Goal: Communication & Community: Connect with others

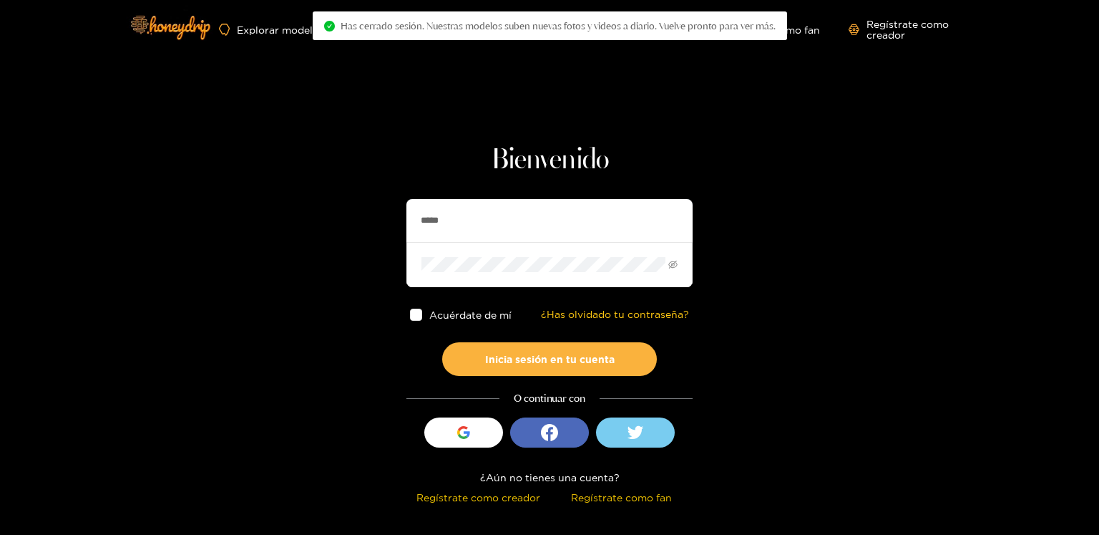
click at [426, 218] on input "*****" at bounding box center [550, 220] width 286 height 43
click at [427, 218] on input "*****" at bounding box center [550, 220] width 286 height 43
paste input "*****"
type input "**********"
click at [442, 342] on button "Inicia sesión en tu cuenta" at bounding box center [549, 359] width 215 height 34
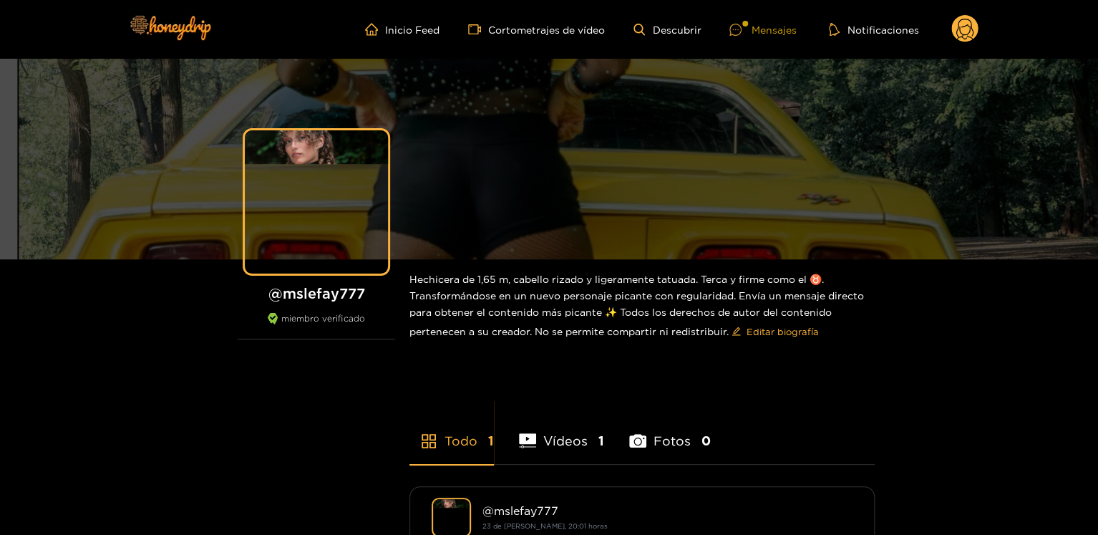
click at [779, 31] on font "Mensajes" at bounding box center [773, 29] width 45 height 11
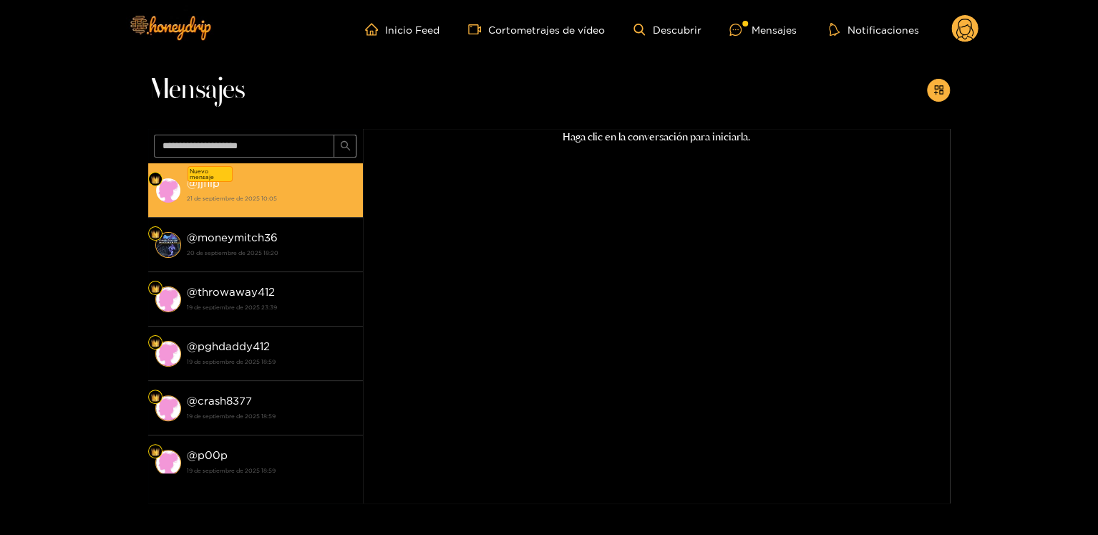
click at [252, 213] on li "Nuevo mensaje @jjflip ​ 21 de septiembre de 2025 10:05" at bounding box center [255, 190] width 215 height 54
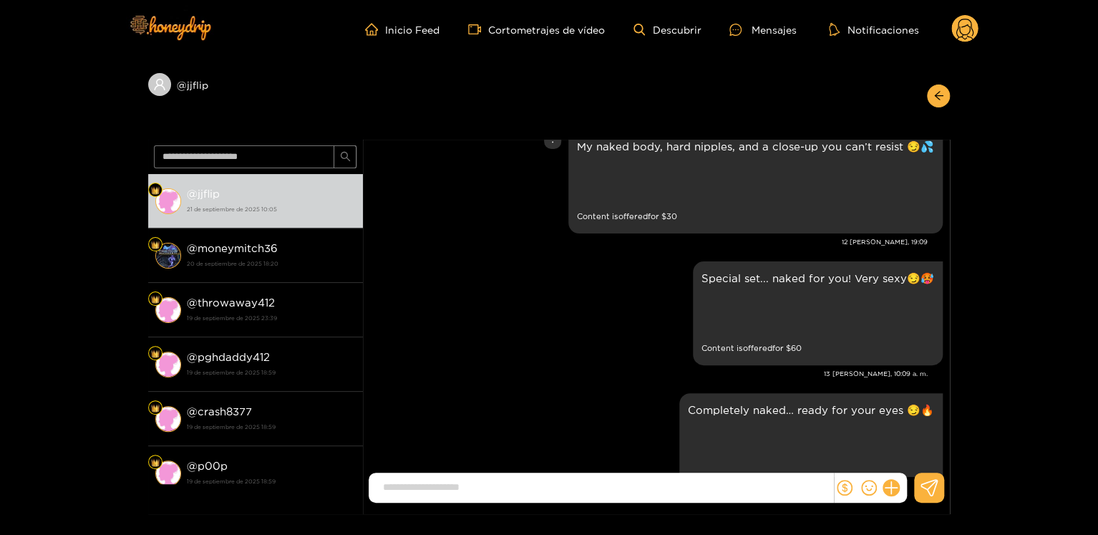
scroll to position [358, 0]
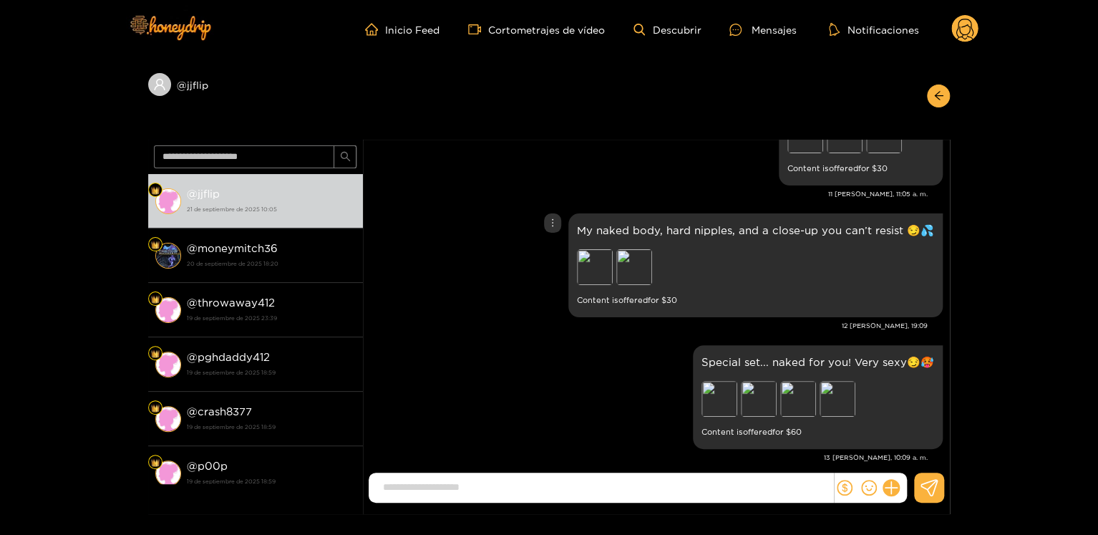
click at [596, 243] on div "My naked body, hard nipples, and a close-up you can’t resist 😏💦 Preview Preview…" at bounding box center [755, 265] width 357 height 87
click at [590, 260] on div "Preview" at bounding box center [595, 267] width 36 height 36
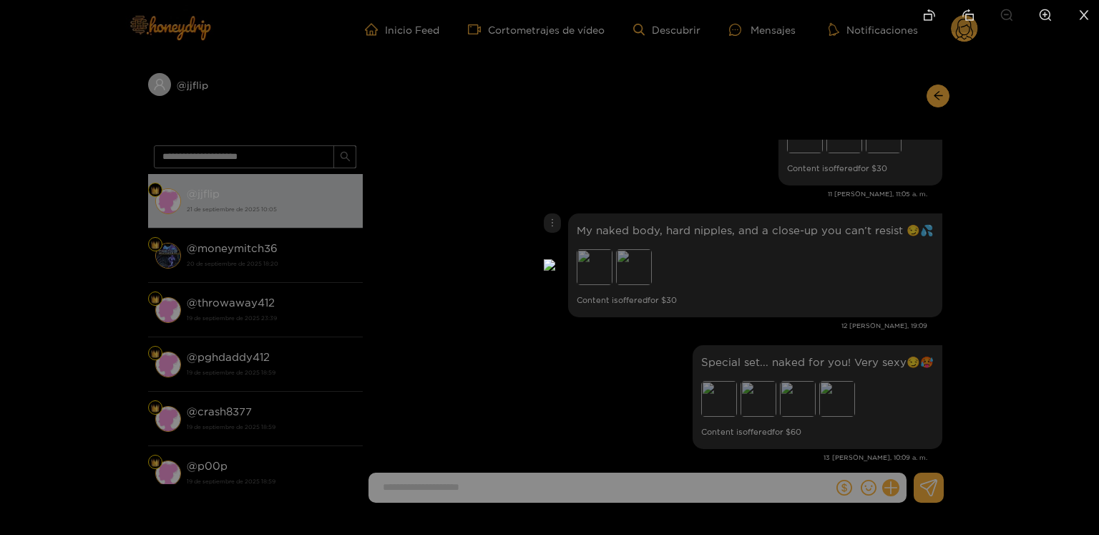
click at [758, 163] on div at bounding box center [549, 267] width 1099 height 535
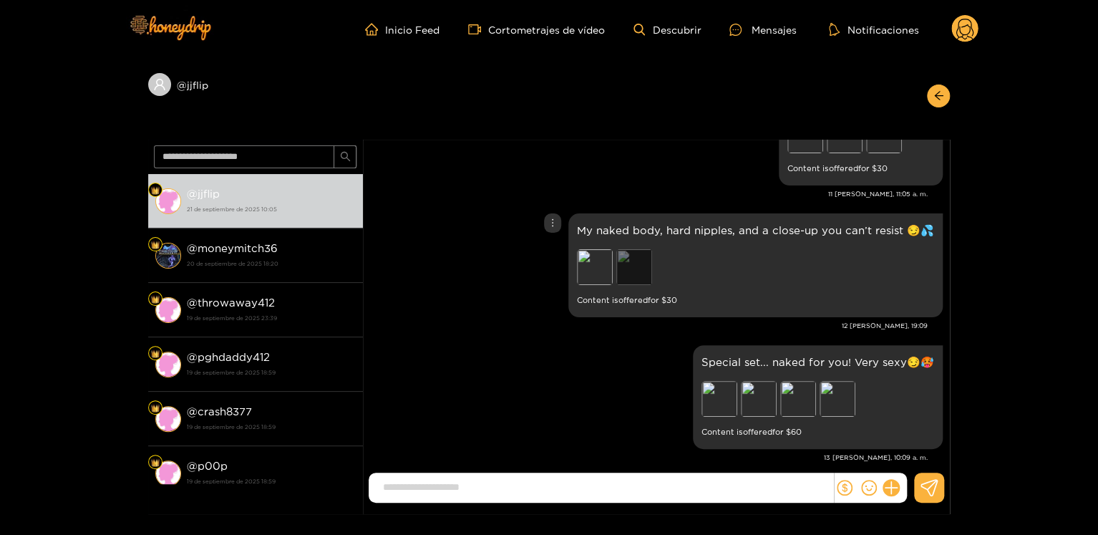
click at [641, 263] on div "Preview" at bounding box center [634, 267] width 36 height 36
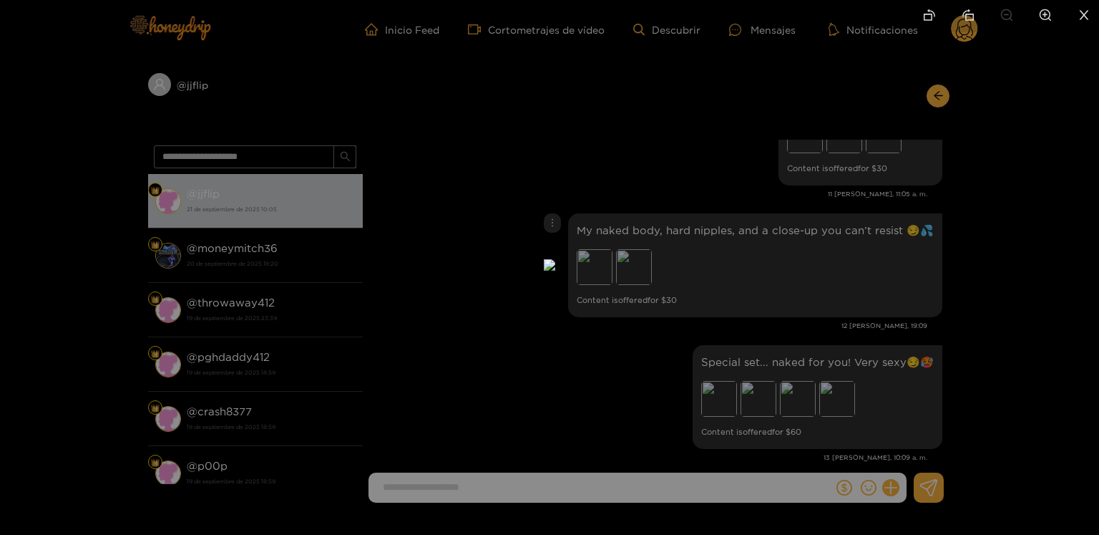
click at [851, 243] on div at bounding box center [549, 267] width 1099 height 535
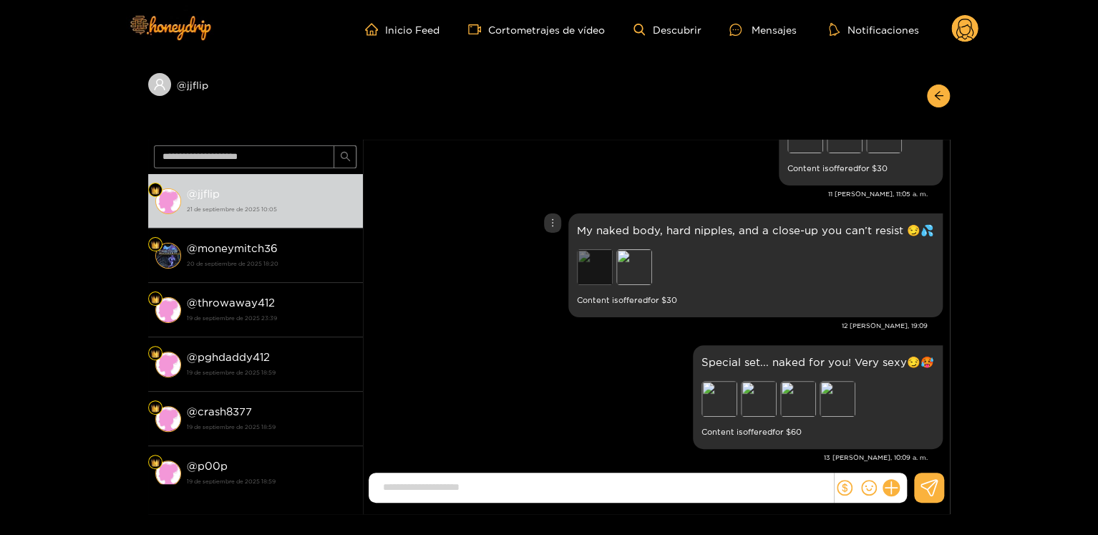
click at [593, 258] on div "Preview" at bounding box center [595, 267] width 36 height 36
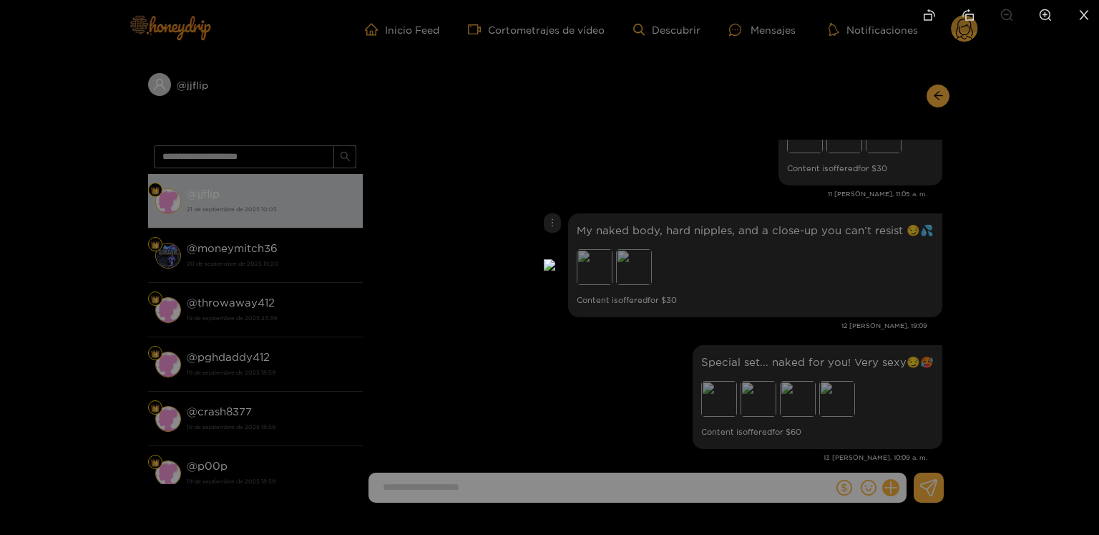
click at [767, 225] on div at bounding box center [549, 267] width 1099 height 535
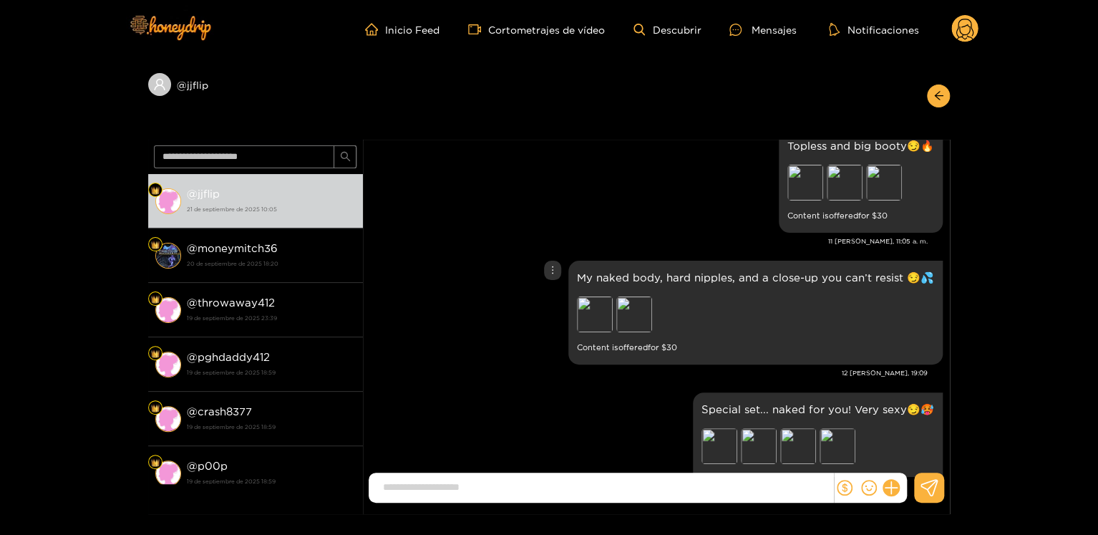
scroll to position [286, 0]
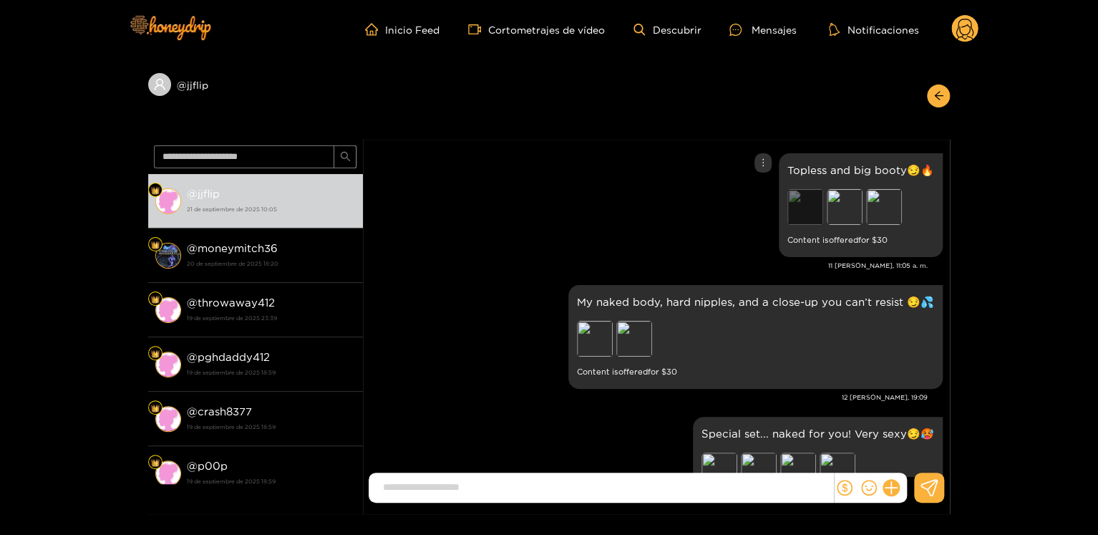
click at [802, 216] on div "Preview" at bounding box center [805, 207] width 36 height 36
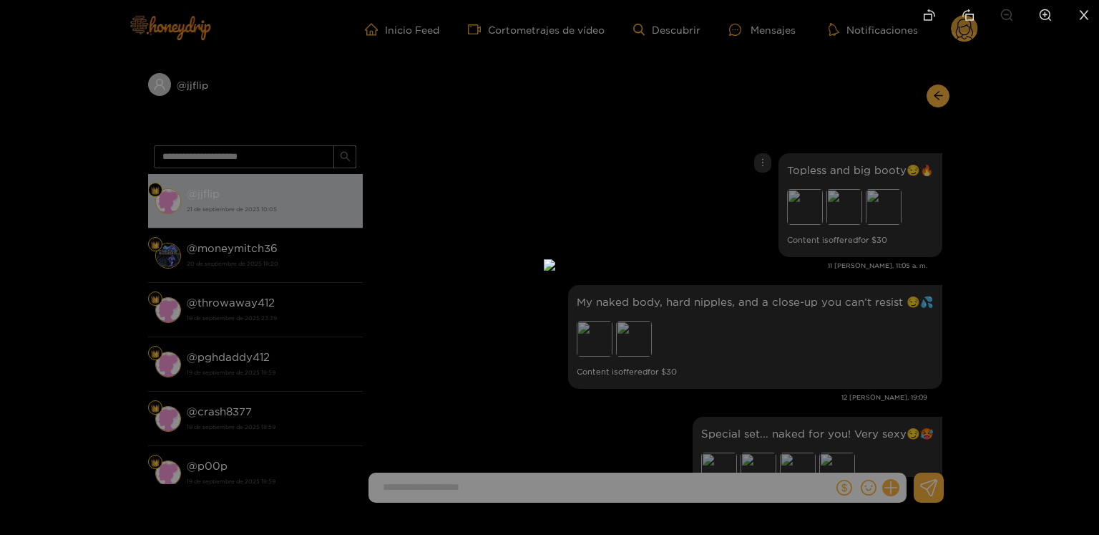
click at [754, 248] on div at bounding box center [549, 267] width 1099 height 535
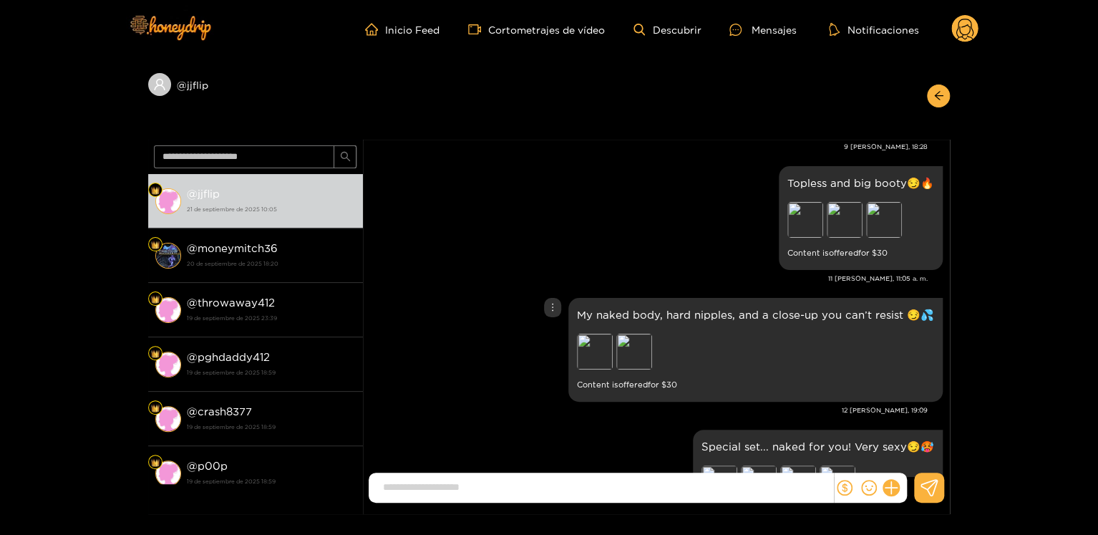
scroll to position [2433, 0]
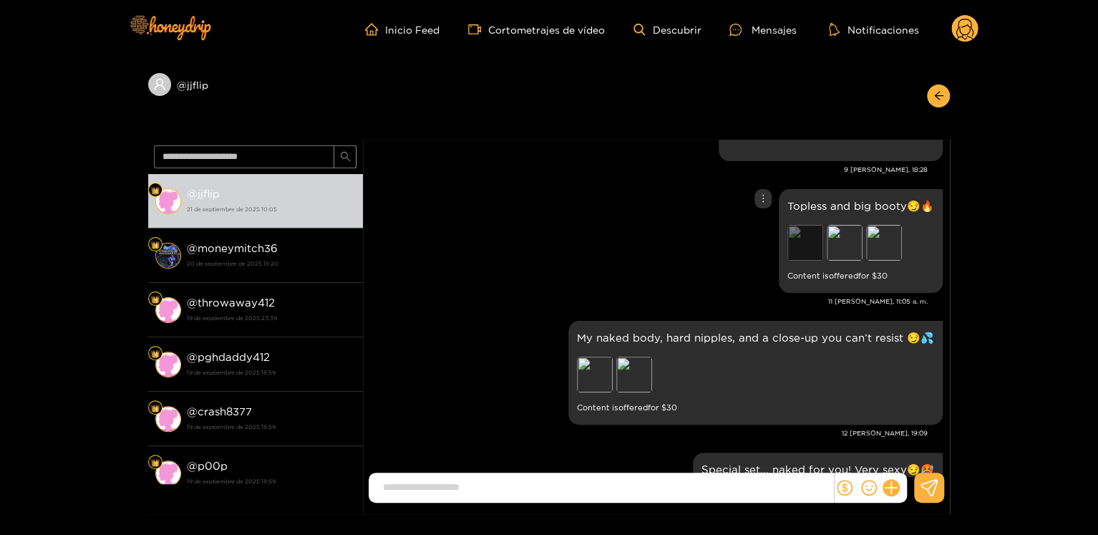
click at [803, 248] on div "Preview" at bounding box center [805, 243] width 36 height 36
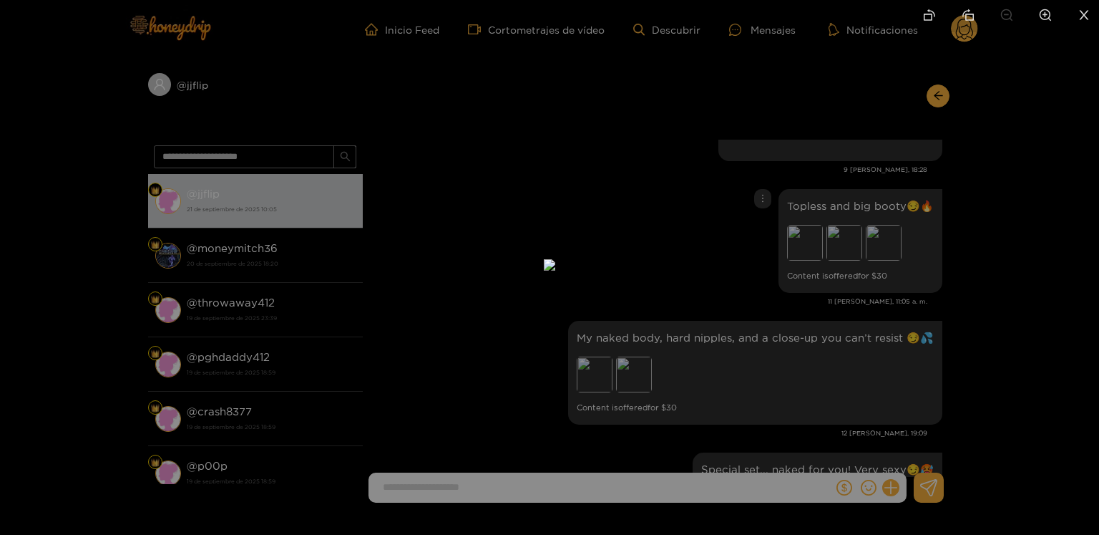
click at [1017, 209] on div at bounding box center [549, 267] width 1099 height 535
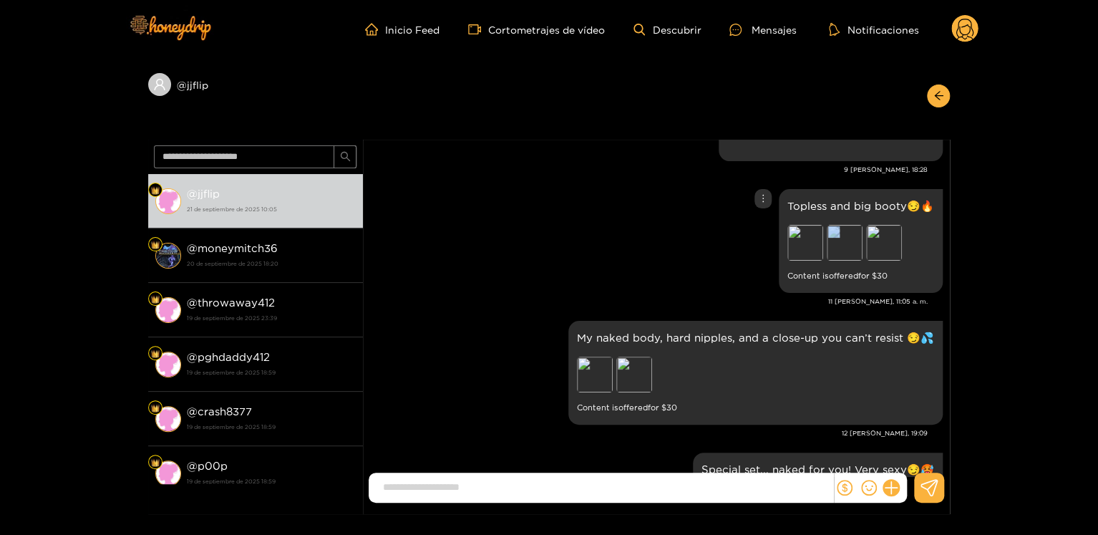
click at [864, 255] on div "Preview Preview Preview" at bounding box center [860, 244] width 147 height 39
click at [896, 234] on div "Preview" at bounding box center [884, 243] width 36 height 36
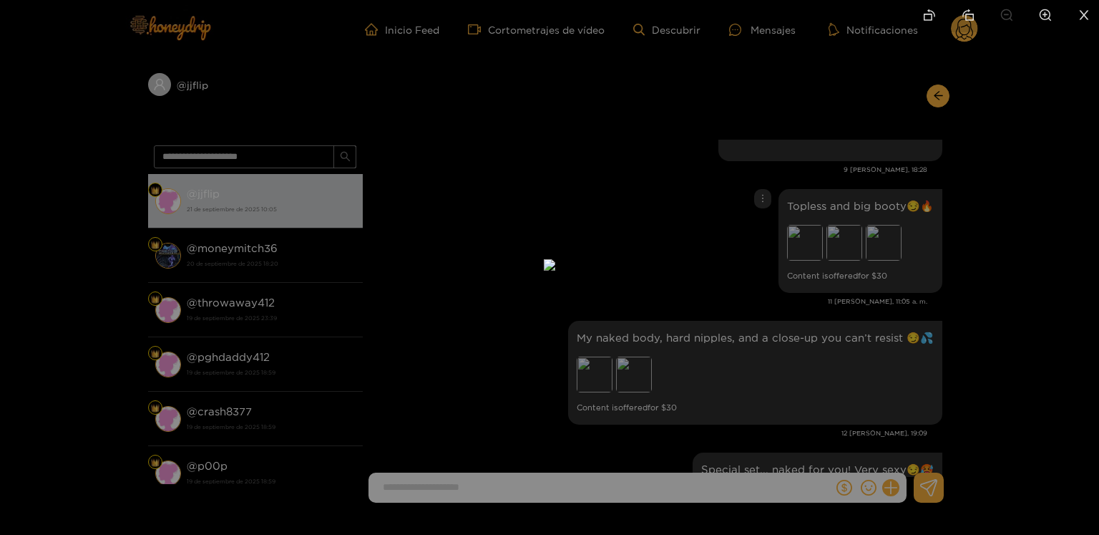
click at [982, 233] on div at bounding box center [549, 267] width 1099 height 535
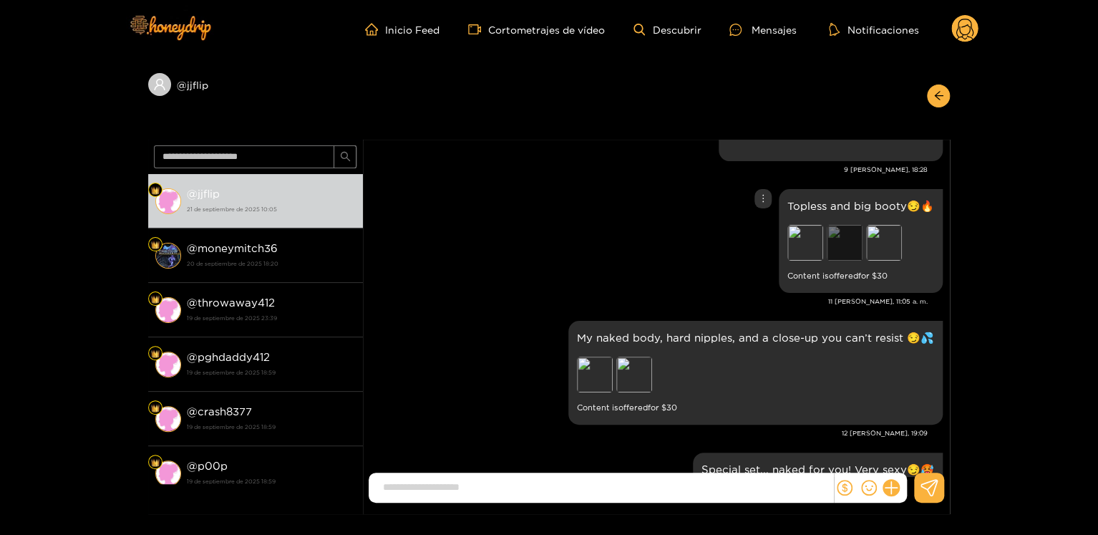
click at [862, 241] on div "Preview" at bounding box center [845, 243] width 36 height 36
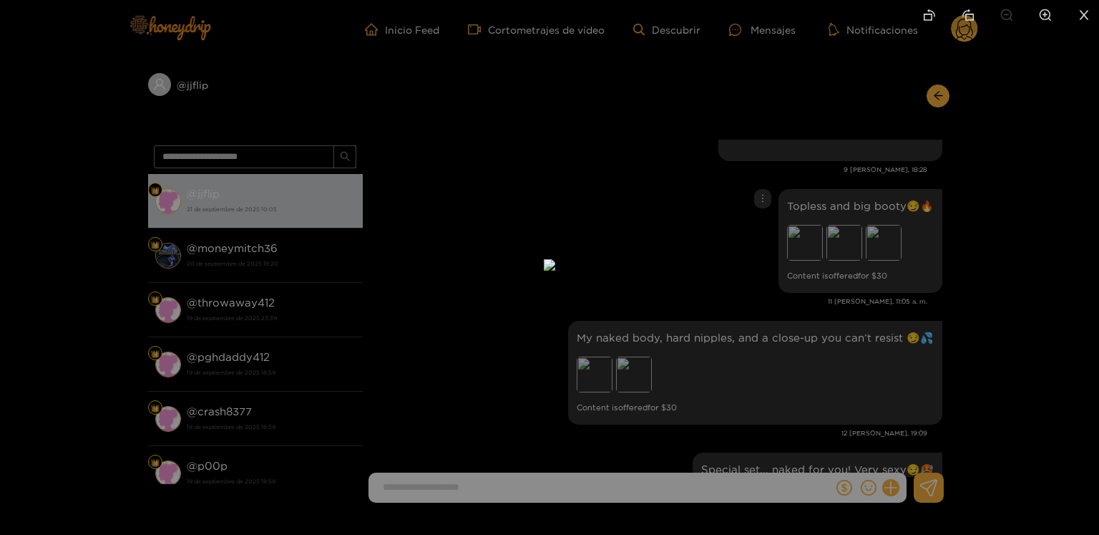
click at [829, 240] on div at bounding box center [549, 267] width 1099 height 535
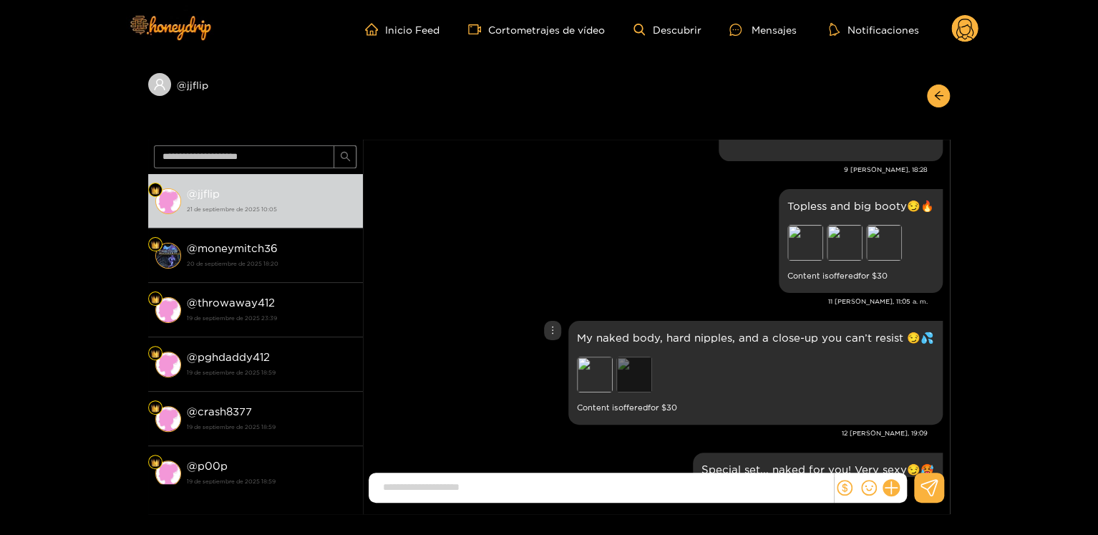
click at [646, 380] on div "Preview" at bounding box center [634, 374] width 36 height 36
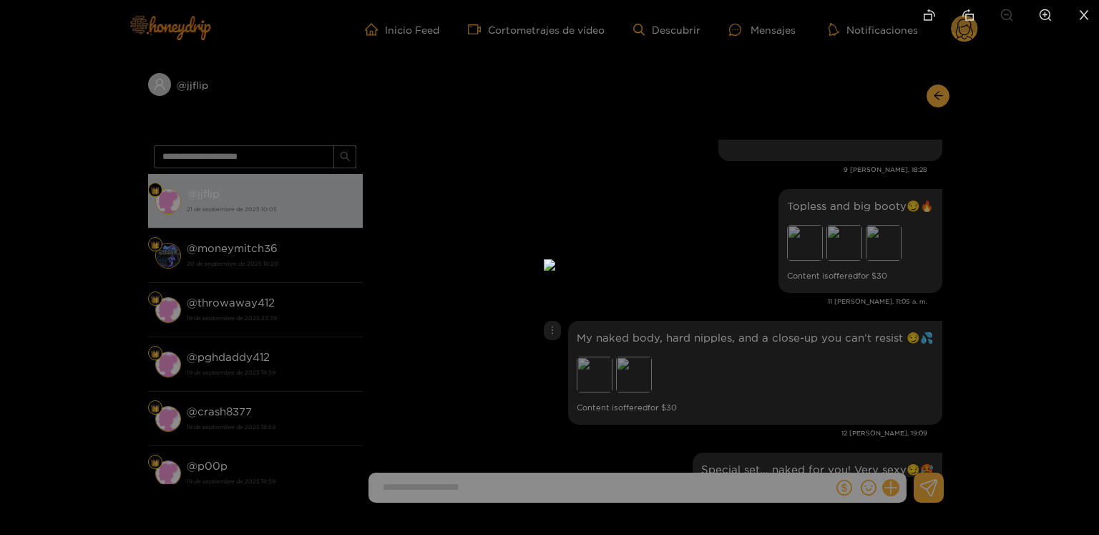
click at [783, 359] on div at bounding box center [549, 267] width 1099 height 535
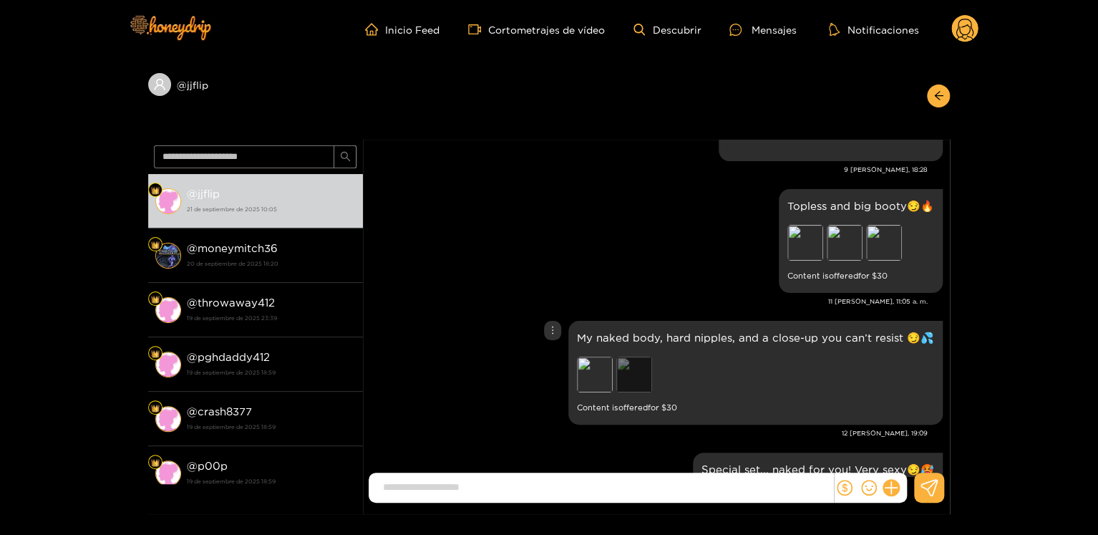
click at [633, 384] on div "Preview" at bounding box center [634, 374] width 36 height 36
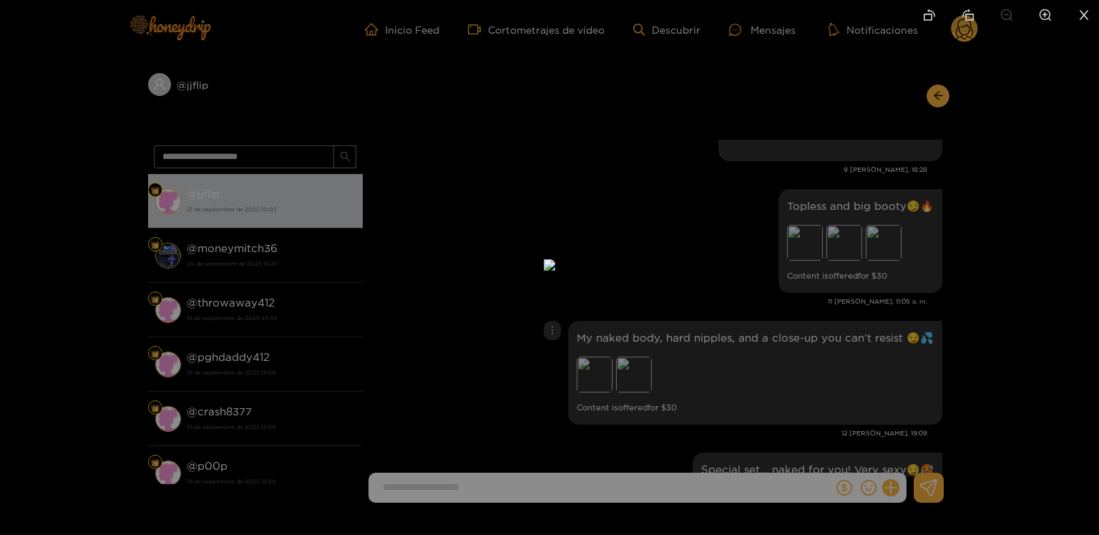
click at [802, 320] on div at bounding box center [549, 267] width 1099 height 535
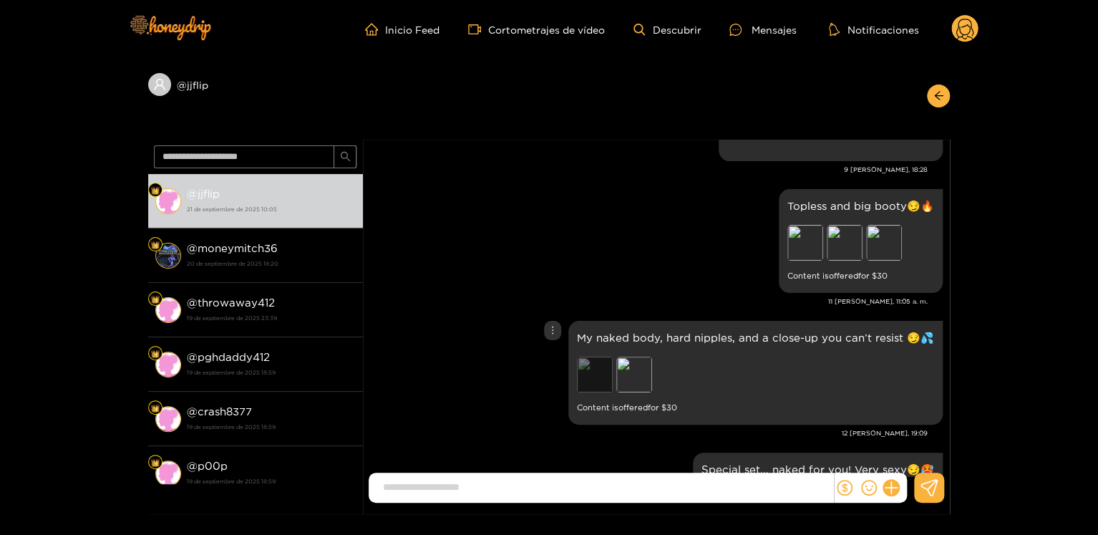
click at [603, 359] on div "Preview" at bounding box center [595, 374] width 36 height 36
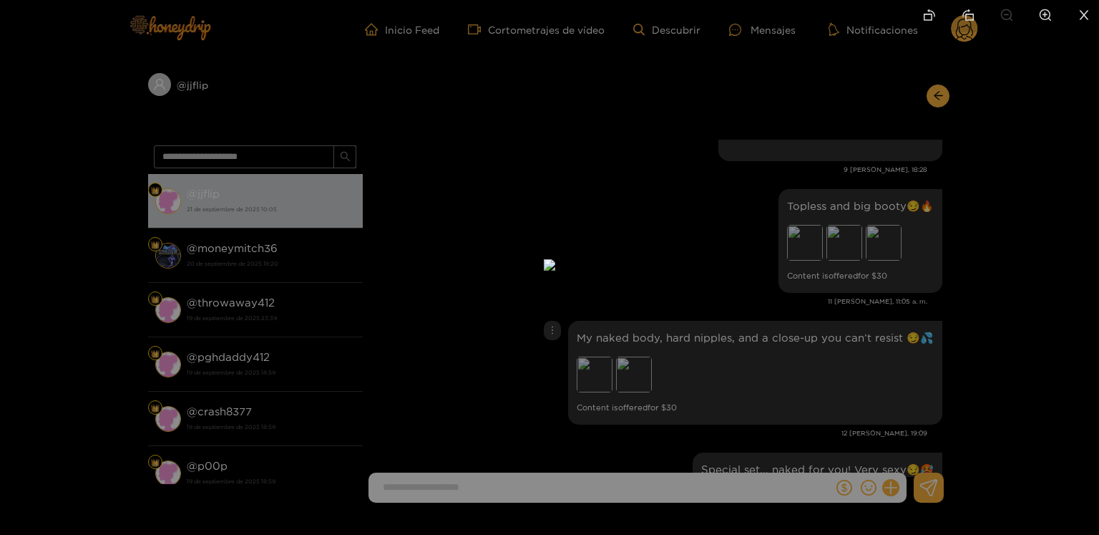
click at [812, 371] on div at bounding box center [549, 267] width 1099 height 535
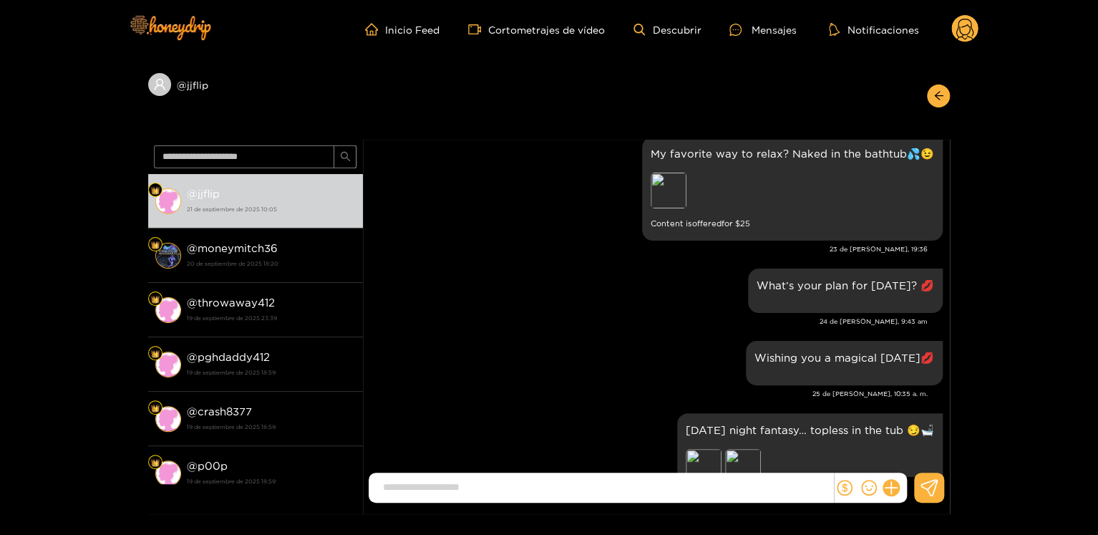
scroll to position [1789, 0]
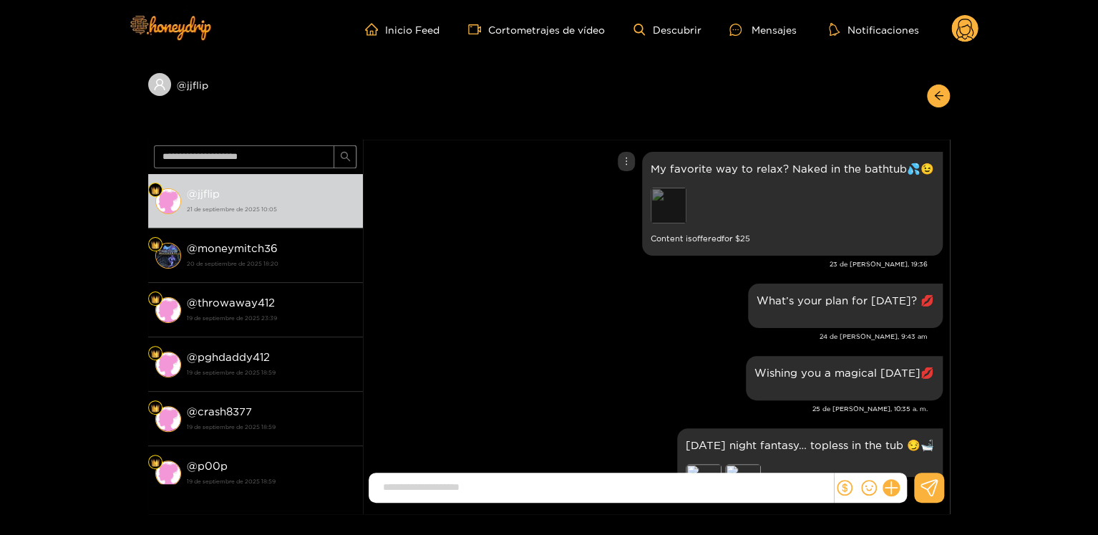
click at [668, 209] on div "Preview" at bounding box center [669, 206] width 36 height 36
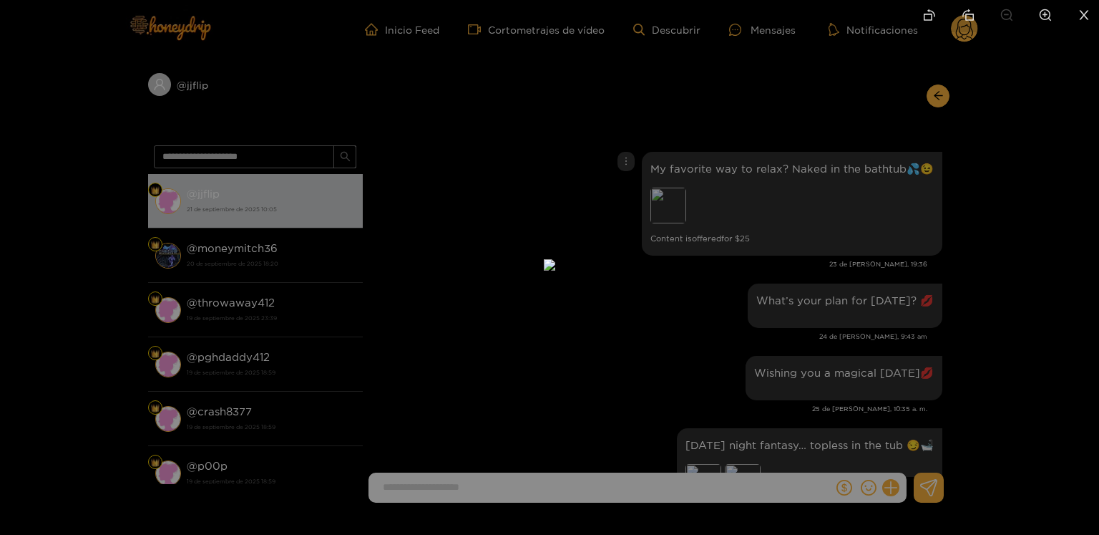
click at [819, 226] on div at bounding box center [549, 267] width 1099 height 535
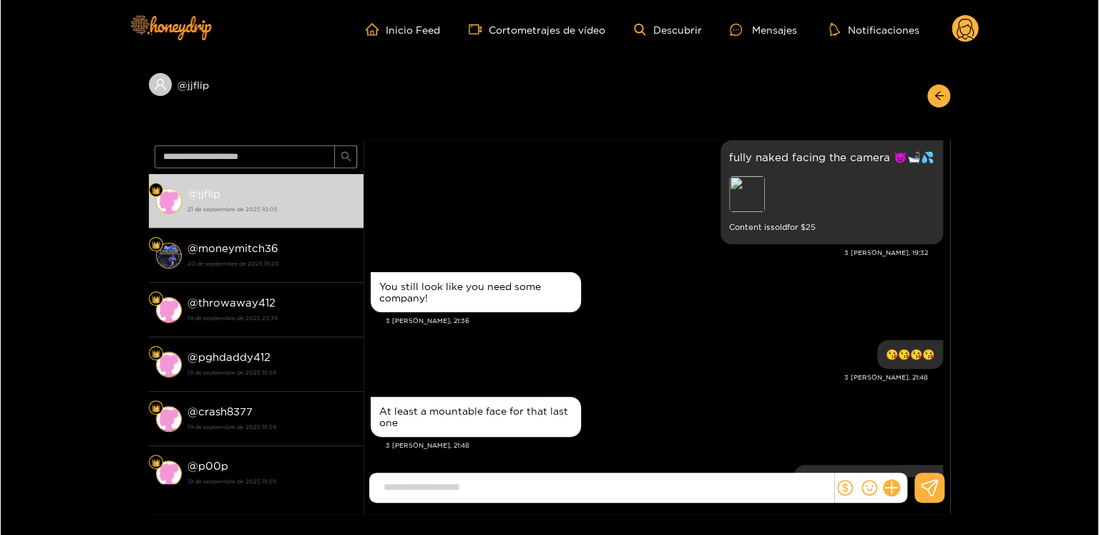
scroll to position [3936, 0]
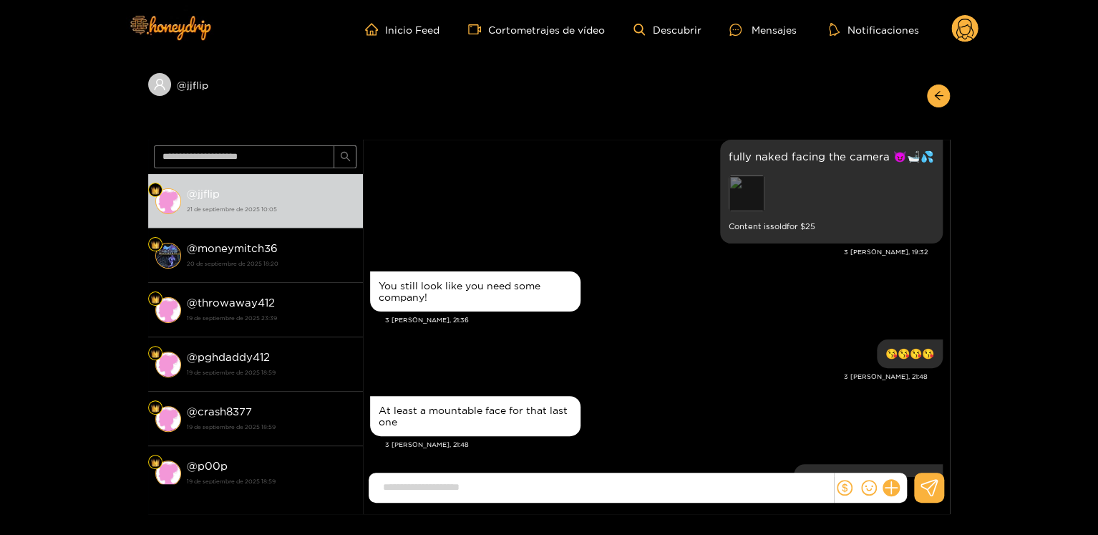
click at [741, 190] on div "Preview" at bounding box center [747, 193] width 36 height 36
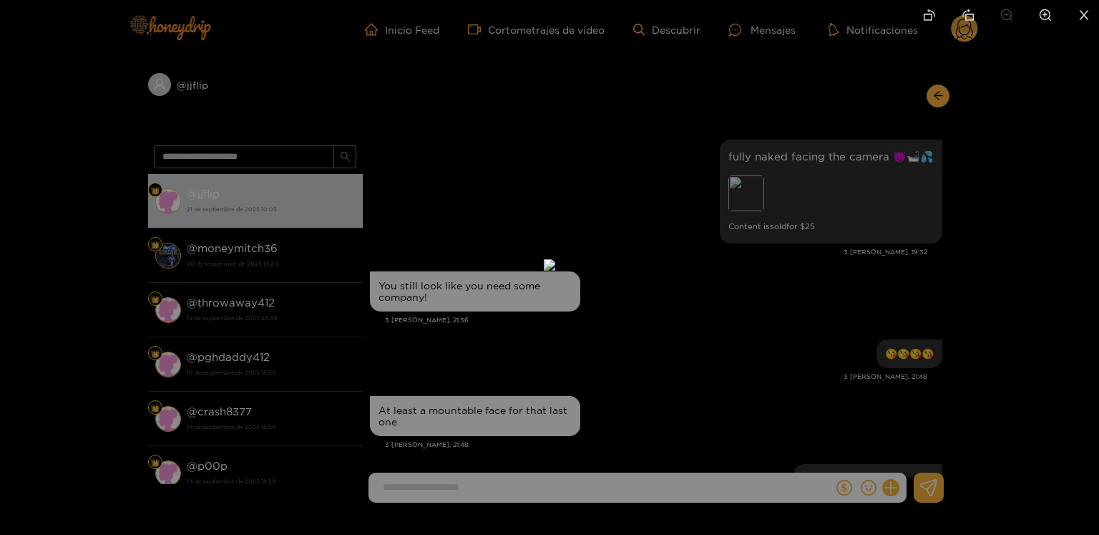
click at [801, 247] on div at bounding box center [549, 267] width 1099 height 535
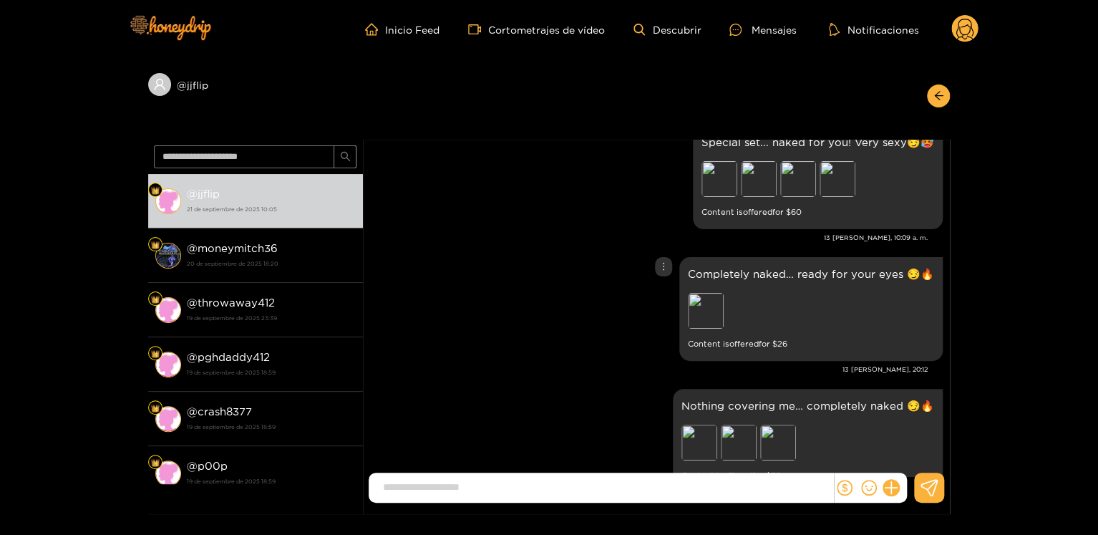
scroll to position [7014, 0]
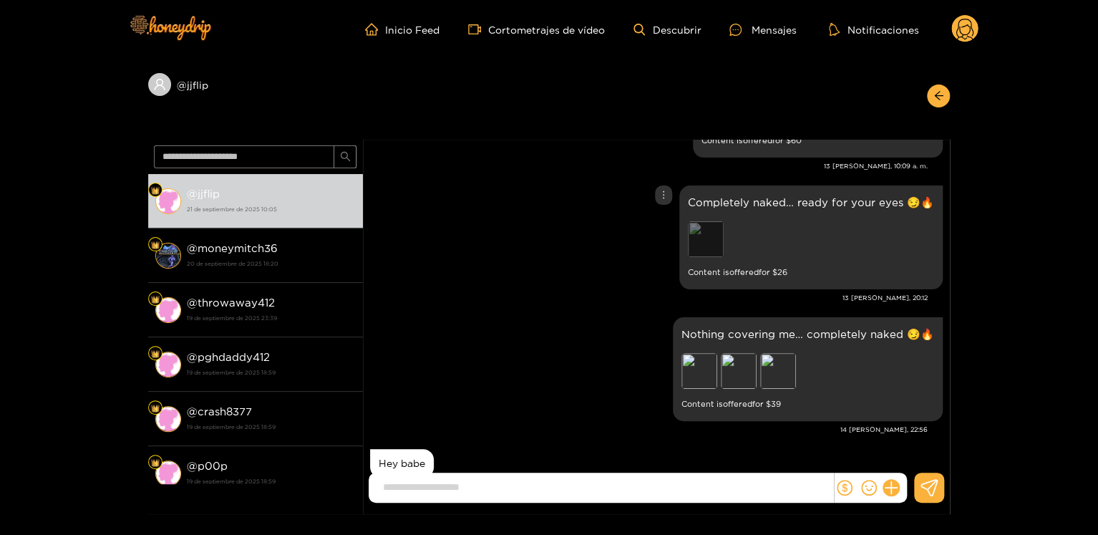
click at [719, 235] on div "Preview" at bounding box center [706, 239] width 36 height 36
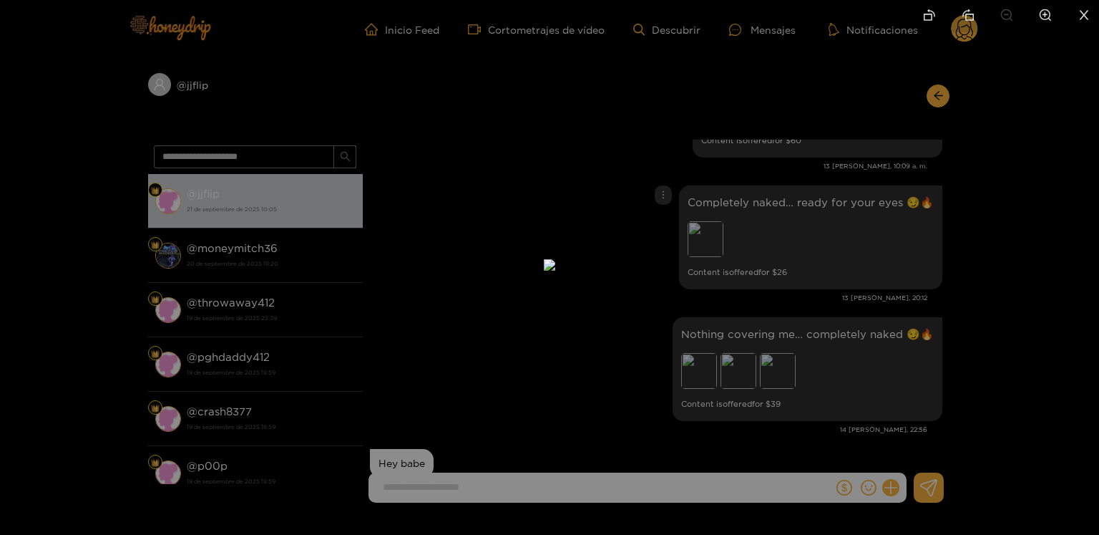
click at [869, 250] on div at bounding box center [549, 267] width 1099 height 535
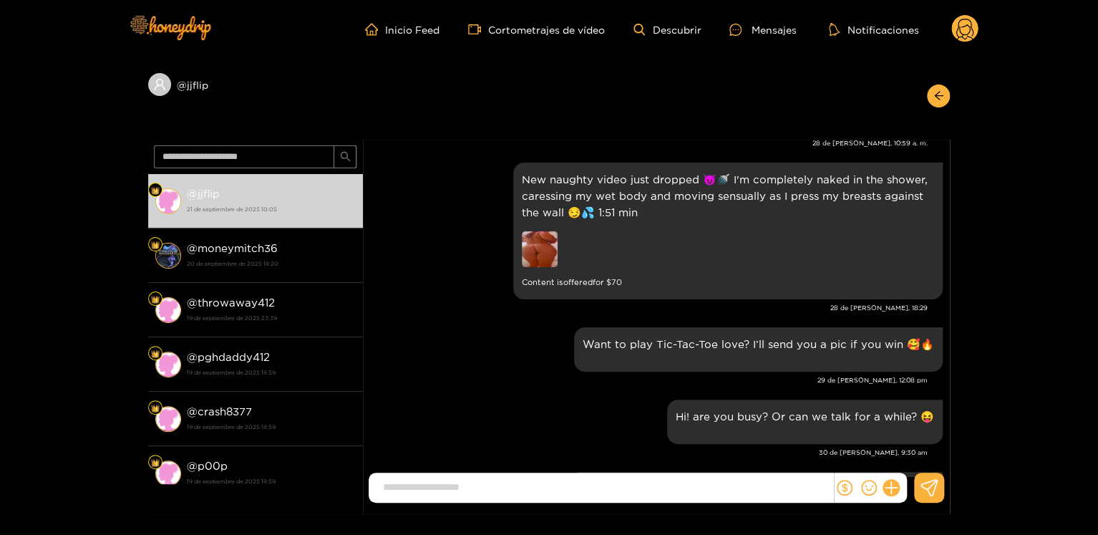
scroll to position [2130, 0]
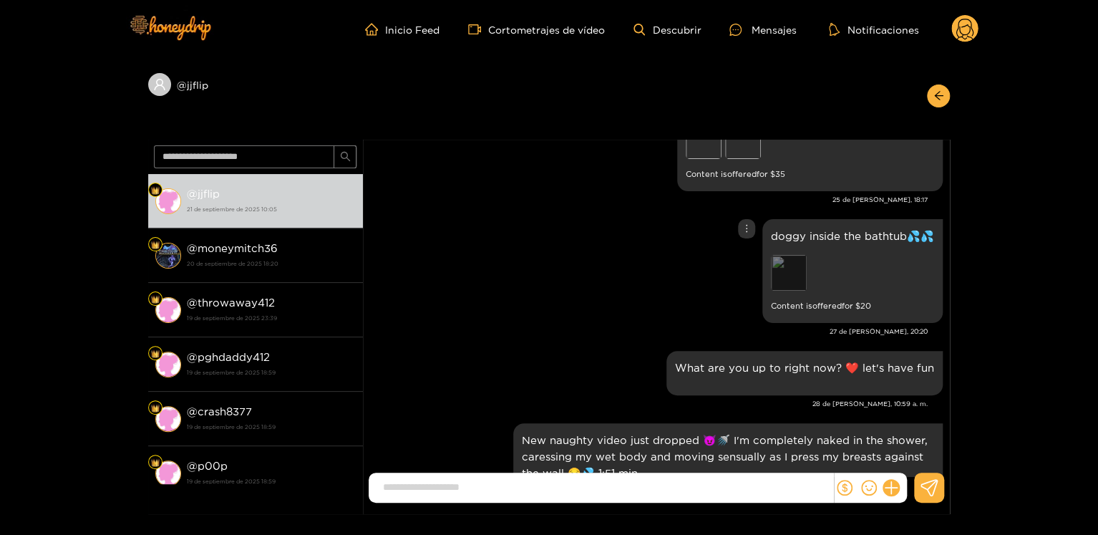
click at [796, 283] on div "Preview" at bounding box center [789, 273] width 36 height 36
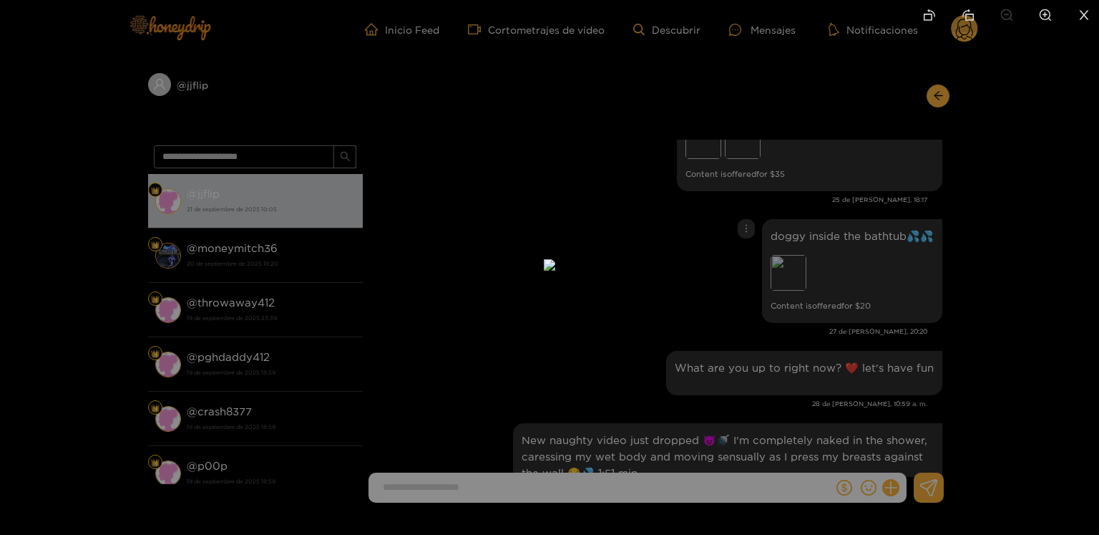
click at [830, 271] on div at bounding box center [549, 267] width 1099 height 535
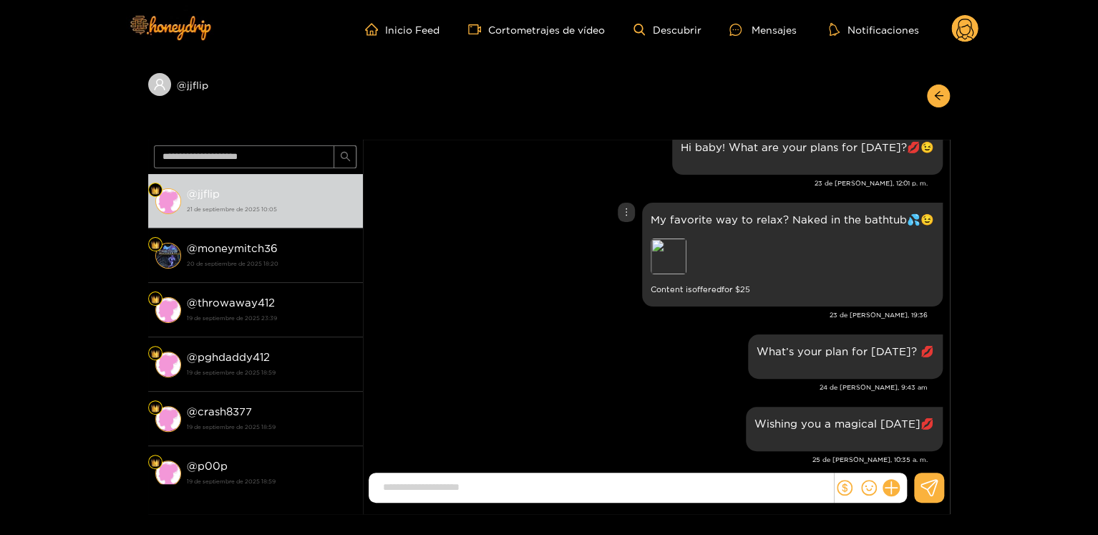
scroll to position [1701, 0]
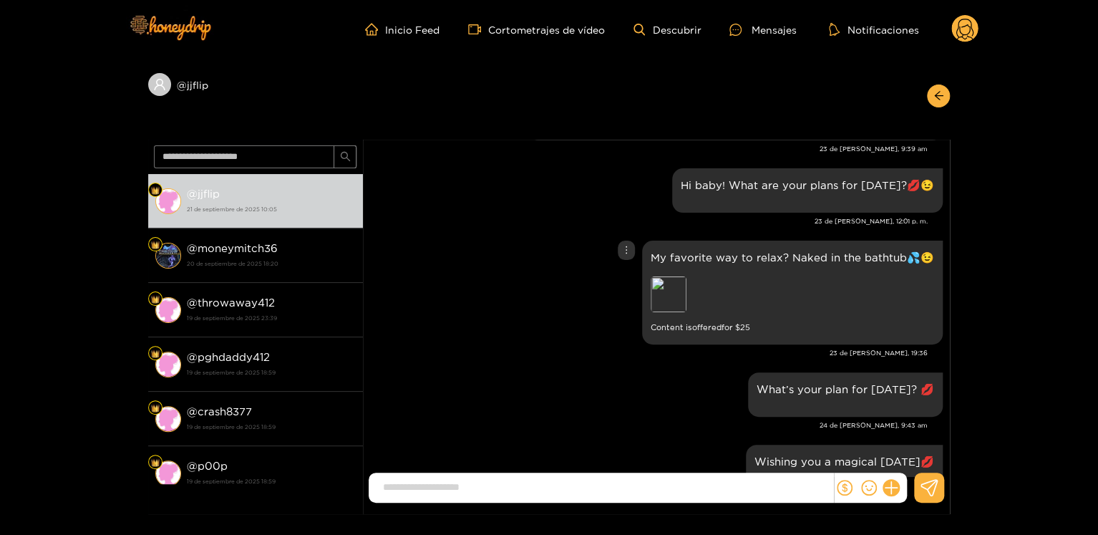
click at [646, 291] on div "My favorite way to relax? Naked in the bathtub💦😉 Preview Content is offered for…" at bounding box center [792, 292] width 301 height 104
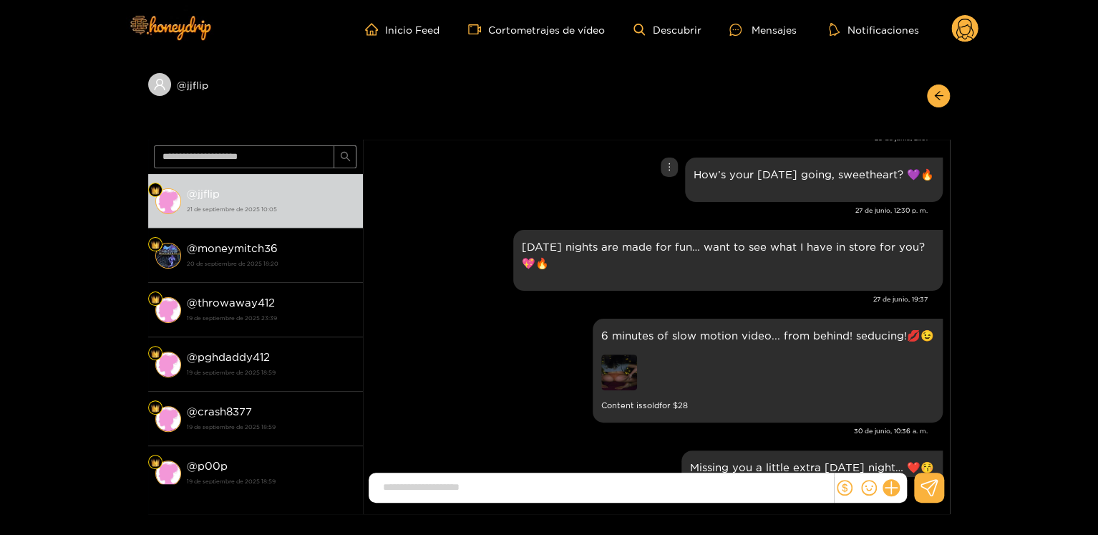
scroll to position [787, 0]
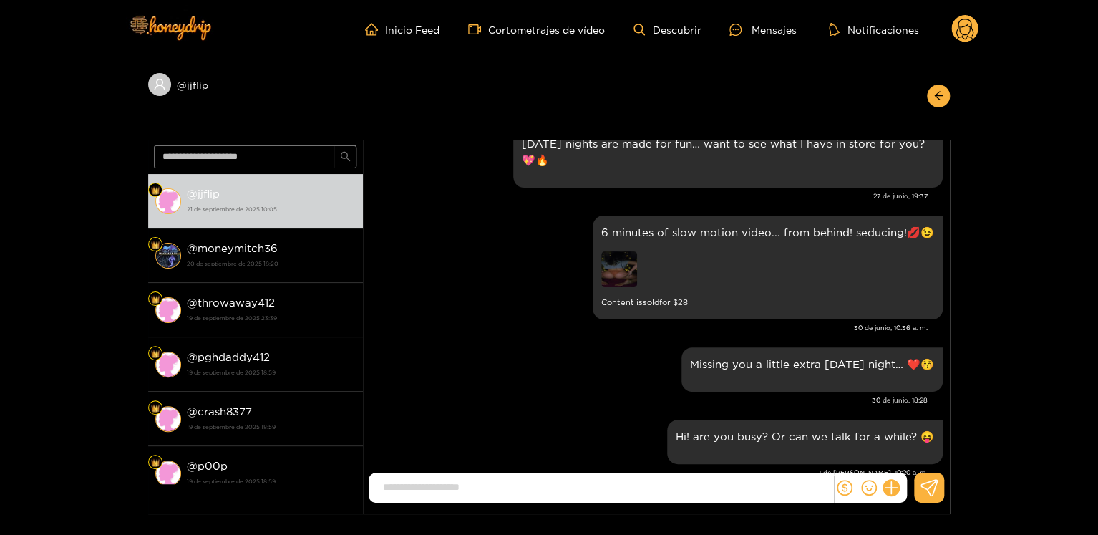
click at [630, 287] on img at bounding box center [619, 269] width 36 height 36
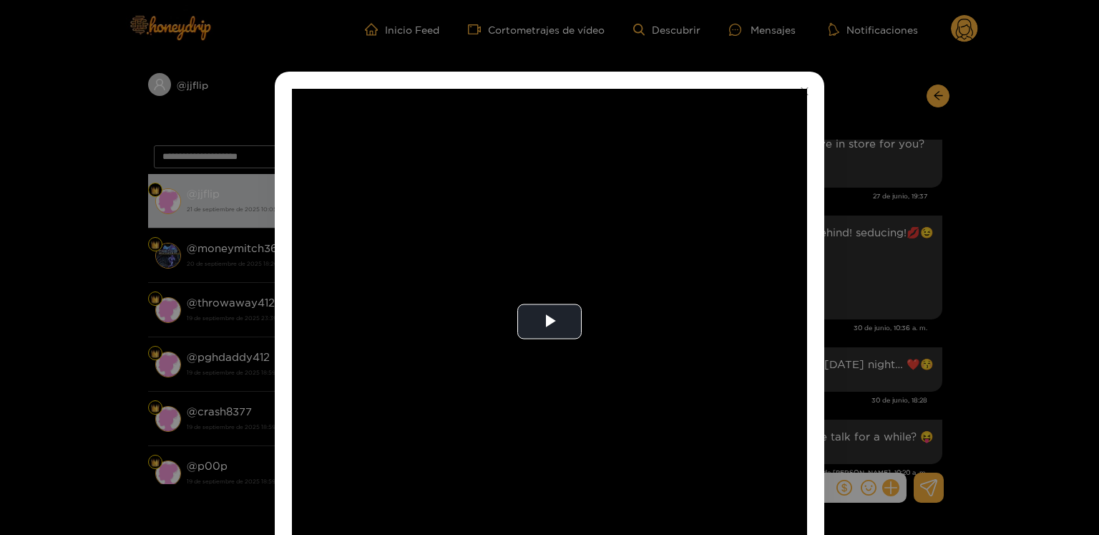
click at [873, 233] on div "**********" at bounding box center [549, 267] width 1099 height 535
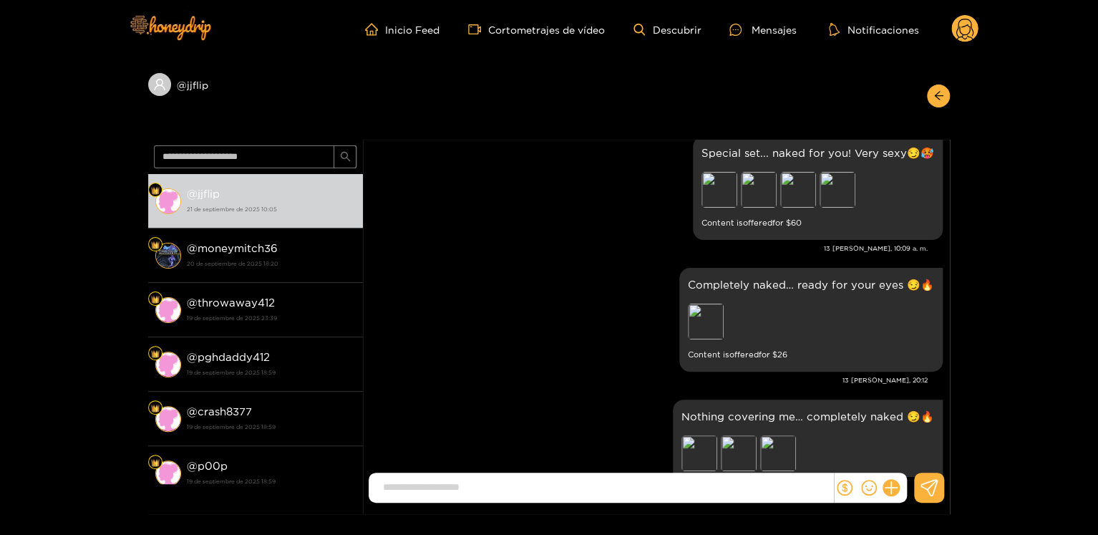
scroll to position [16677, 0]
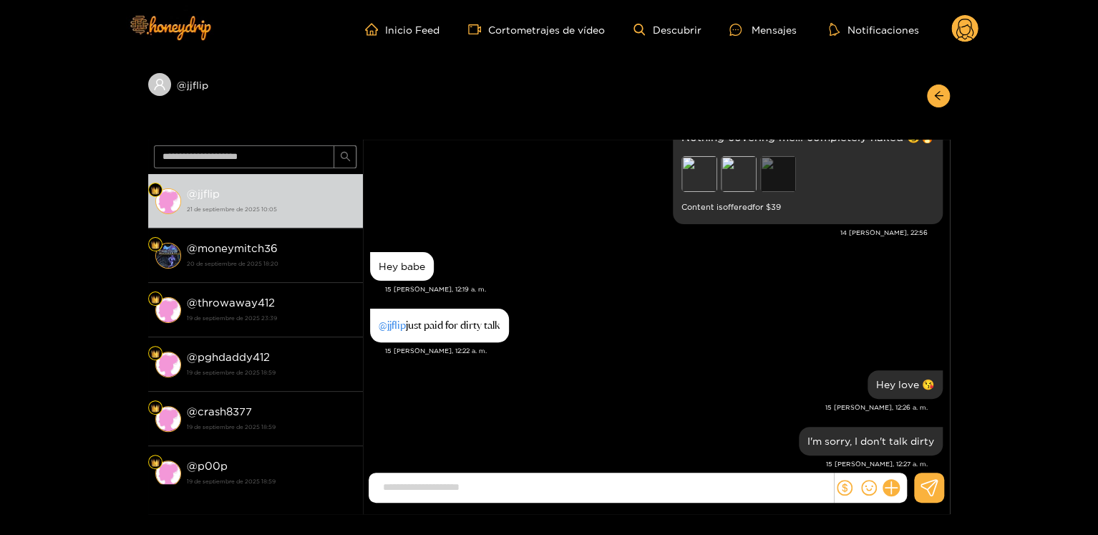
click at [772, 187] on div "Preview" at bounding box center [778, 174] width 36 height 36
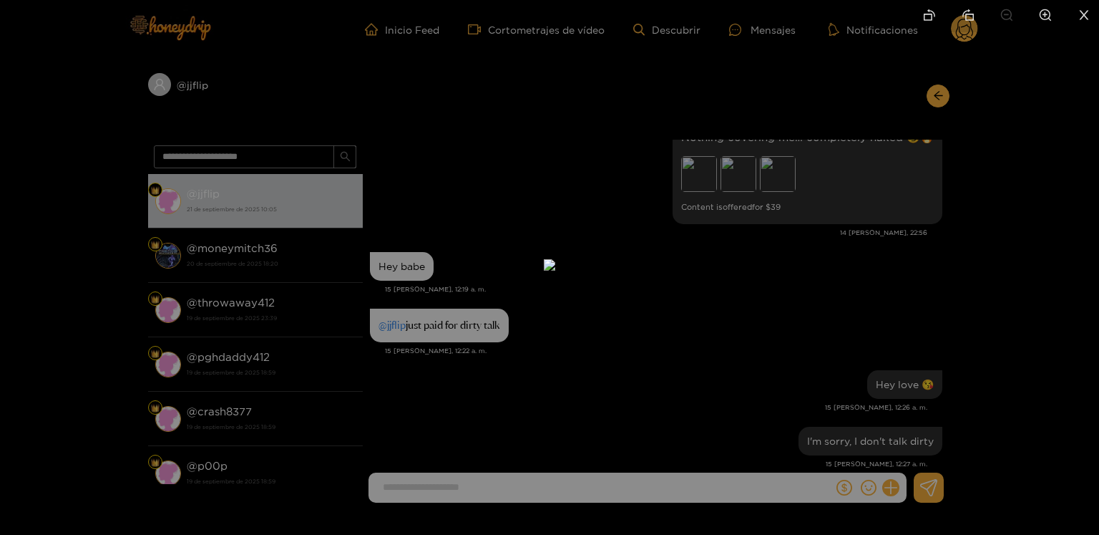
click at [802, 303] on div at bounding box center [549, 267] width 1099 height 535
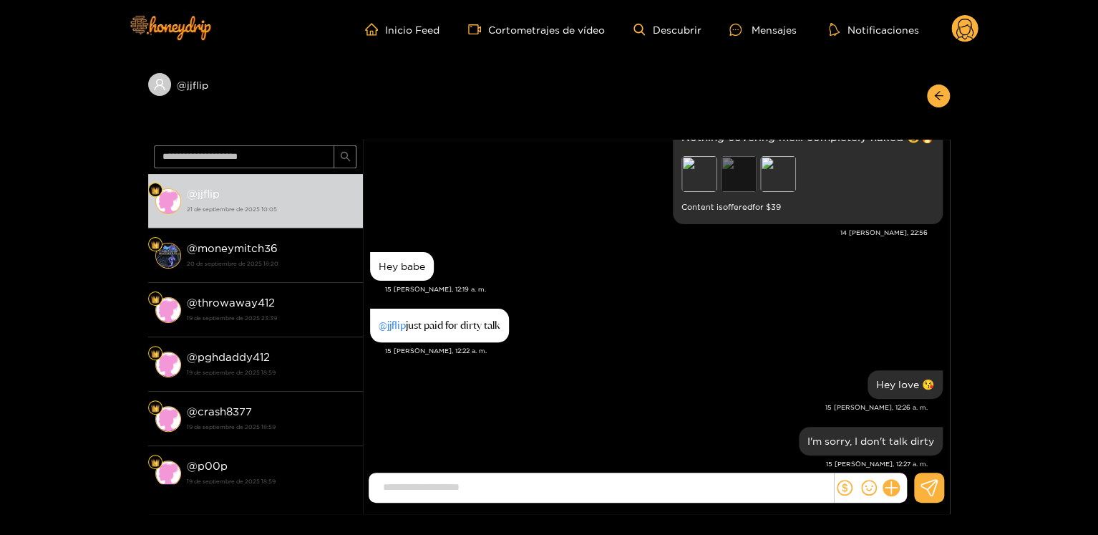
click at [749, 185] on div "Preview" at bounding box center [739, 174] width 36 height 36
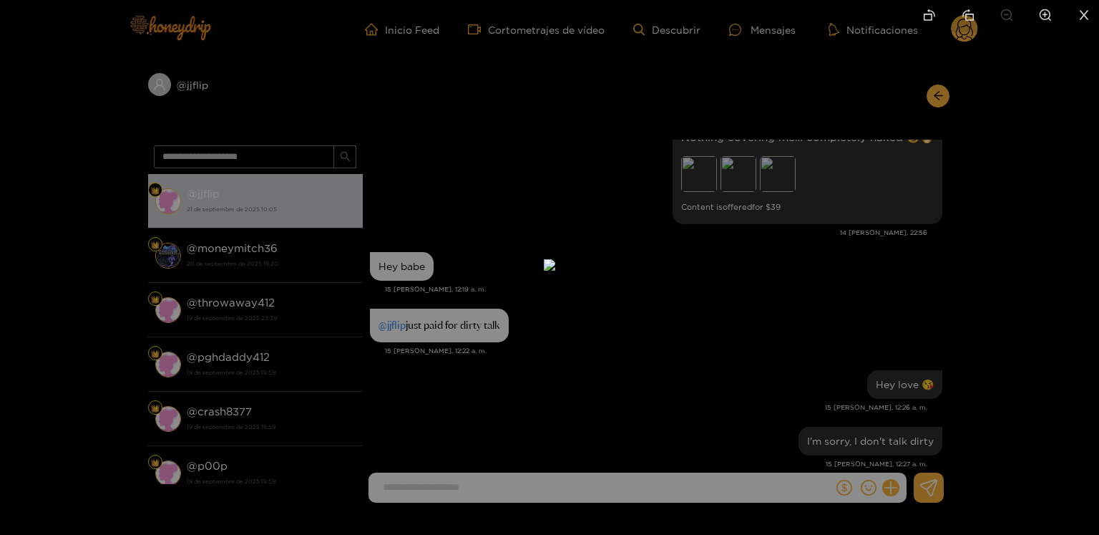
click at [820, 331] on div at bounding box center [549, 267] width 1099 height 535
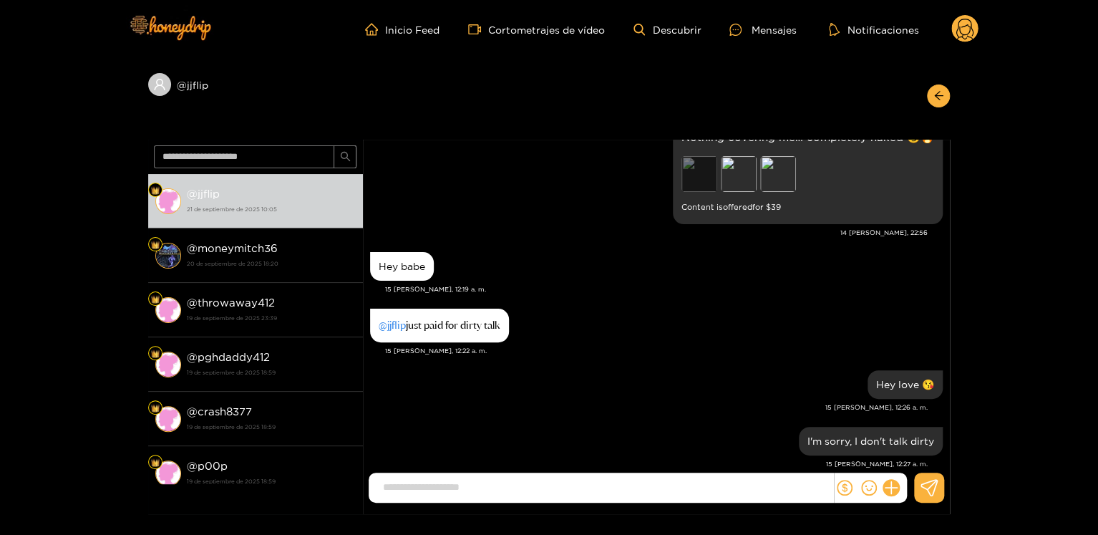
click at [707, 190] on div "Preview" at bounding box center [699, 174] width 36 height 36
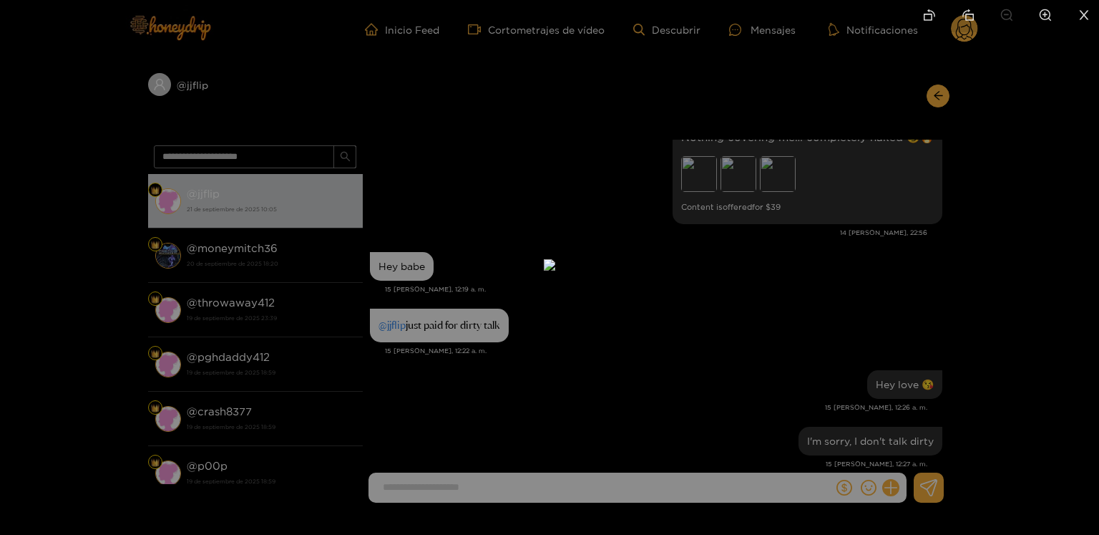
click at [822, 318] on div at bounding box center [549, 267] width 1099 height 535
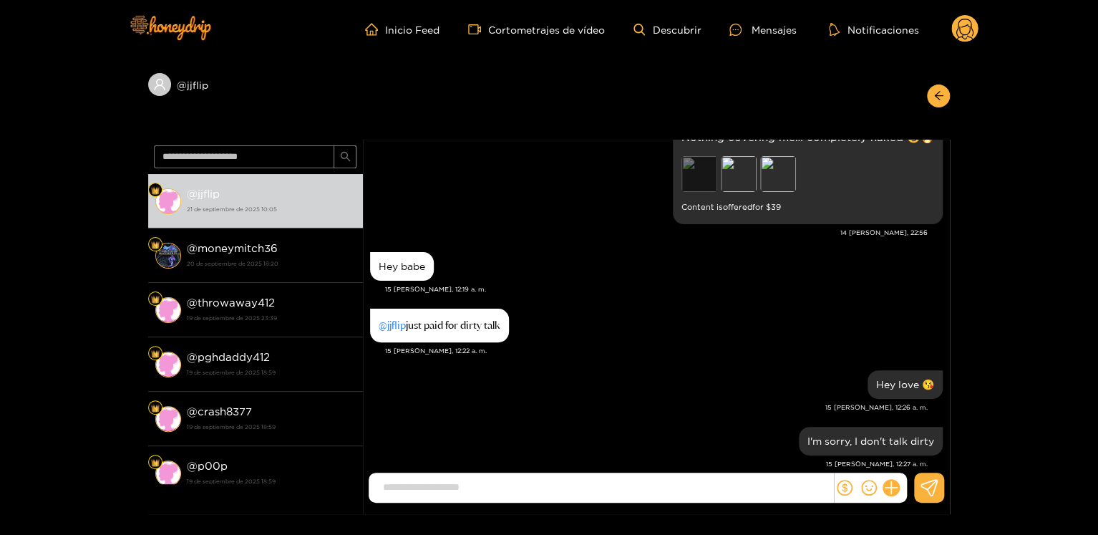
click at [704, 177] on div "Preview" at bounding box center [699, 174] width 36 height 36
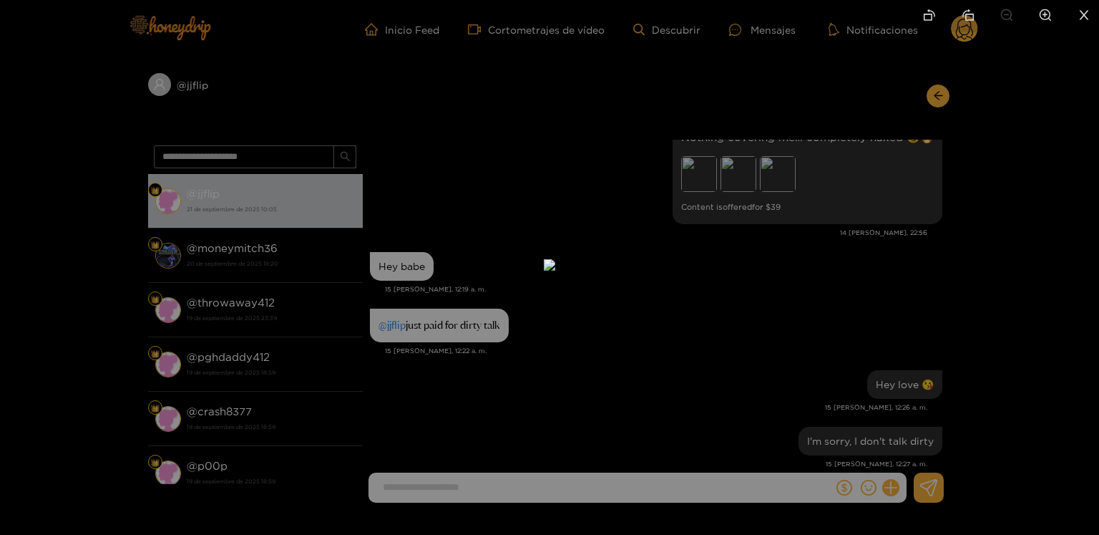
drag, startPoint x: 816, startPoint y: 269, endPoint x: 792, endPoint y: 250, distance: 31.1
click at [816, 269] on div at bounding box center [549, 267] width 1099 height 535
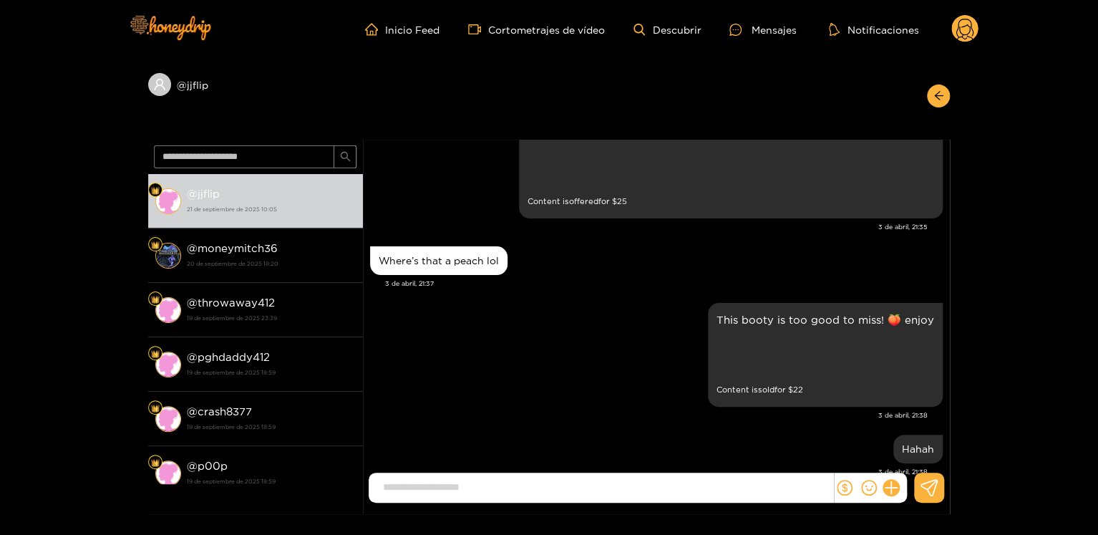
scroll to position [501, 0]
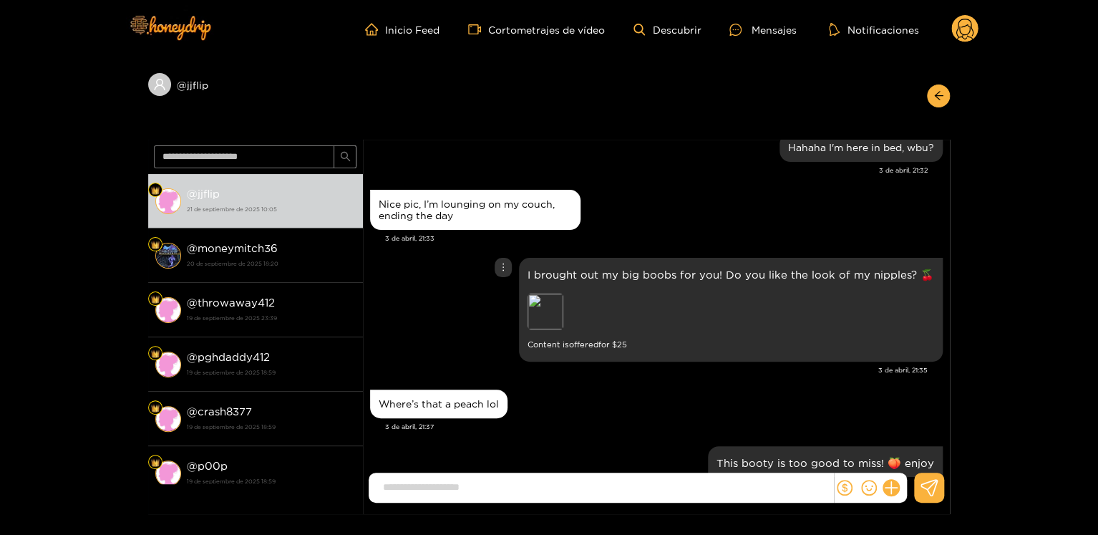
click at [581, 321] on div "Preview" at bounding box center [627, 312] width 200 height 39
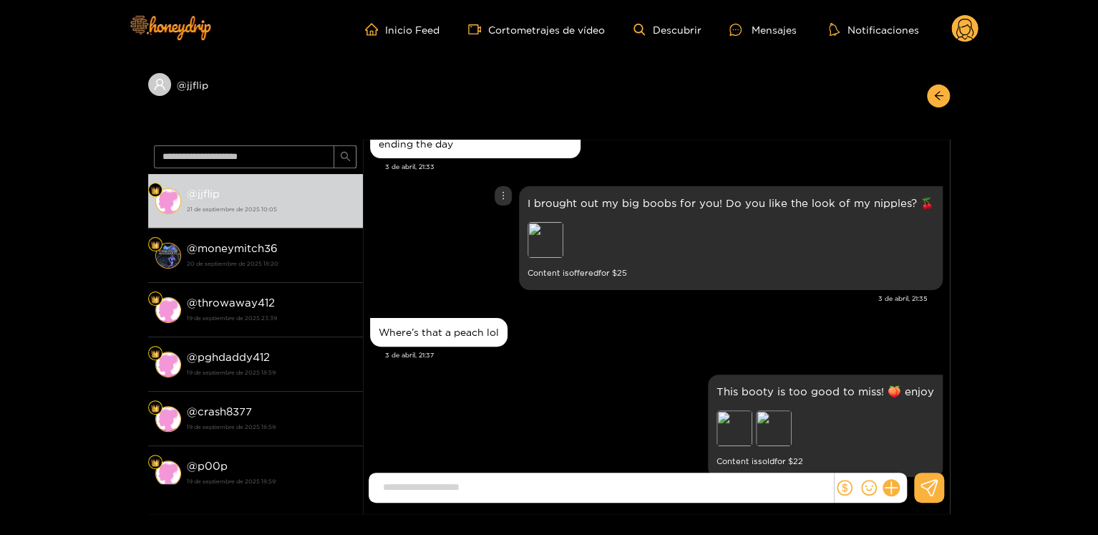
click at [588, 248] on div "Preview" at bounding box center [627, 241] width 200 height 39
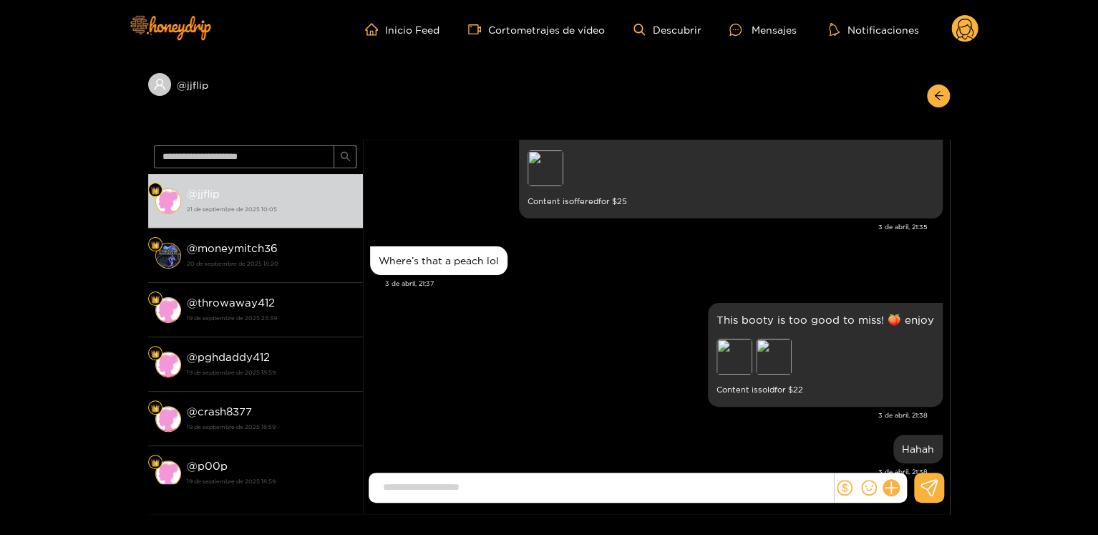
scroll to position [501, 0]
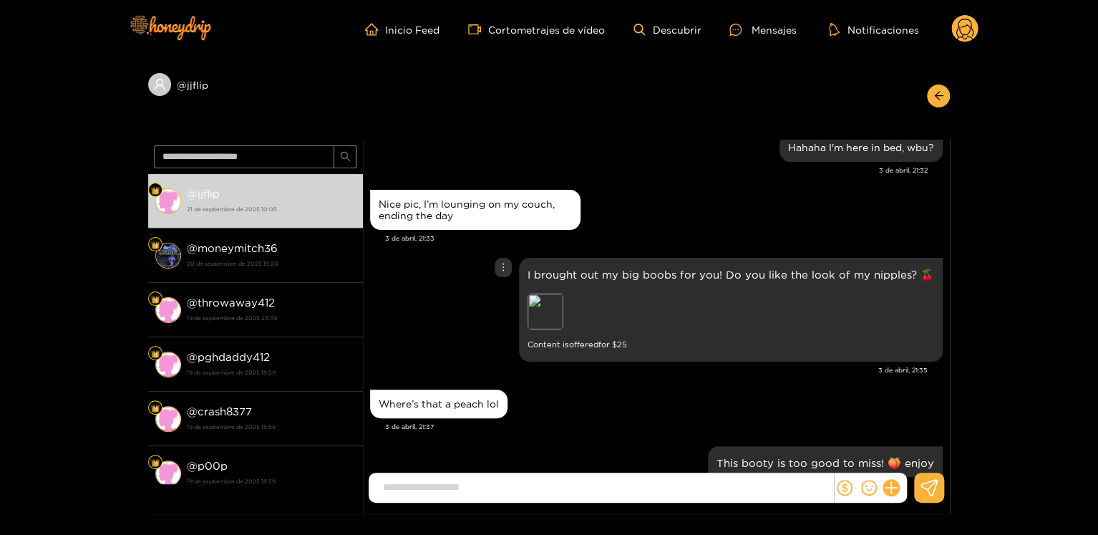
click at [578, 298] on div "Preview" at bounding box center [627, 312] width 200 height 39
click at [580, 316] on div "Preview" at bounding box center [627, 312] width 200 height 39
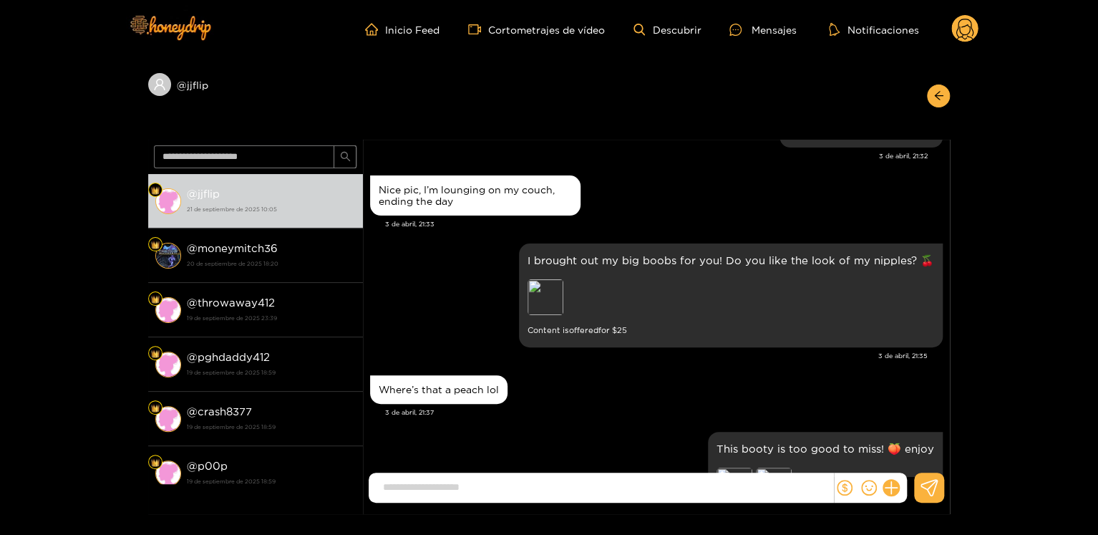
scroll to position [573, 0]
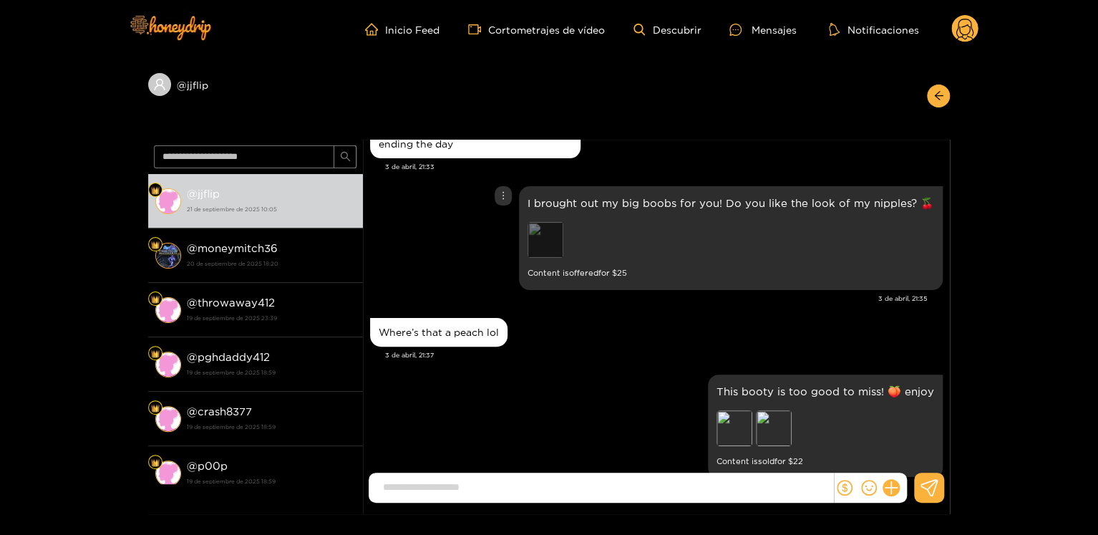
click at [563, 229] on div "Preview" at bounding box center [545, 240] width 36 height 36
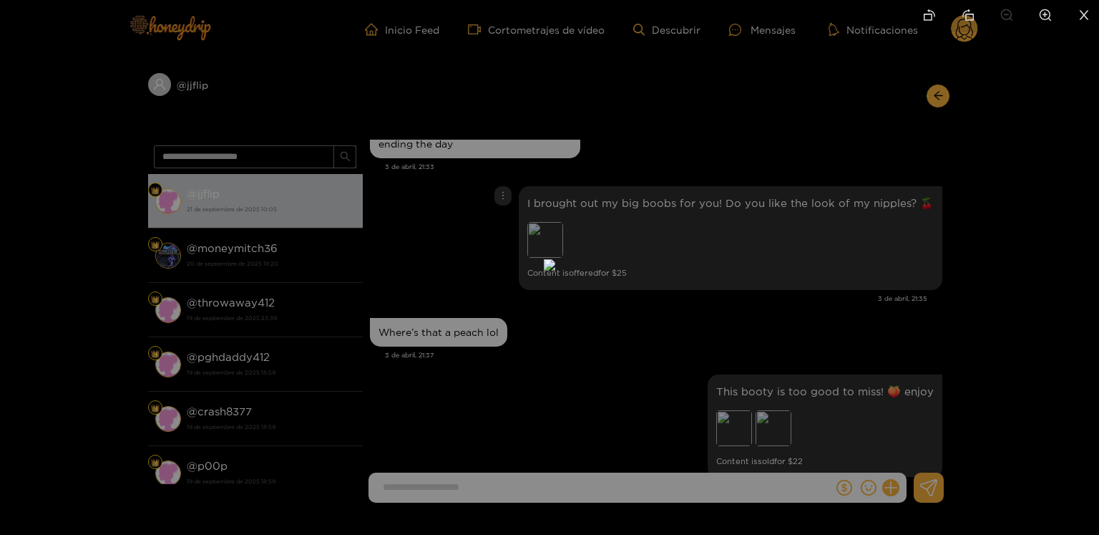
click at [782, 296] on div at bounding box center [549, 267] width 1099 height 535
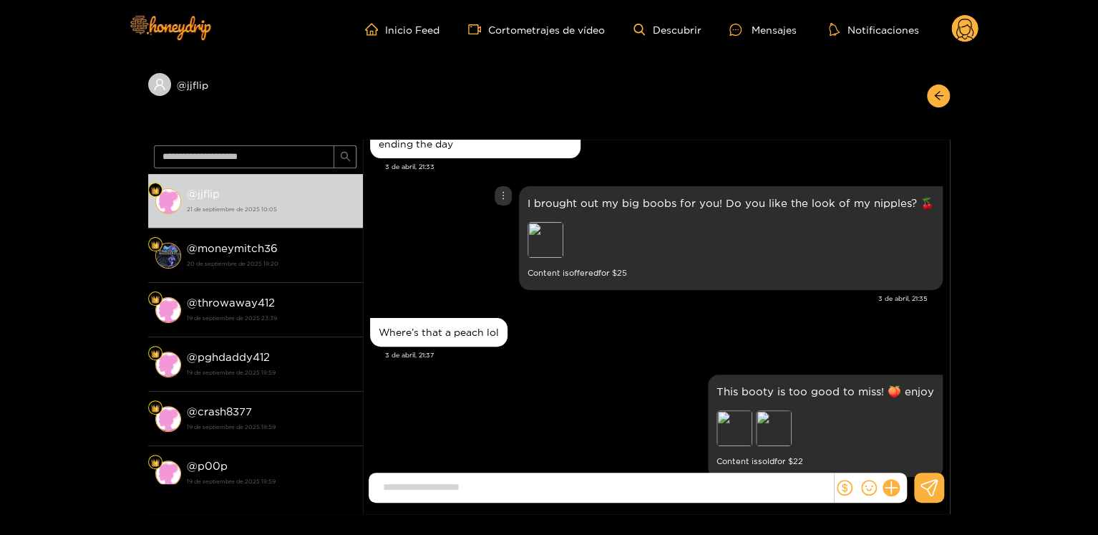
click at [598, 245] on div "Preview" at bounding box center [627, 241] width 200 height 39
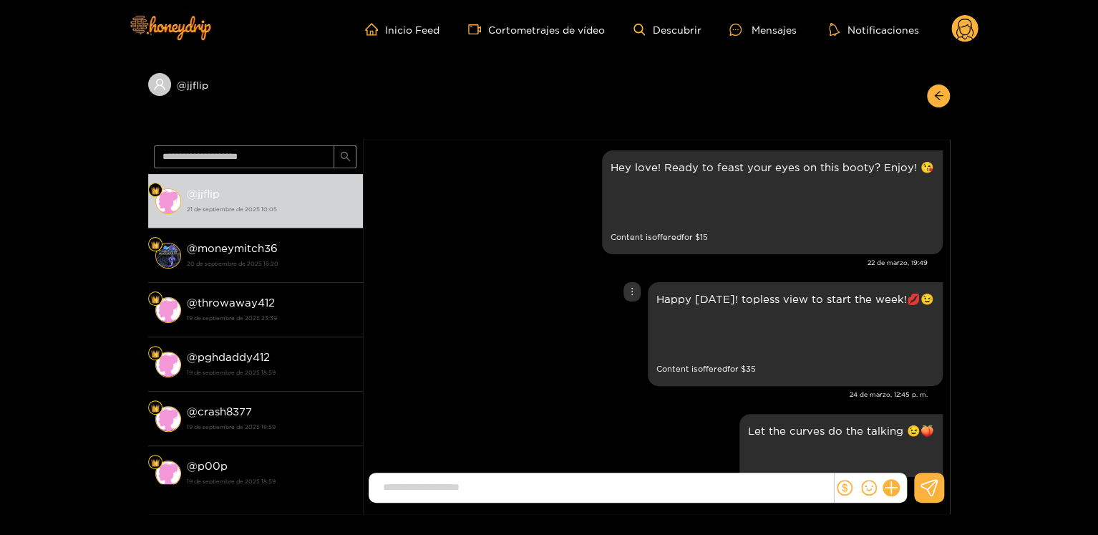
scroll to position [143, 0]
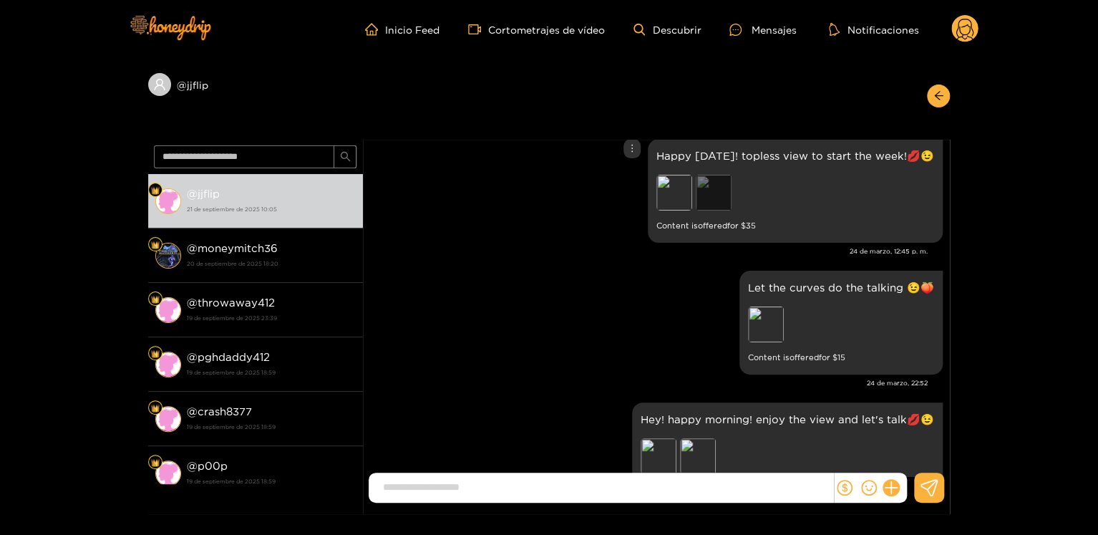
click at [707, 197] on div "Preview" at bounding box center [714, 193] width 36 height 36
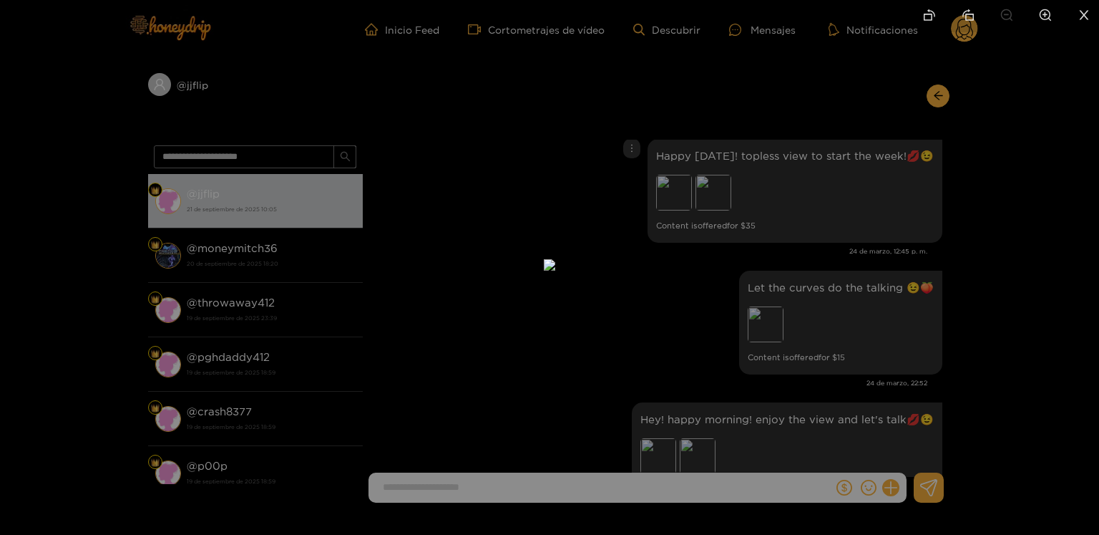
click at [555, 271] on img at bounding box center [549, 264] width 11 height 11
click at [1090, 18] on icon "close" at bounding box center [1084, 15] width 13 height 13
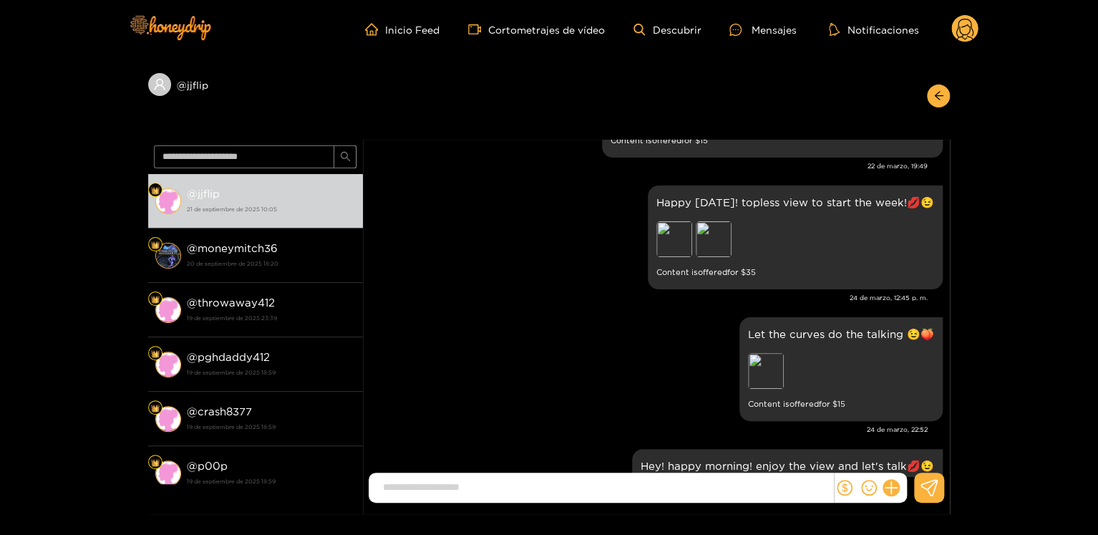
scroll to position [0, 0]
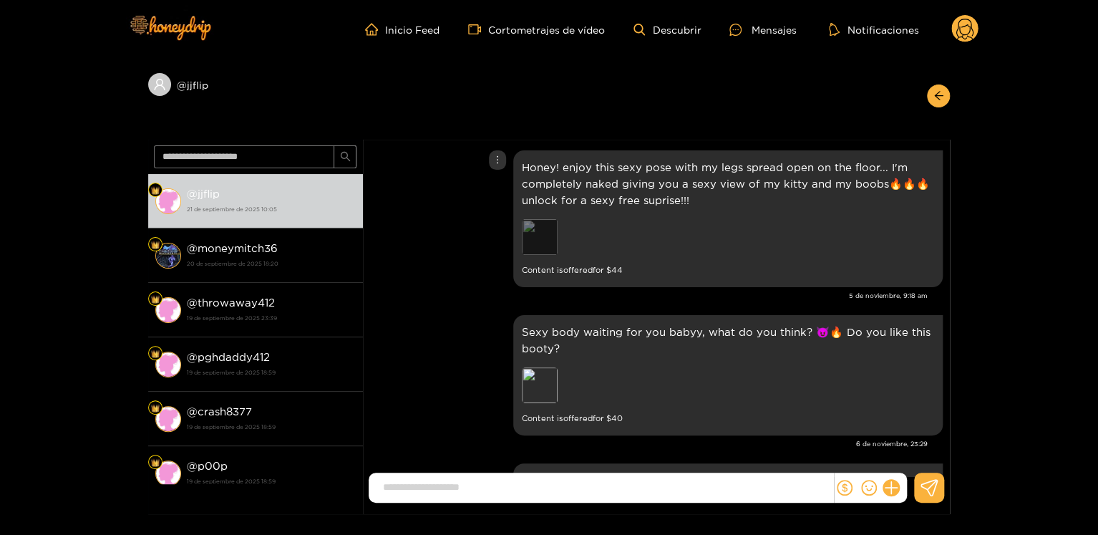
click at [551, 235] on div "Preview" at bounding box center [540, 237] width 36 height 36
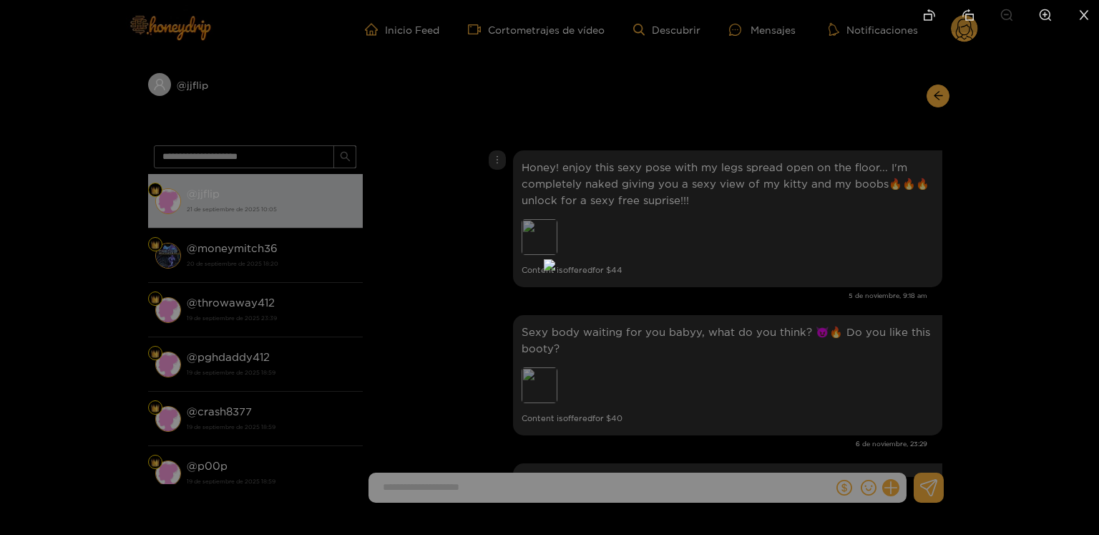
click at [1097, 261] on div at bounding box center [549, 267] width 1099 height 535
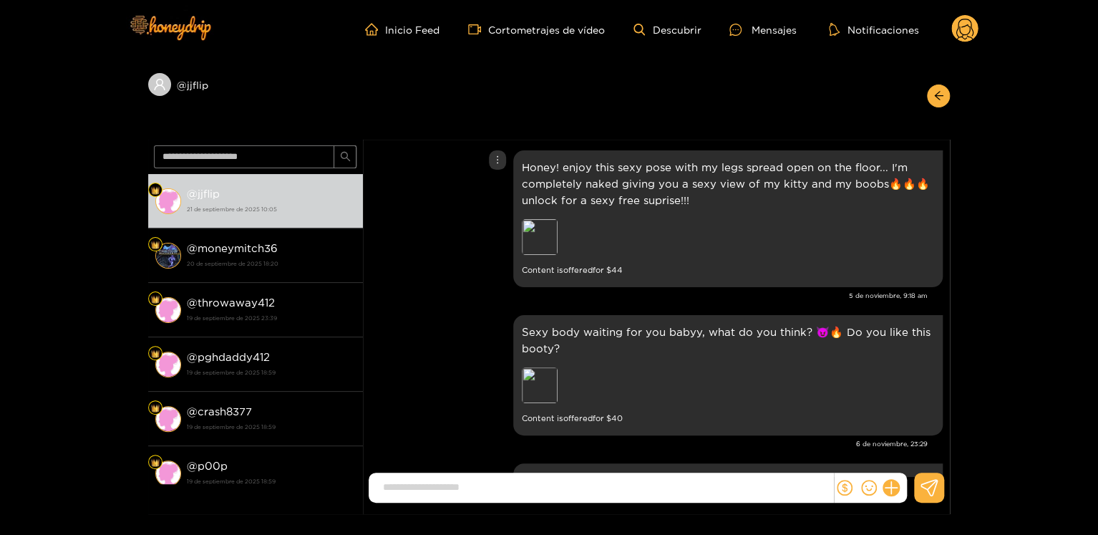
click at [567, 238] on div "Preview" at bounding box center [622, 238] width 200 height 39
click at [555, 245] on div "Preview" at bounding box center [540, 237] width 36 height 36
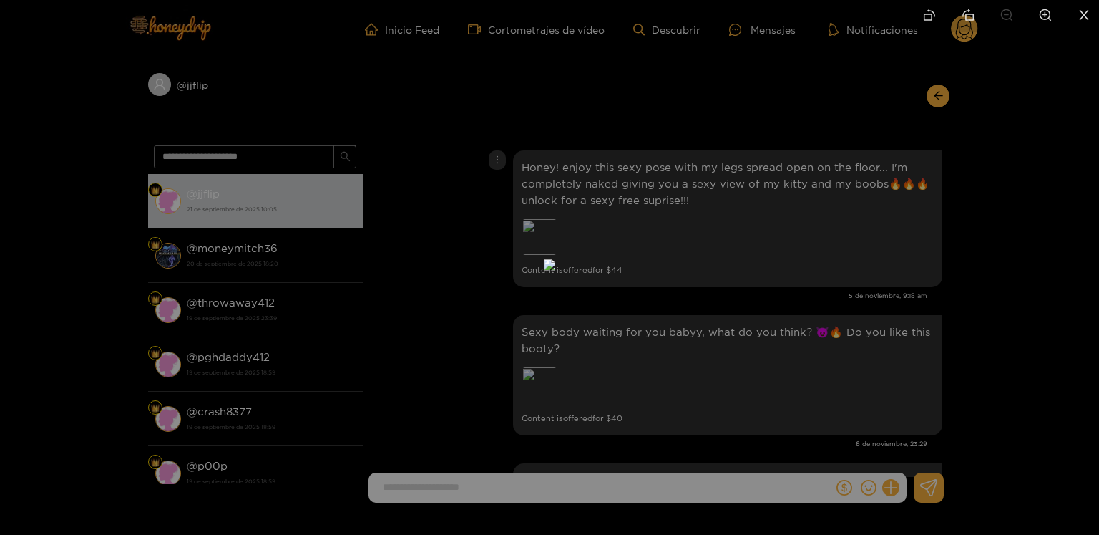
click at [1037, 239] on div at bounding box center [549, 267] width 1099 height 535
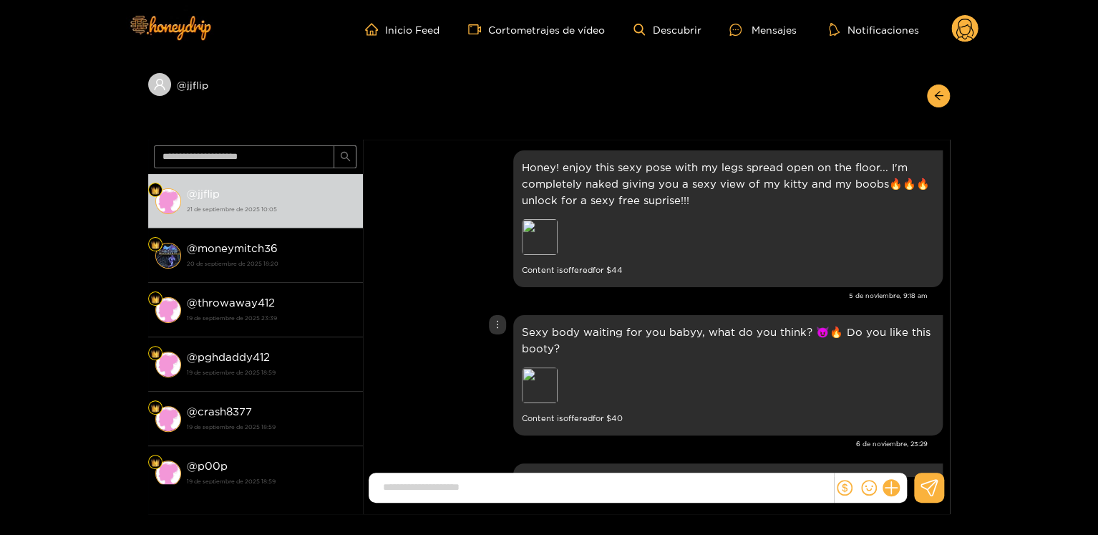
click at [559, 377] on div "Preview" at bounding box center [622, 386] width 200 height 39
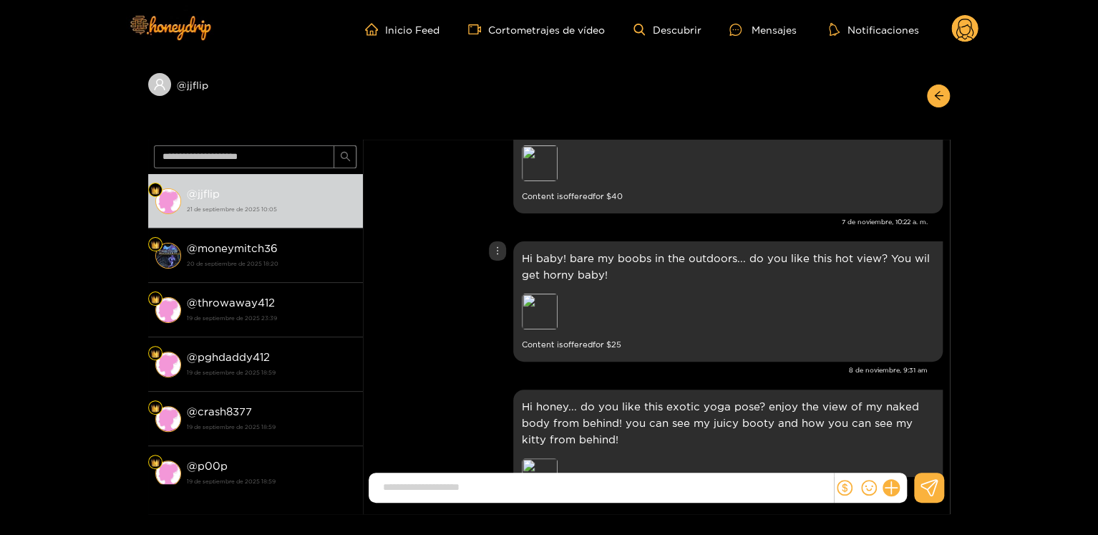
scroll to position [286, 0]
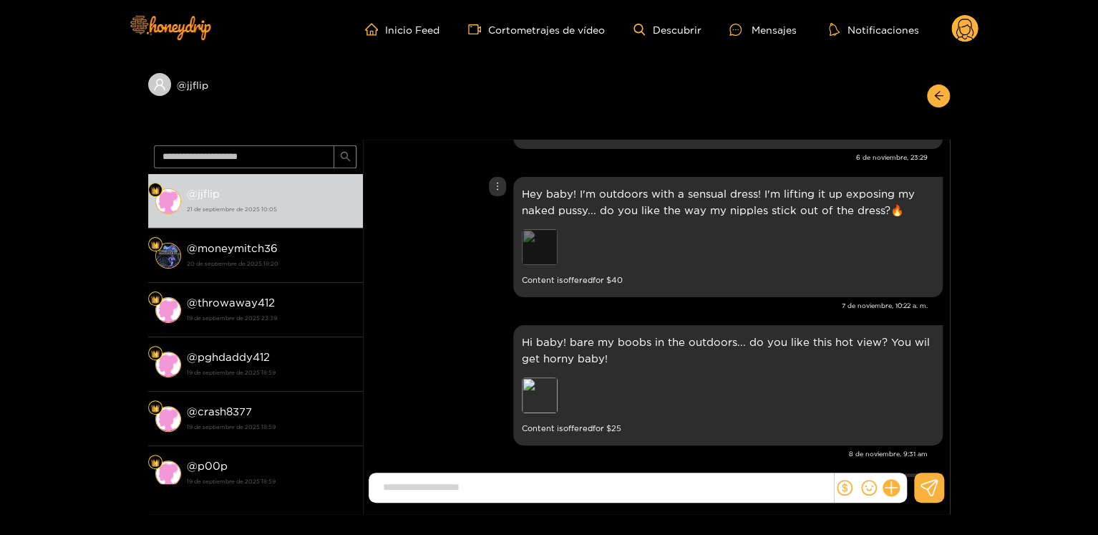
click at [544, 244] on div "Preview" at bounding box center [540, 247] width 36 height 36
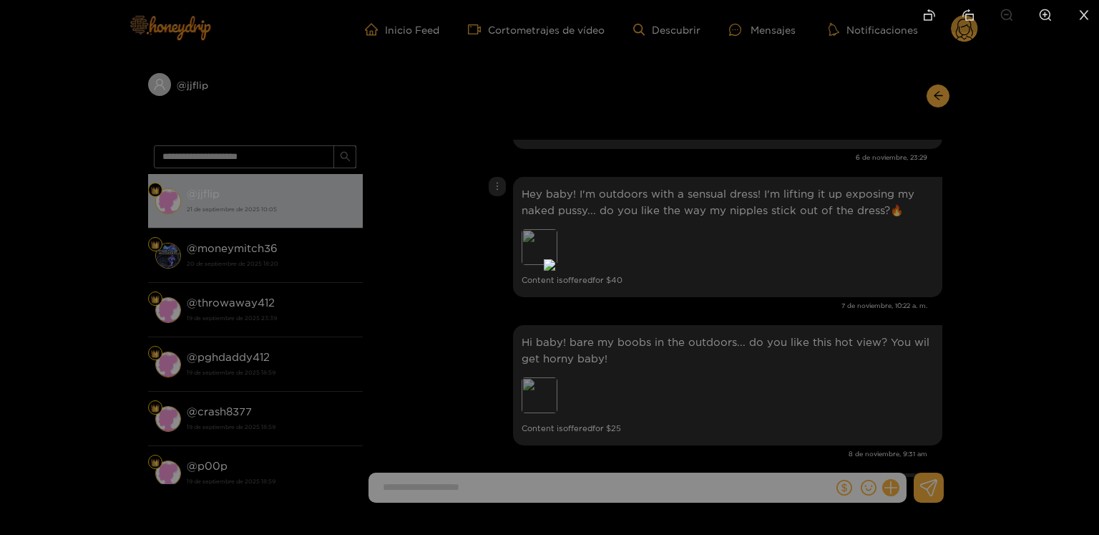
click at [886, 323] on div at bounding box center [549, 267] width 1099 height 535
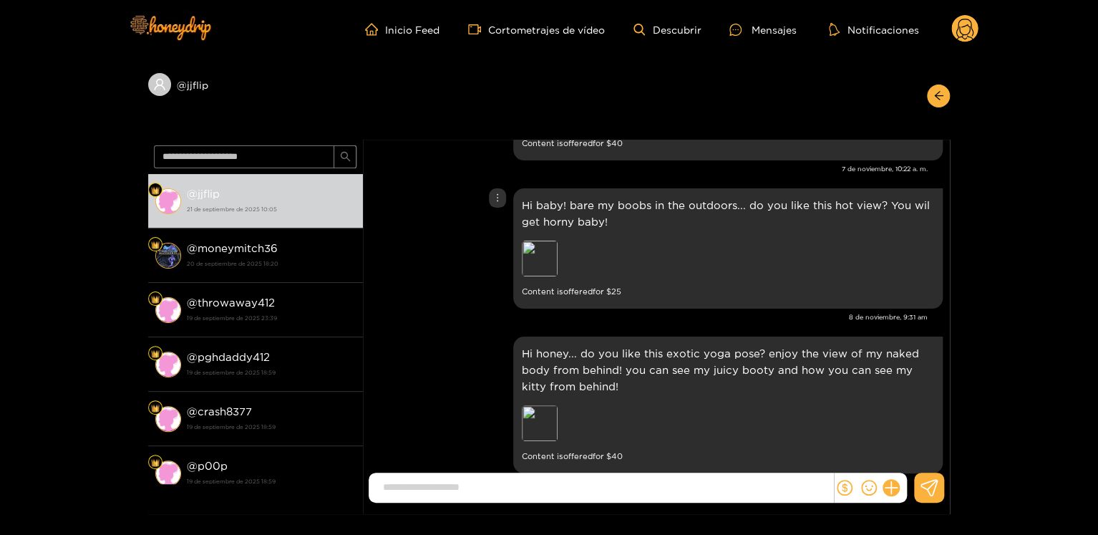
scroll to position [501, 0]
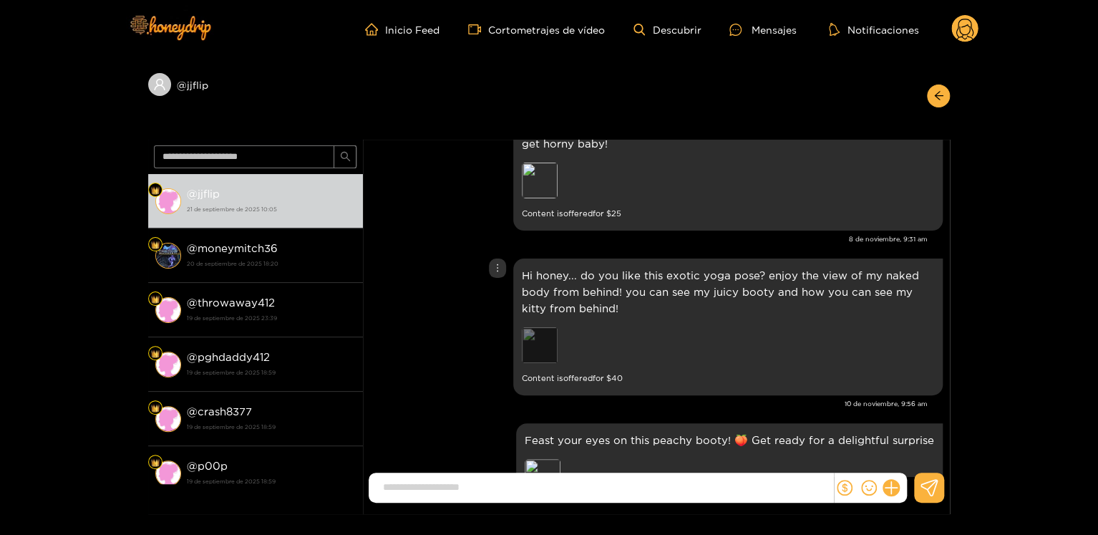
click at [550, 349] on div "Preview" at bounding box center [540, 345] width 36 height 36
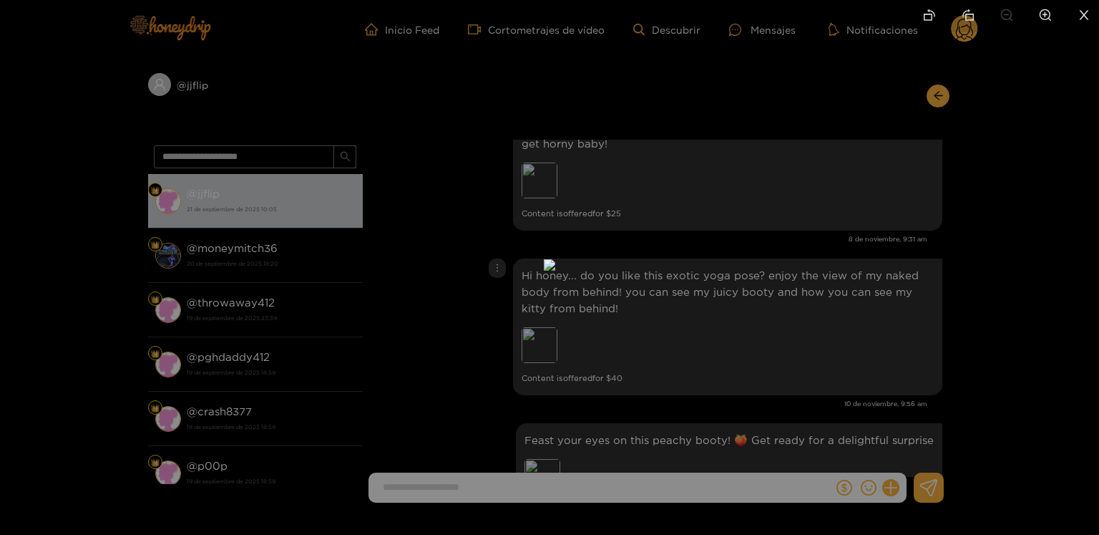
click at [1082, 16] on icon "close" at bounding box center [1084, 14] width 9 height 9
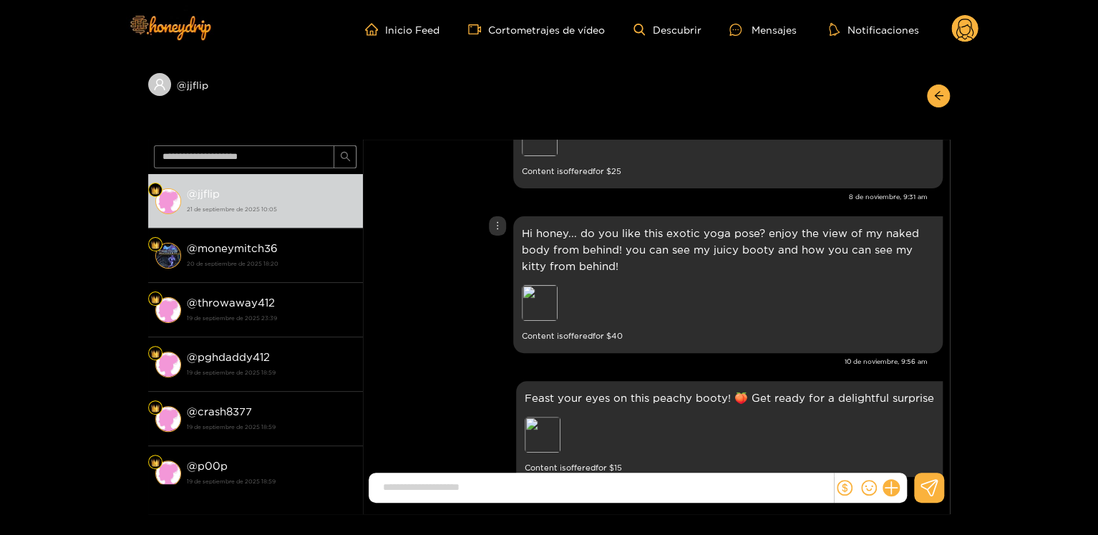
scroll to position [644, 0]
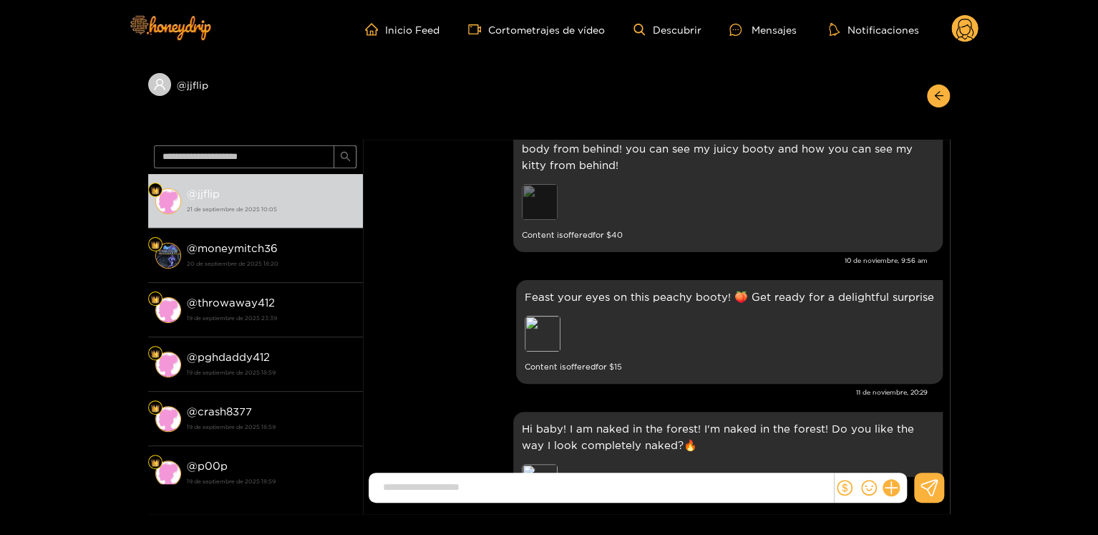
click at [553, 215] on div "Preview" at bounding box center [540, 202] width 36 height 36
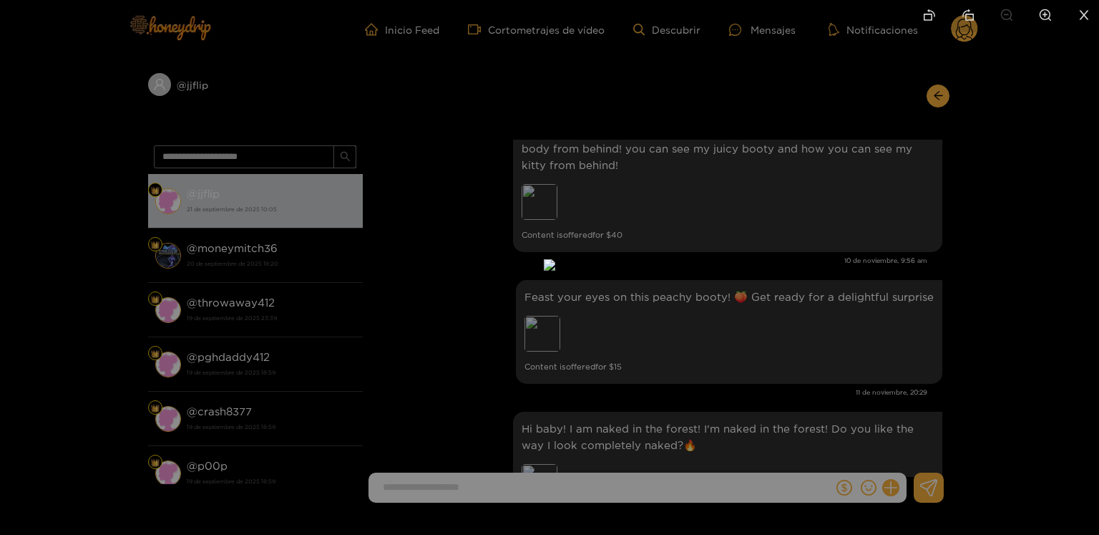
click at [1083, 9] on icon "close" at bounding box center [1084, 15] width 13 height 13
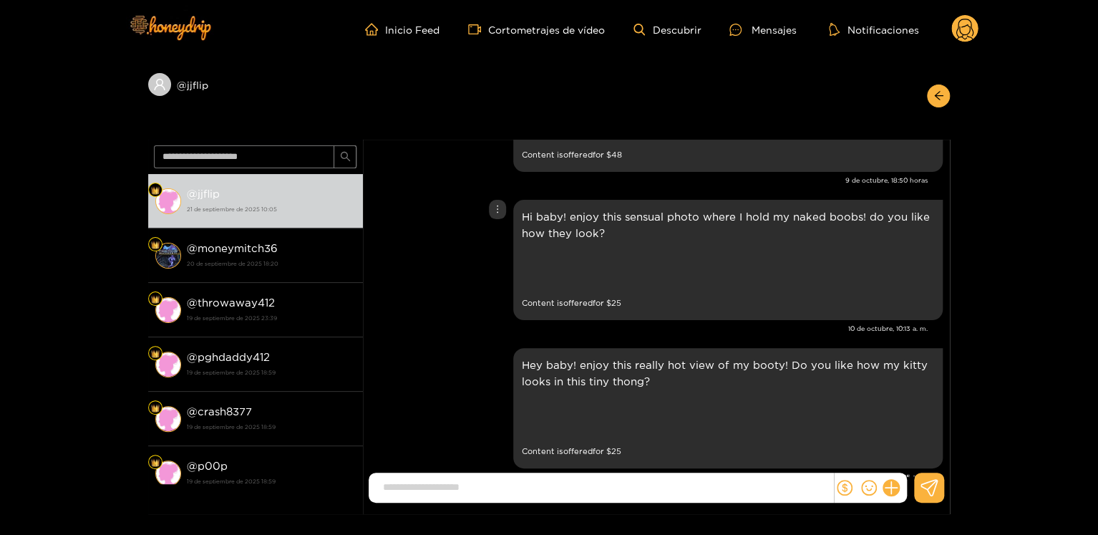
scroll to position [358, 0]
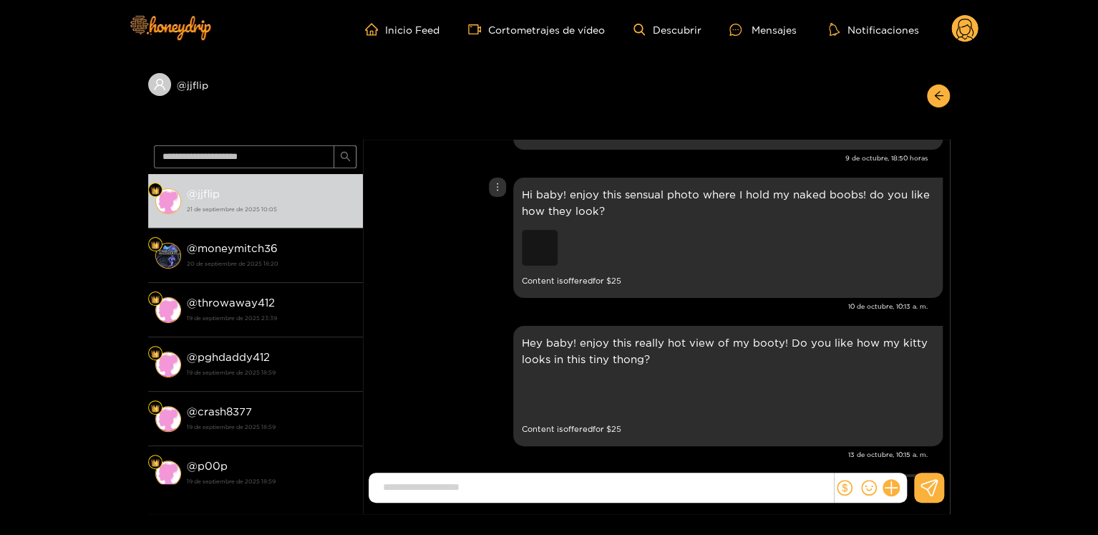
click at [540, 250] on div "Preview" at bounding box center [540, 248] width 36 height 36
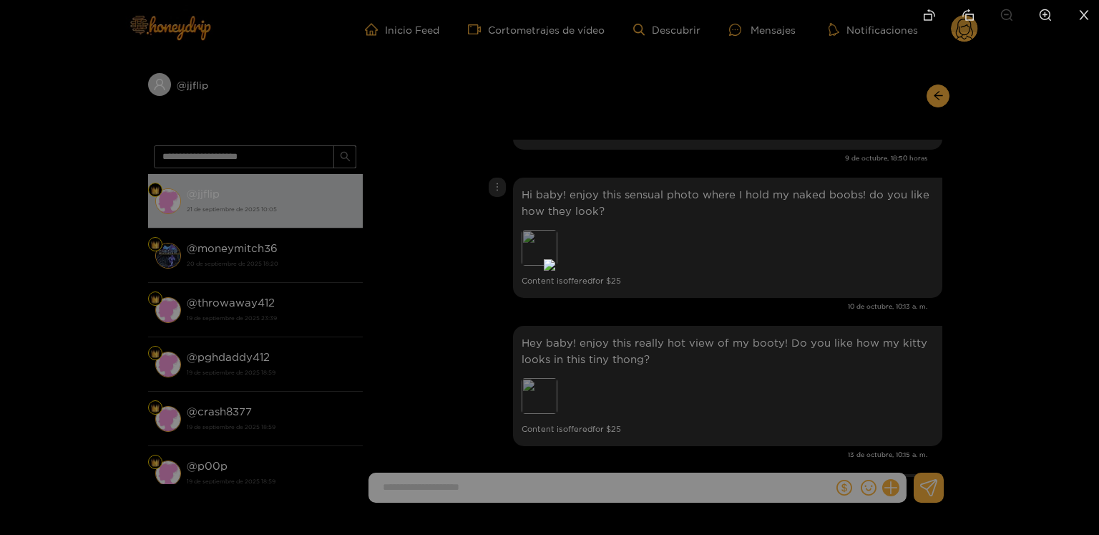
click at [1080, 18] on icon "close" at bounding box center [1084, 15] width 13 height 13
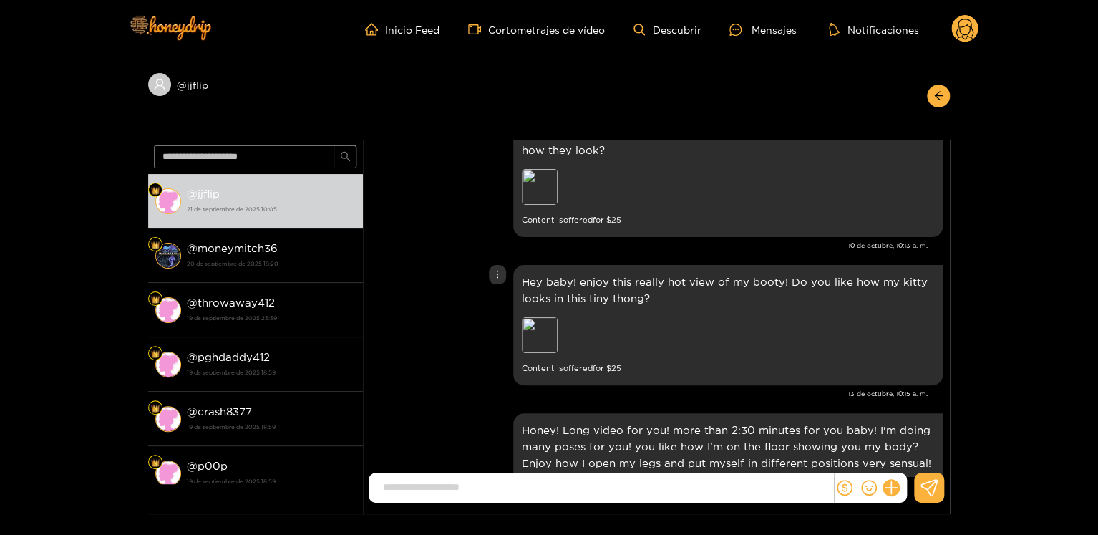
scroll to position [501, 0]
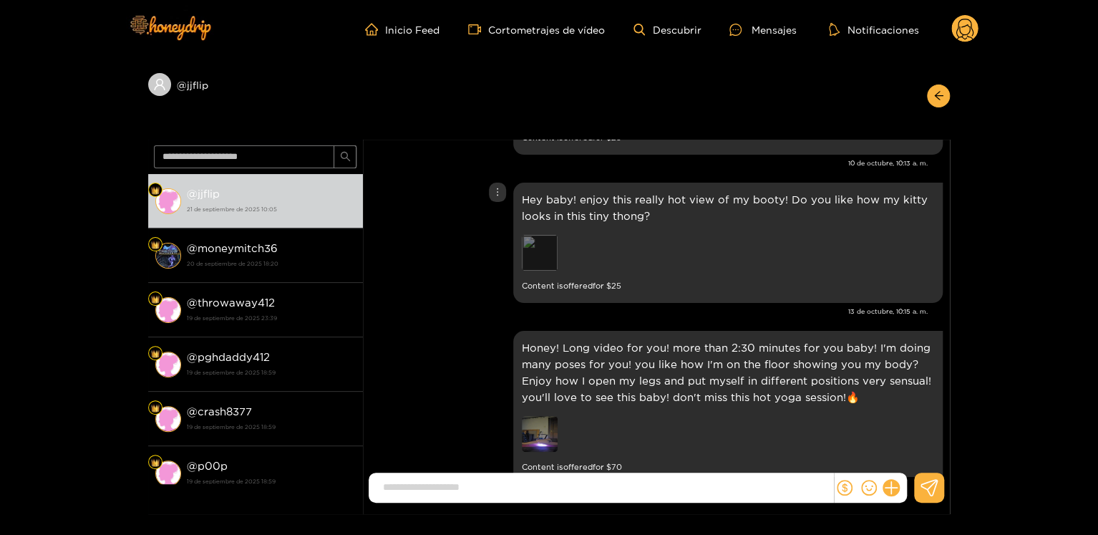
click at [533, 258] on div "Preview" at bounding box center [540, 253] width 36 height 36
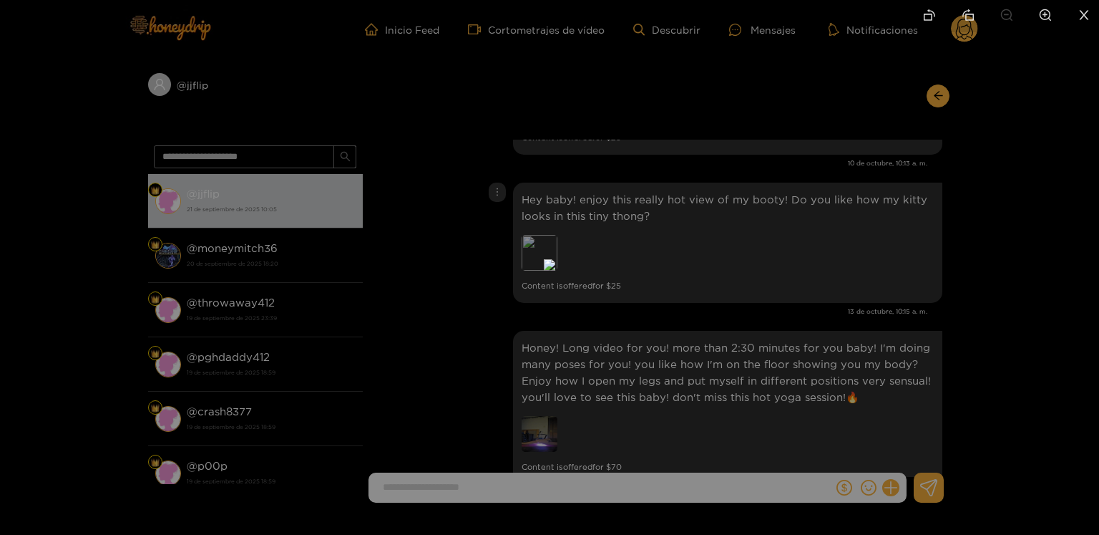
click at [835, 308] on div at bounding box center [549, 267] width 1099 height 535
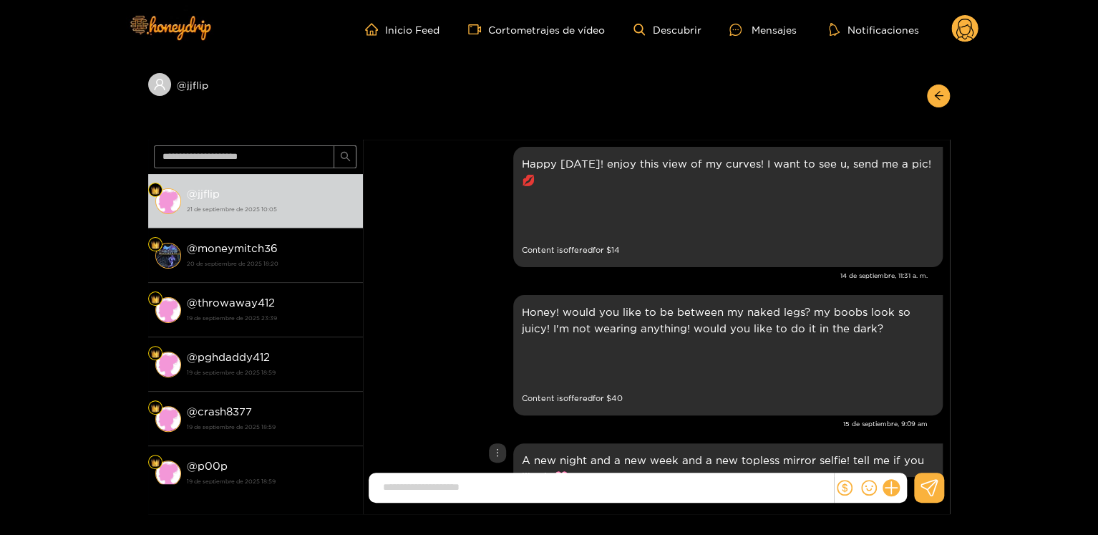
scroll to position [930, 0]
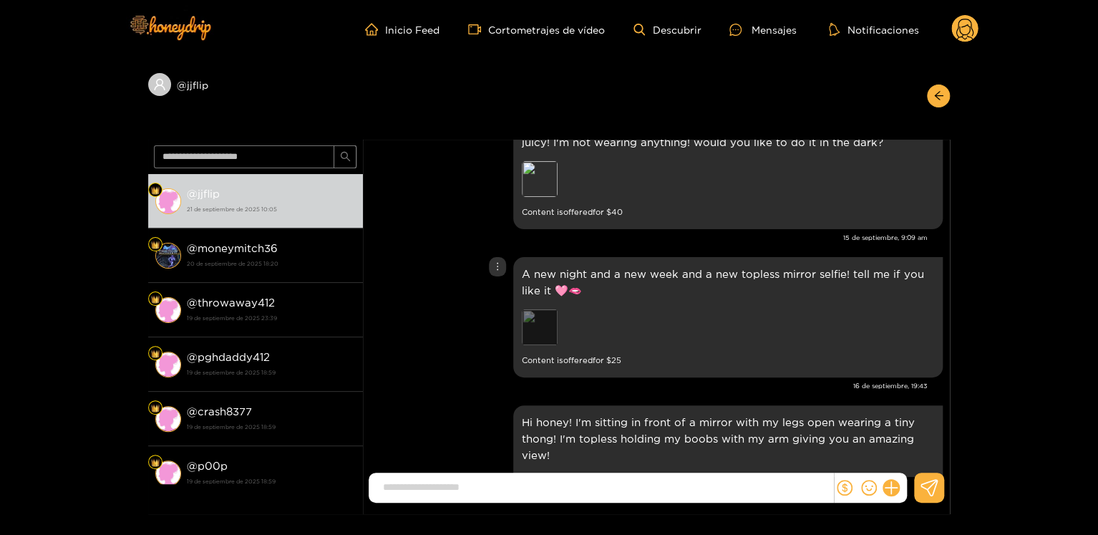
click at [538, 321] on div "Preview" at bounding box center [540, 327] width 36 height 36
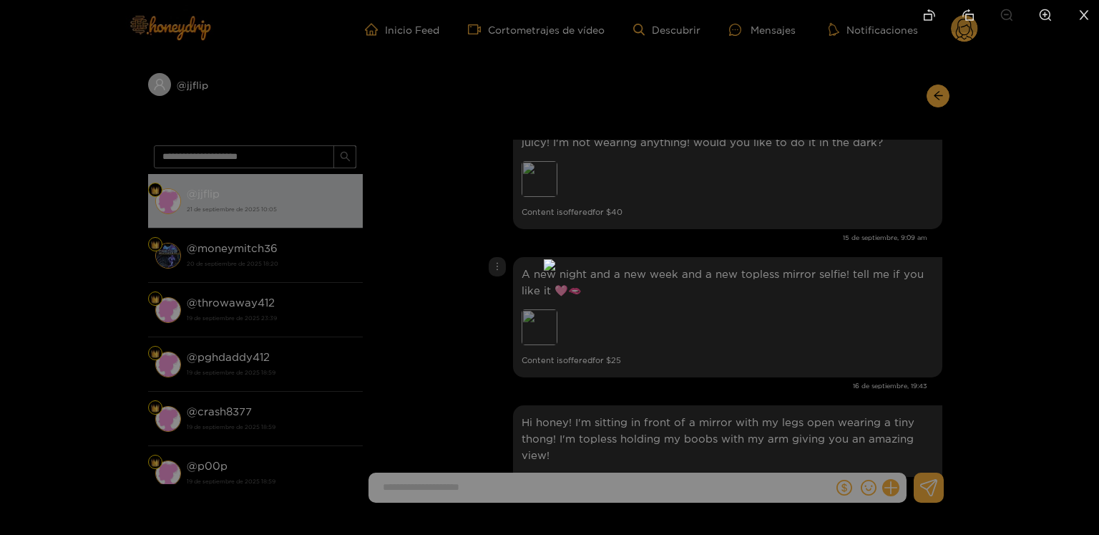
click at [849, 325] on div at bounding box center [549, 267] width 1099 height 535
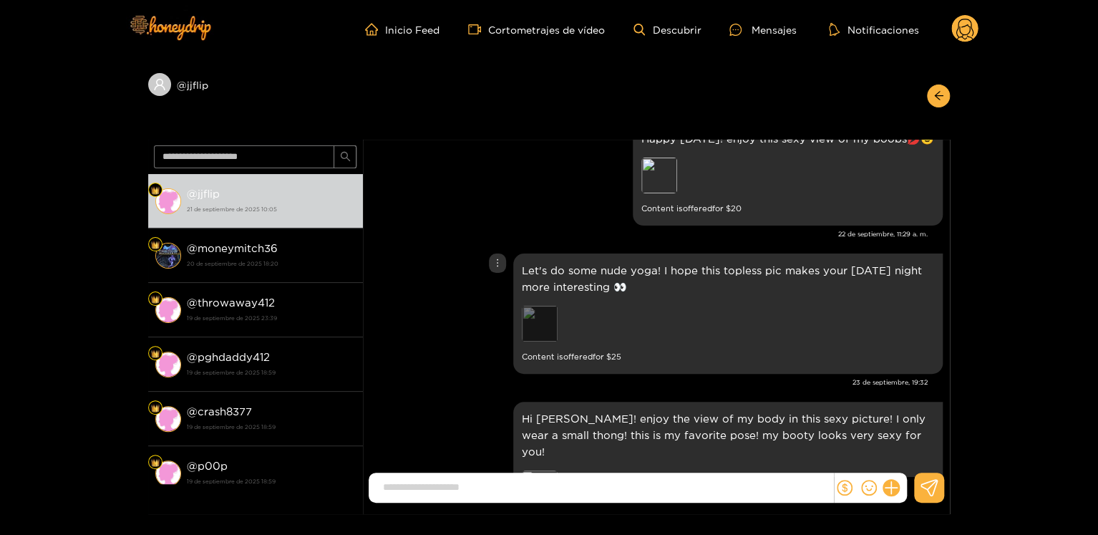
scroll to position [1789, 0]
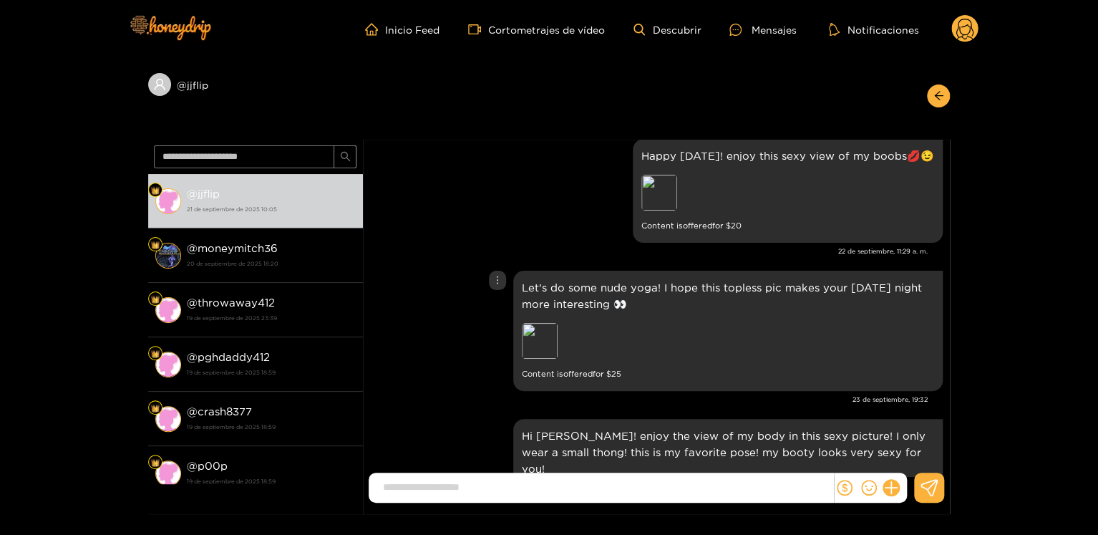
click at [563, 359] on div "Preview" at bounding box center [622, 342] width 200 height 39
click at [537, 344] on div "Preview" at bounding box center [540, 341] width 36 height 36
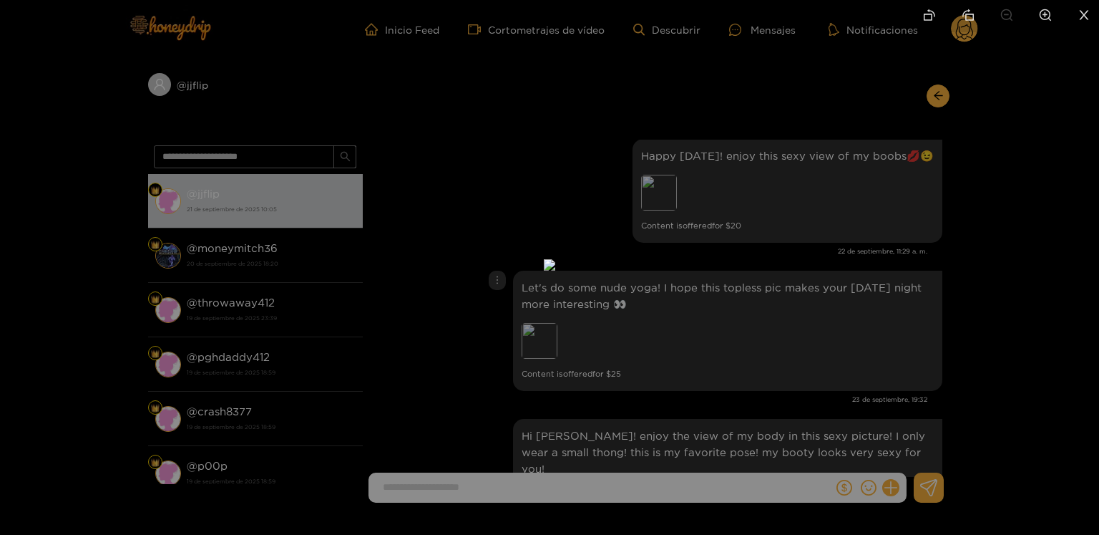
click at [814, 364] on div at bounding box center [549, 267] width 1099 height 535
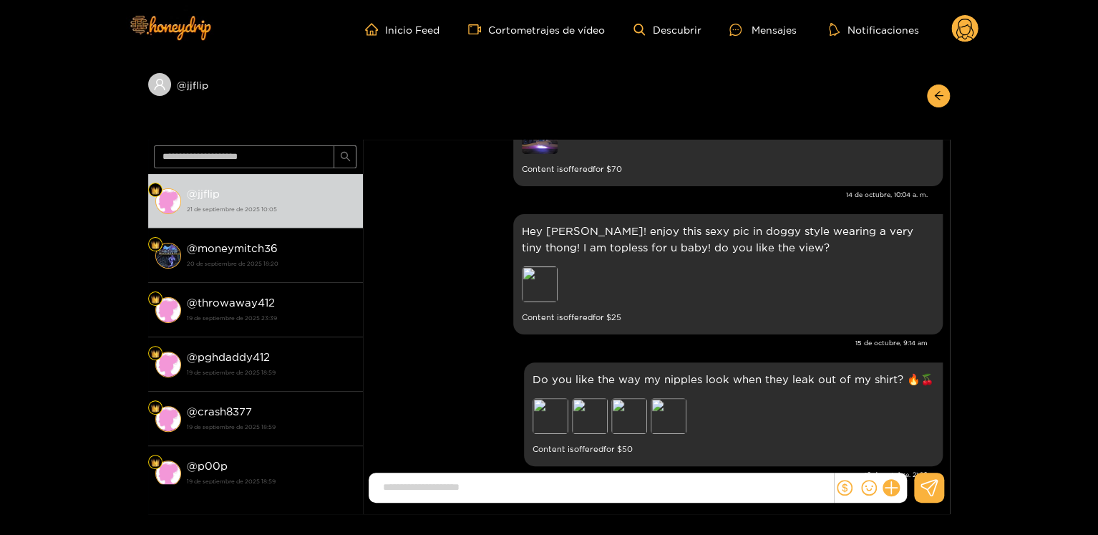
scroll to position [4580, 0]
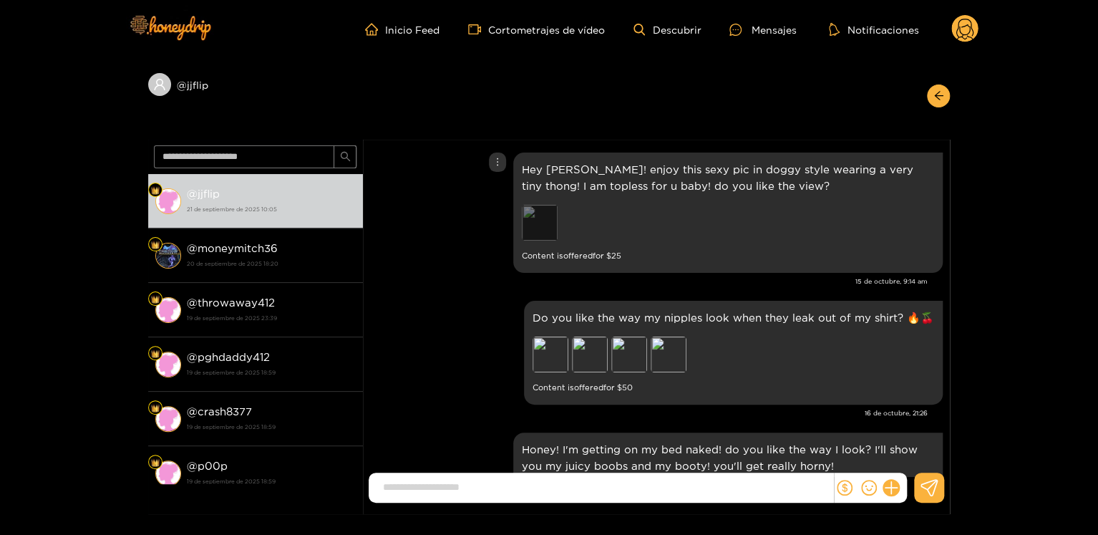
click at [548, 207] on div "Preview" at bounding box center [540, 223] width 36 height 36
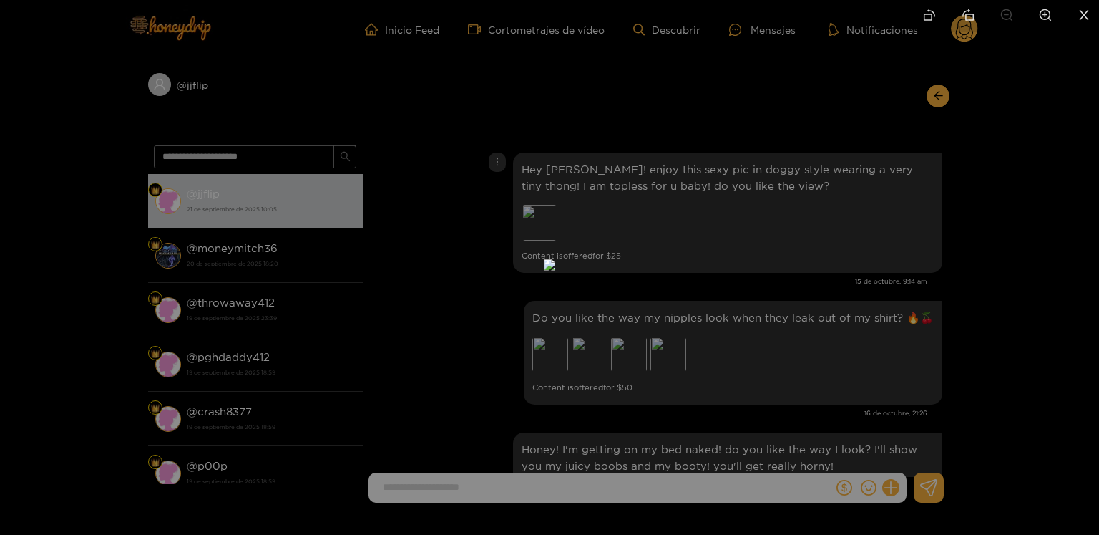
click at [1004, 268] on div at bounding box center [549, 267] width 1099 height 535
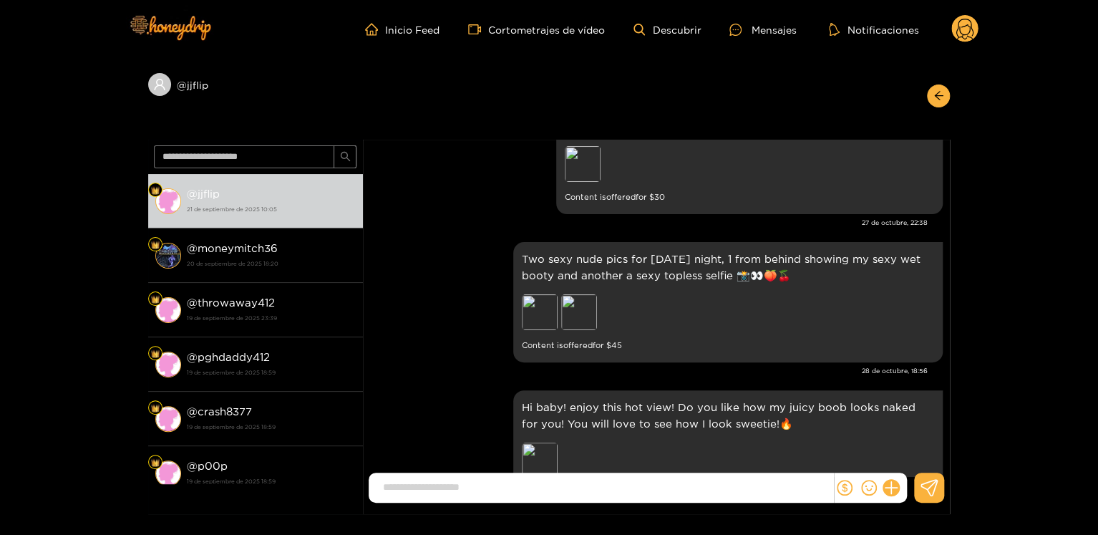
scroll to position [6155, 0]
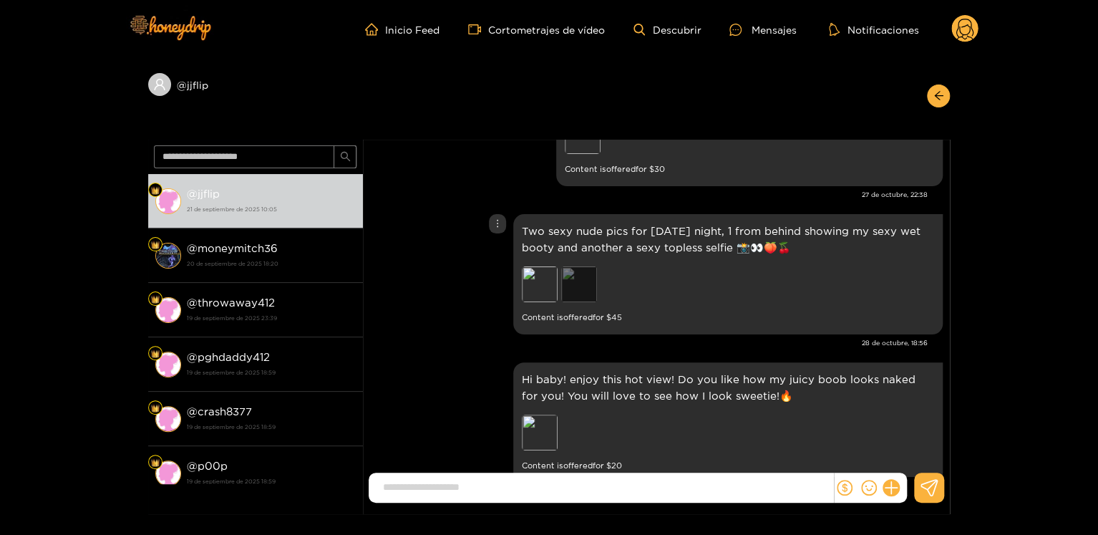
click at [574, 266] on div "Preview" at bounding box center [579, 284] width 36 height 36
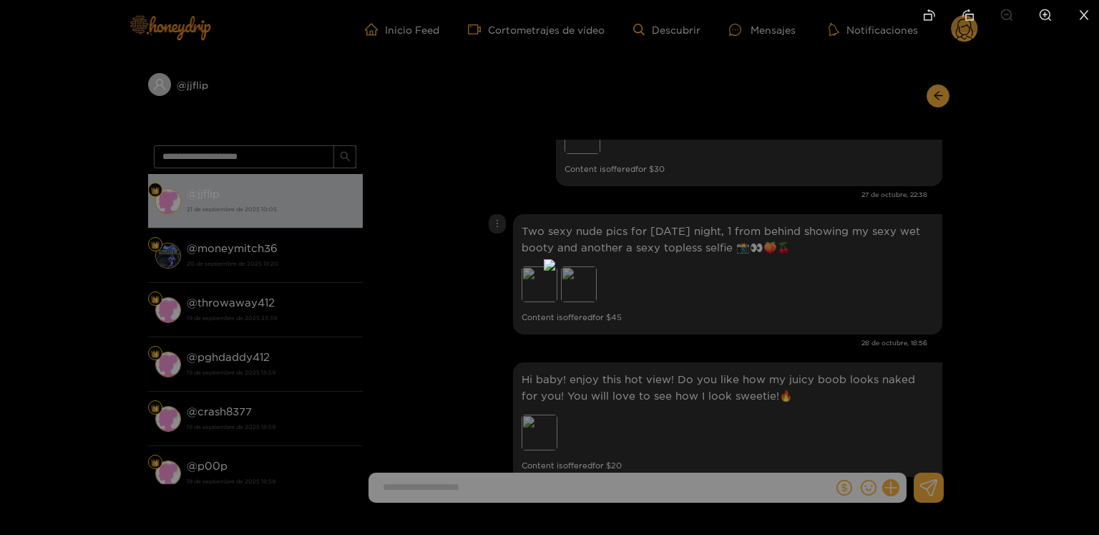
click at [791, 317] on div at bounding box center [549, 267] width 1099 height 535
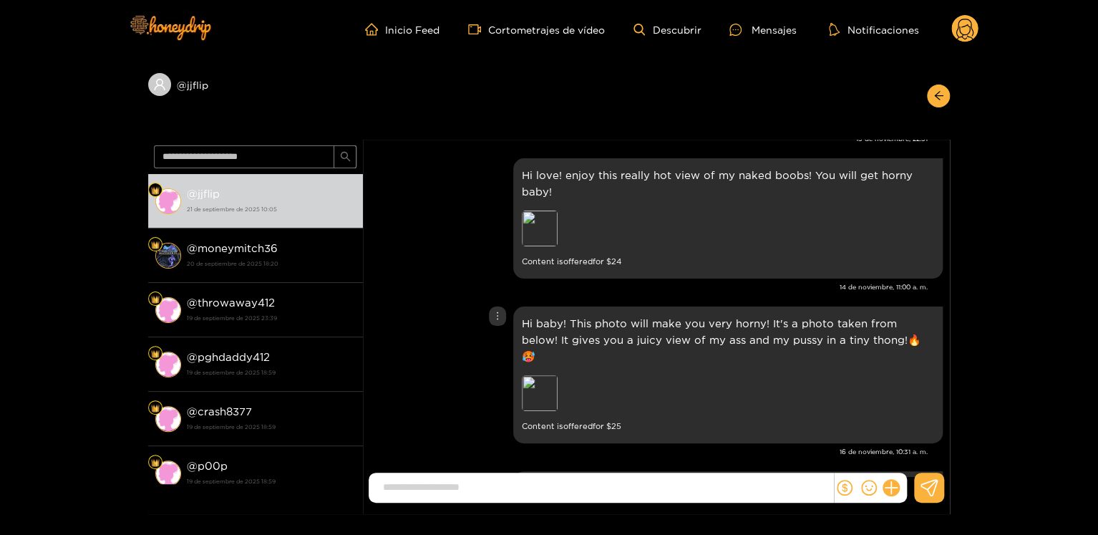
scroll to position [8445, 0]
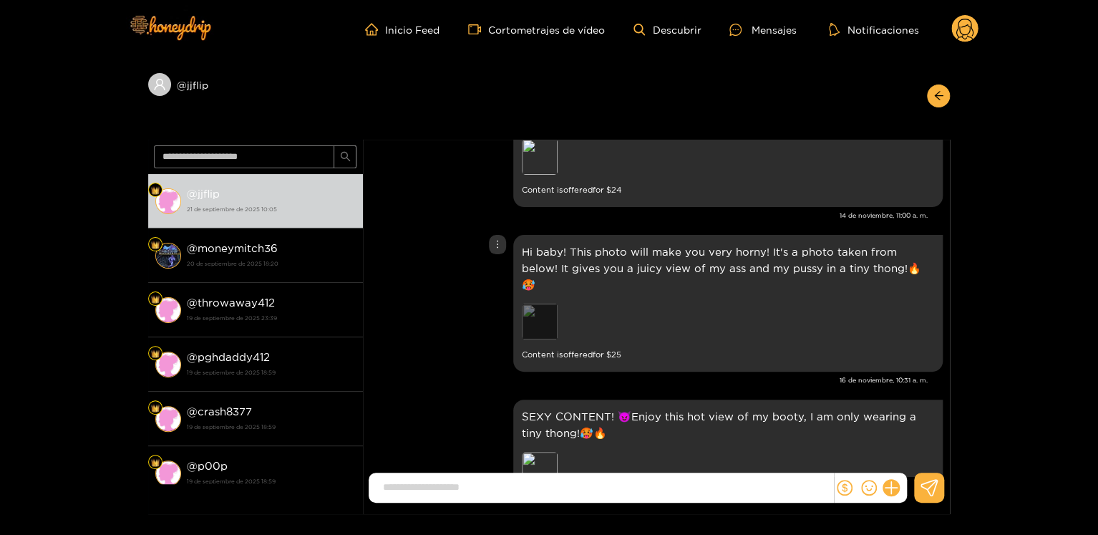
click at [554, 303] on div "Preview" at bounding box center [540, 321] width 36 height 36
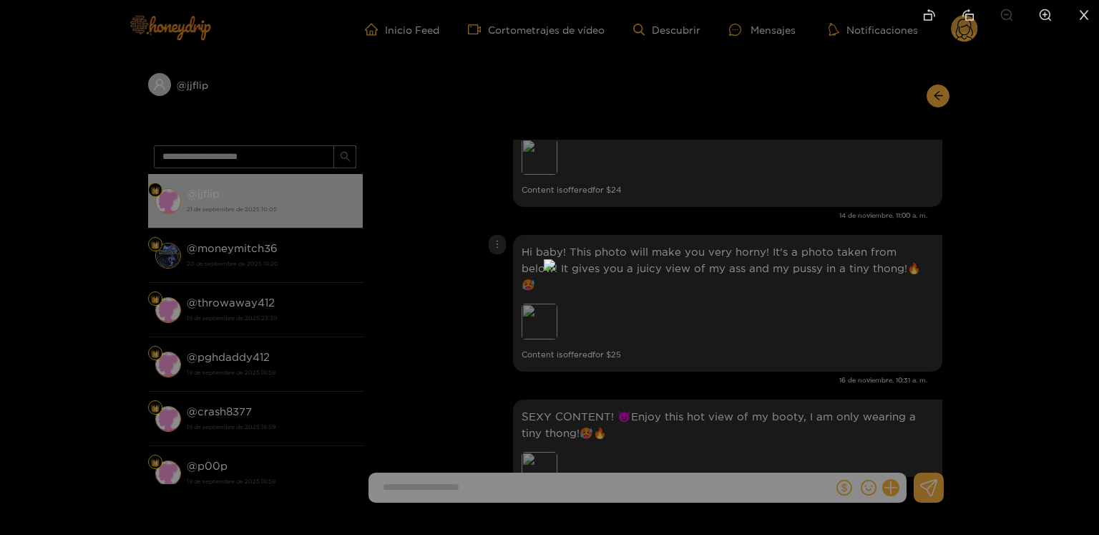
click at [805, 290] on div at bounding box center [549, 267] width 1099 height 535
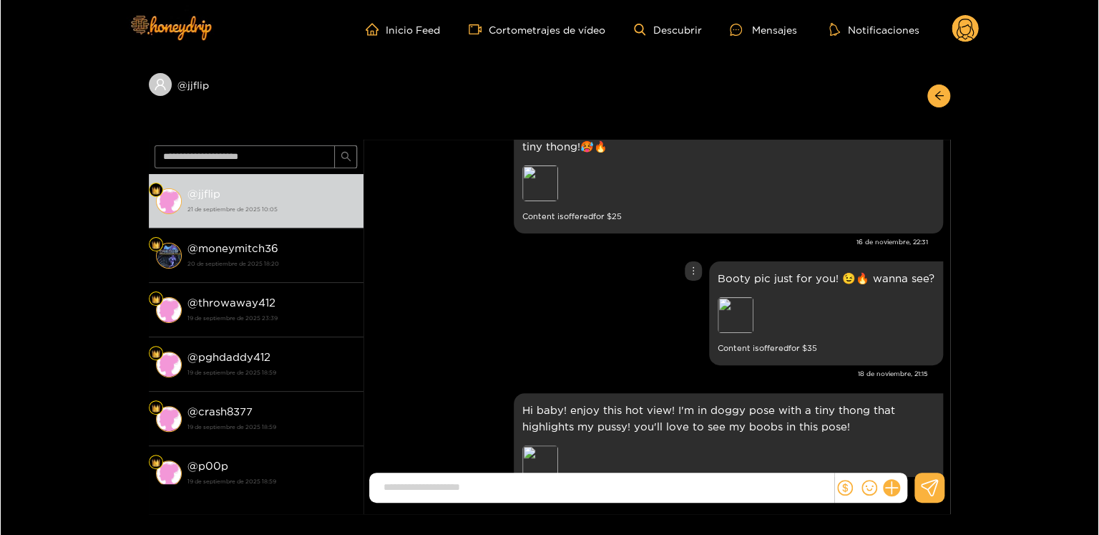
scroll to position [8875, 0]
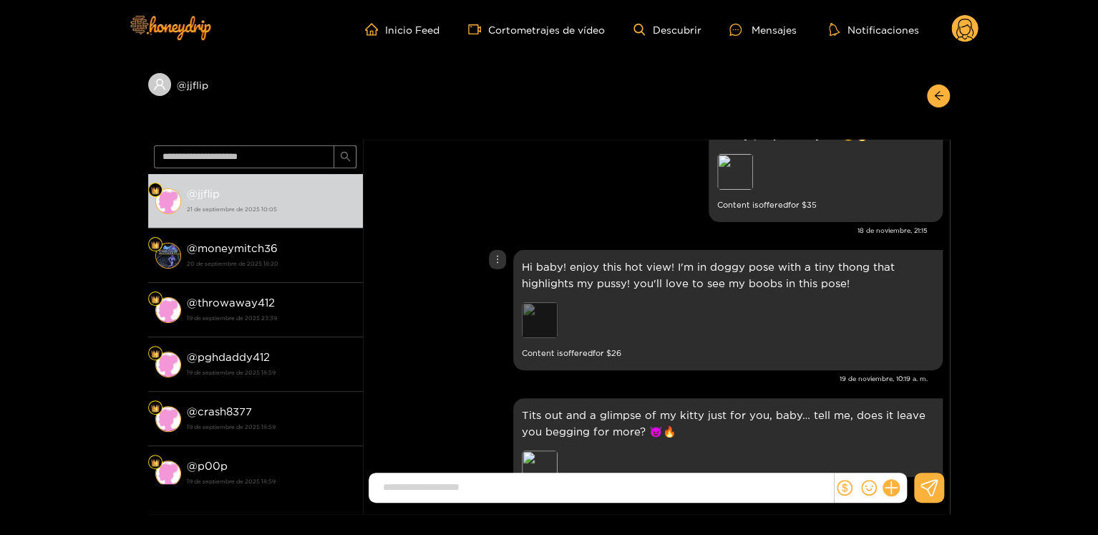
click at [553, 302] on div "Preview" at bounding box center [540, 320] width 36 height 36
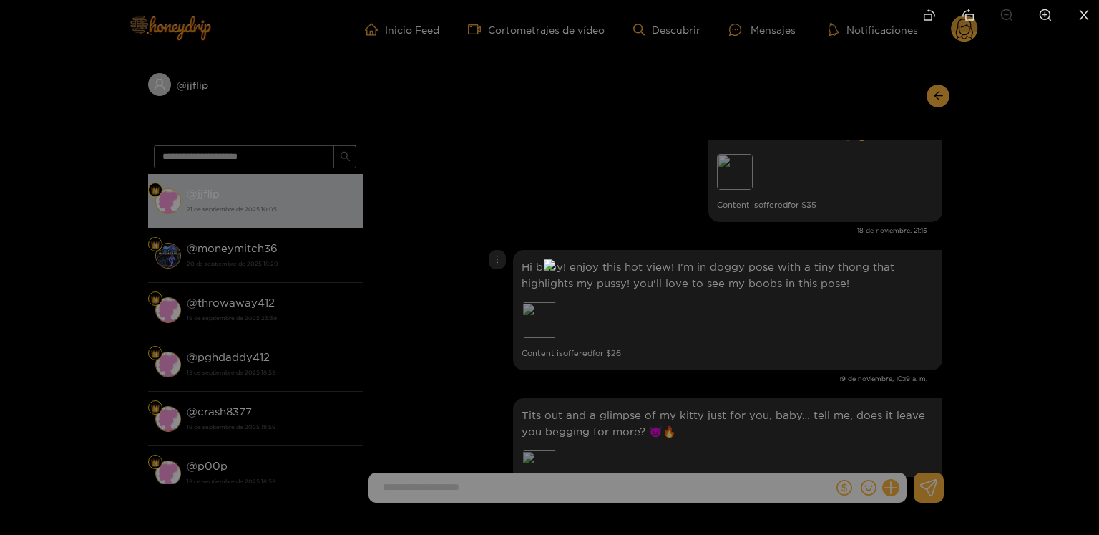
click at [555, 271] on img at bounding box center [549, 264] width 11 height 11
drag, startPoint x: 812, startPoint y: 386, endPoint x: 785, endPoint y: 356, distance: 40.1
click at [812, 386] on div at bounding box center [549, 267] width 1099 height 535
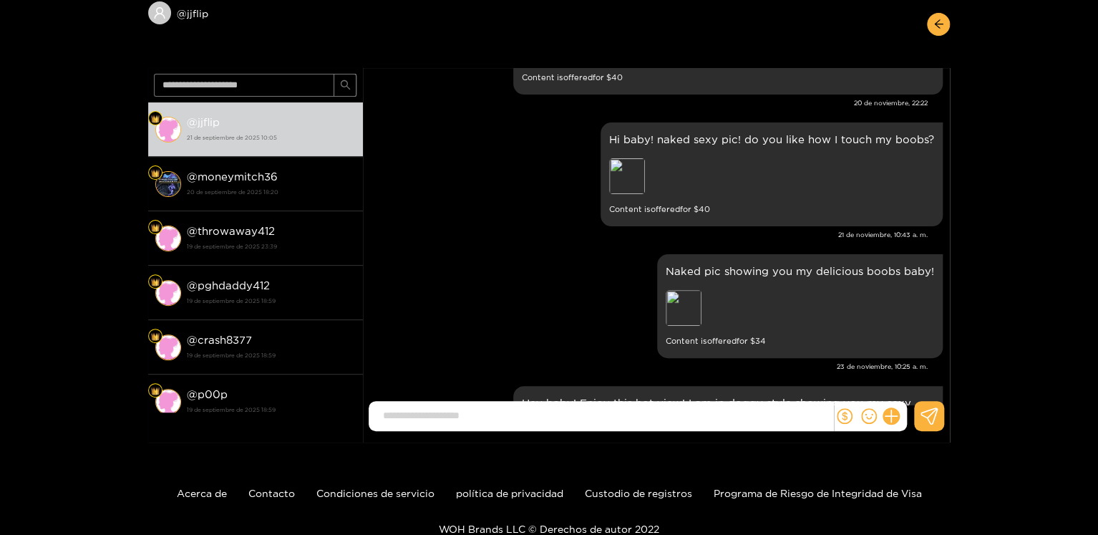
scroll to position [9304, 0]
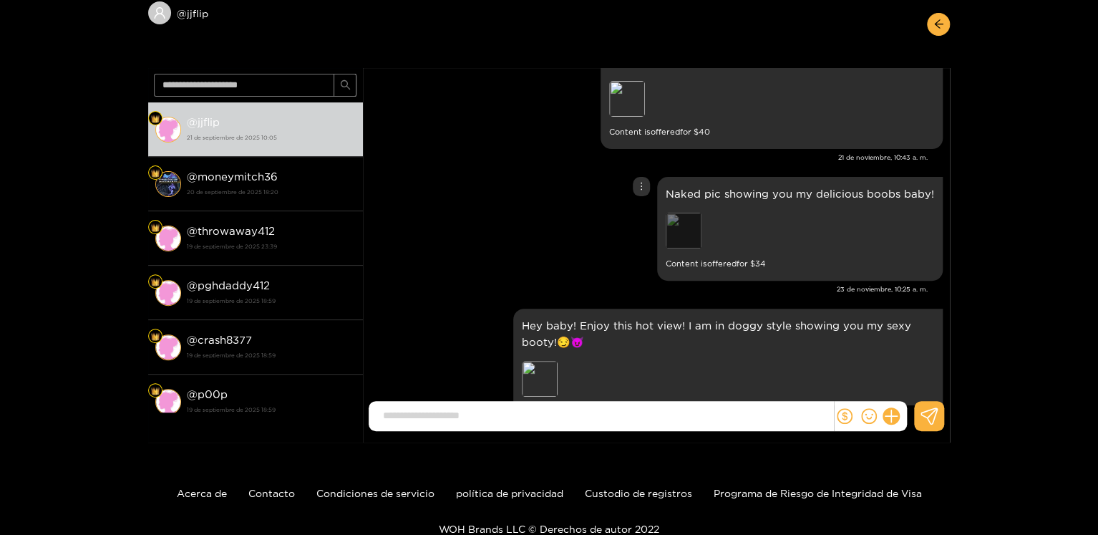
click at [699, 213] on div "Preview" at bounding box center [684, 231] width 36 height 36
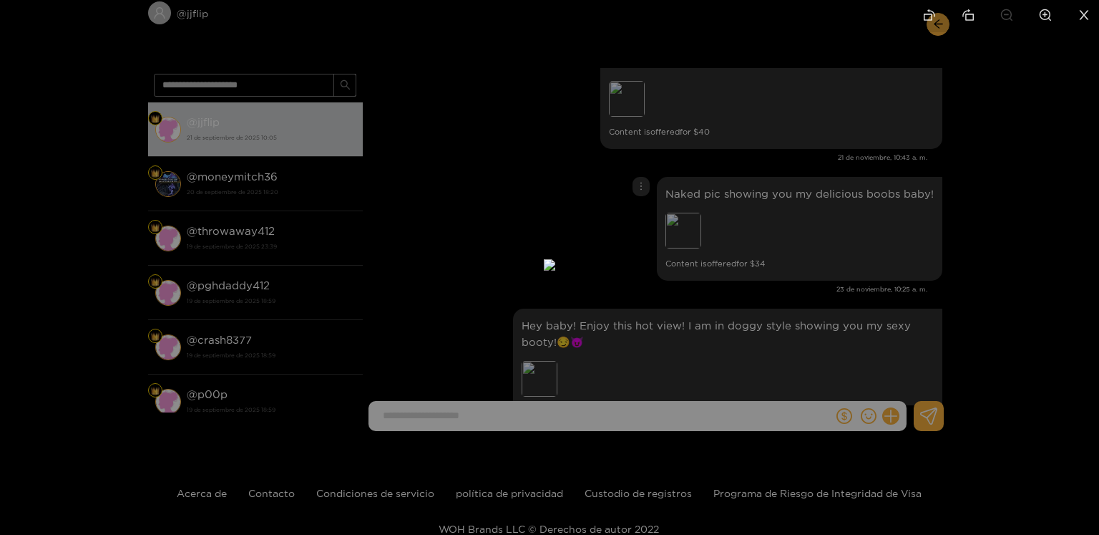
drag, startPoint x: 938, startPoint y: 263, endPoint x: 915, endPoint y: 267, distance: 23.2
click at [939, 263] on div at bounding box center [549, 267] width 1099 height 535
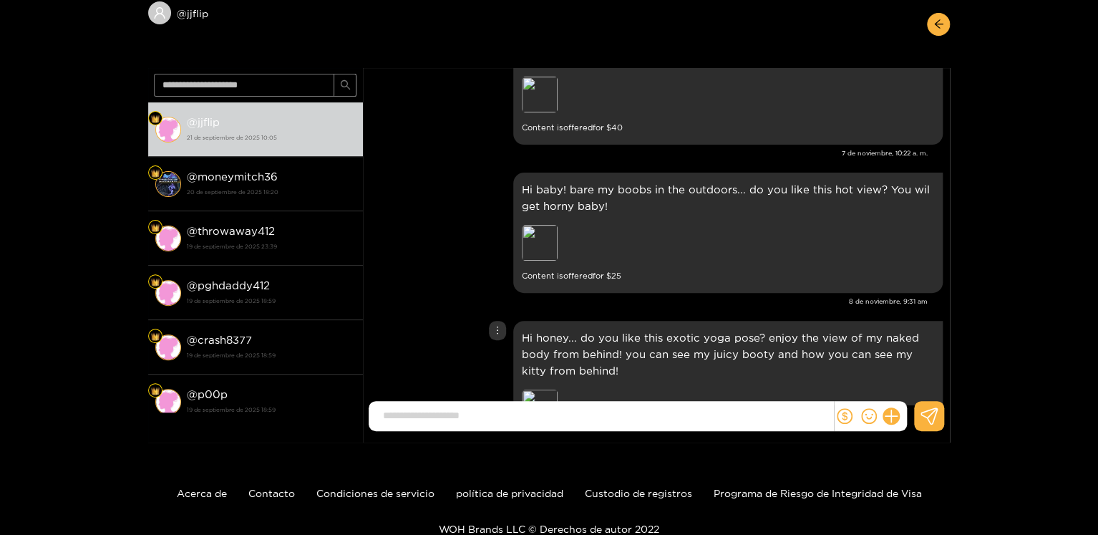
scroll to position [7372, 0]
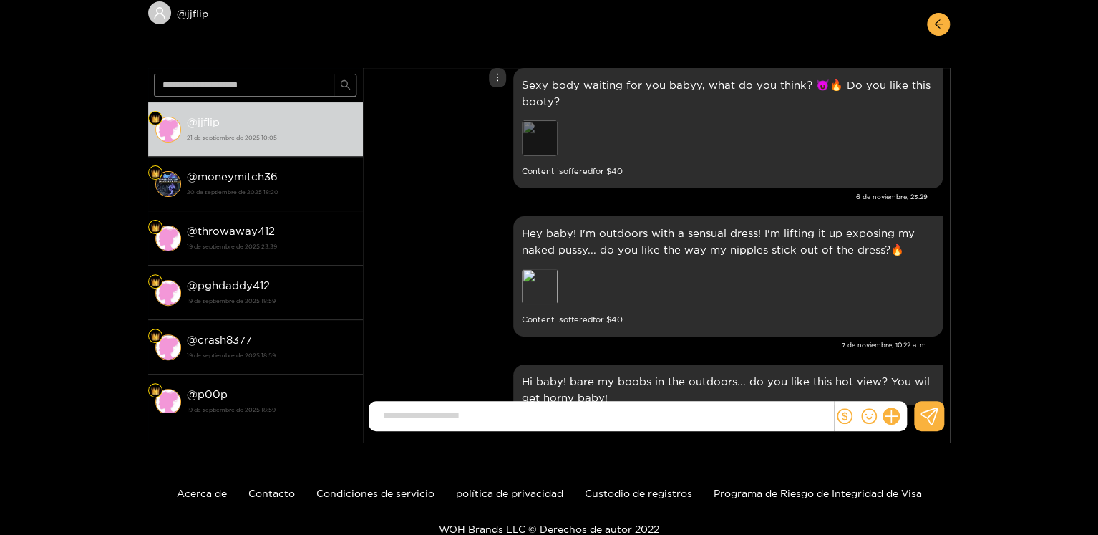
click at [546, 121] on div "Preview" at bounding box center [540, 138] width 36 height 36
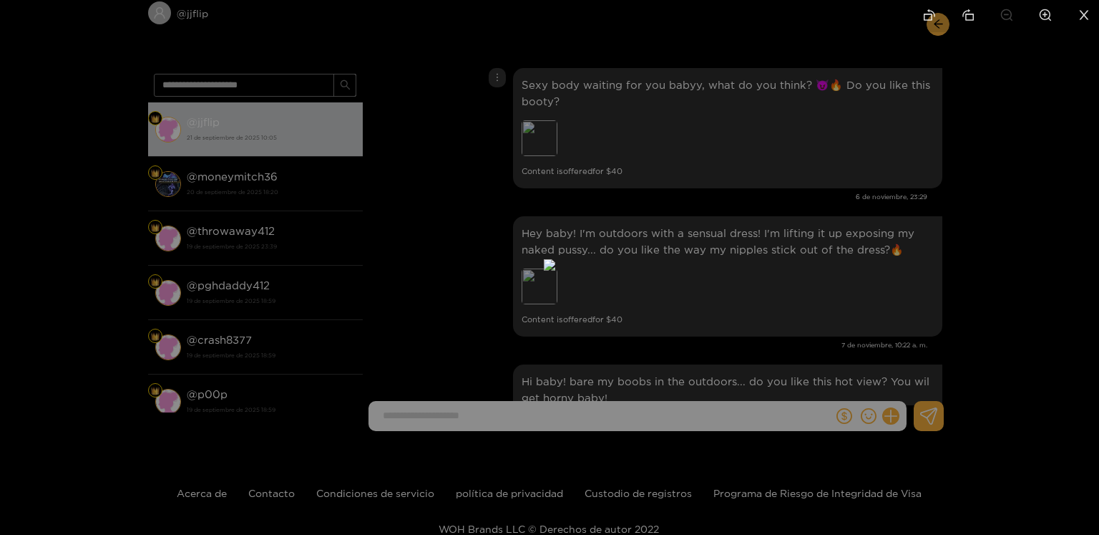
click at [835, 198] on div at bounding box center [549, 267] width 1099 height 535
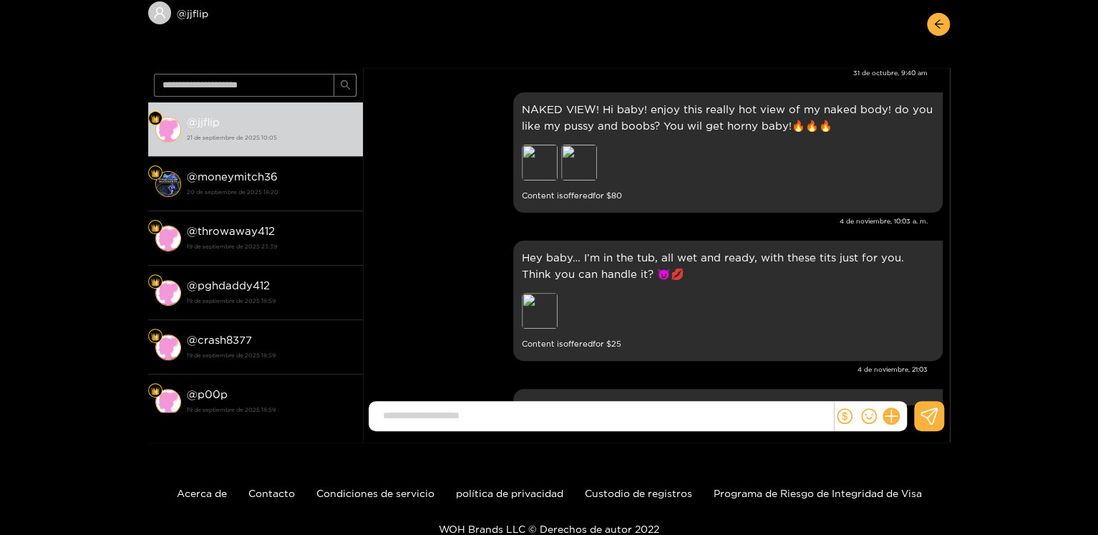
scroll to position [6871, 0]
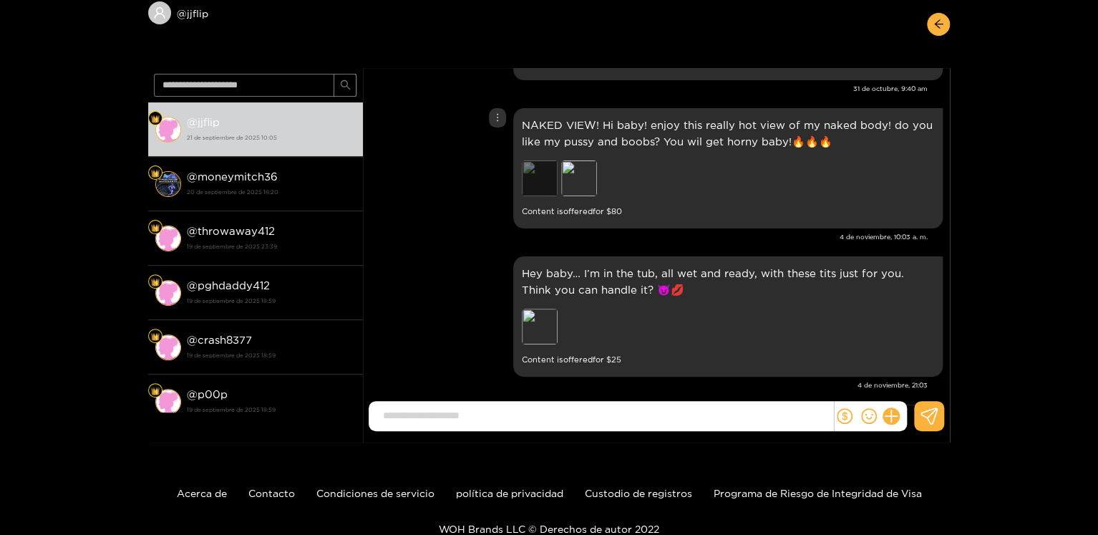
click at [545, 160] on div "Preview" at bounding box center [540, 178] width 36 height 36
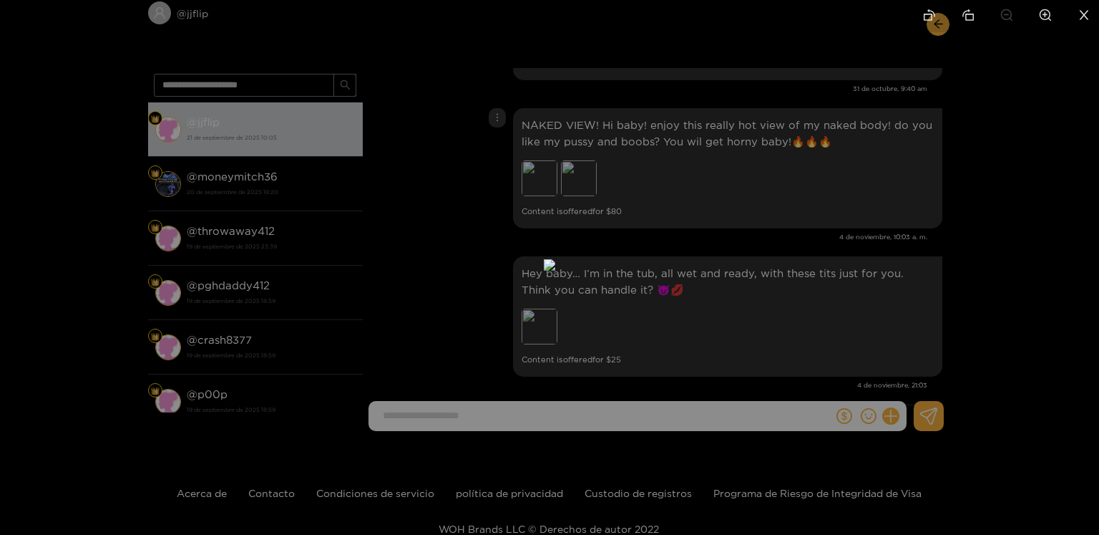
click at [816, 213] on div at bounding box center [549, 267] width 1099 height 535
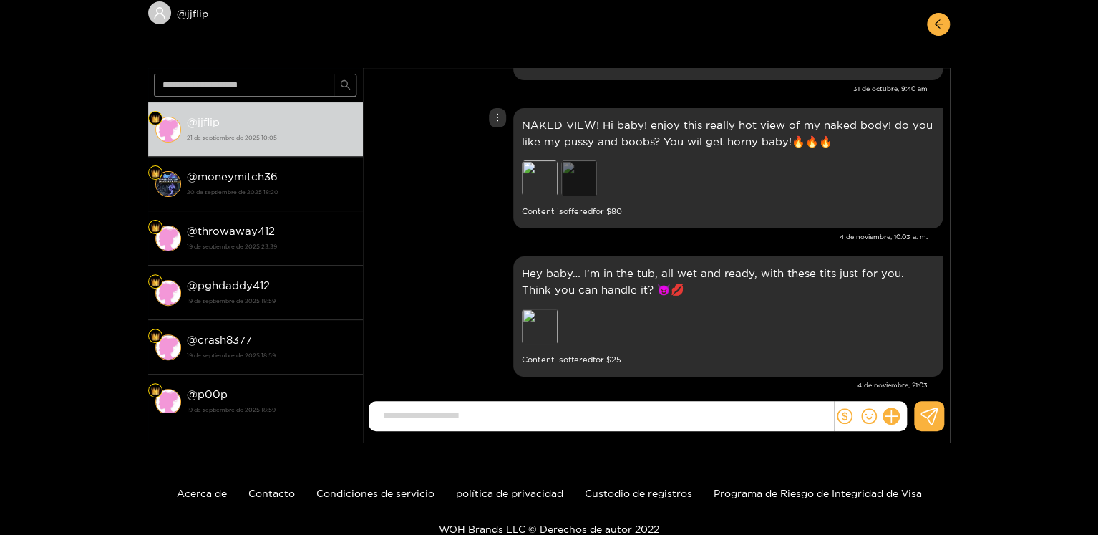
click at [593, 167] on div "Preview" at bounding box center [579, 178] width 36 height 36
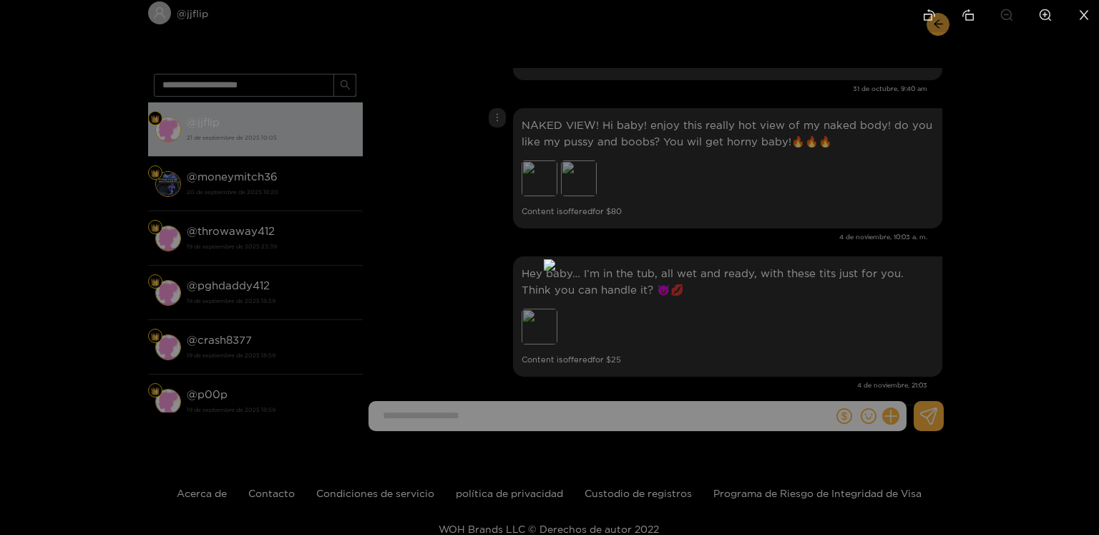
click at [804, 217] on div at bounding box center [549, 267] width 1099 height 535
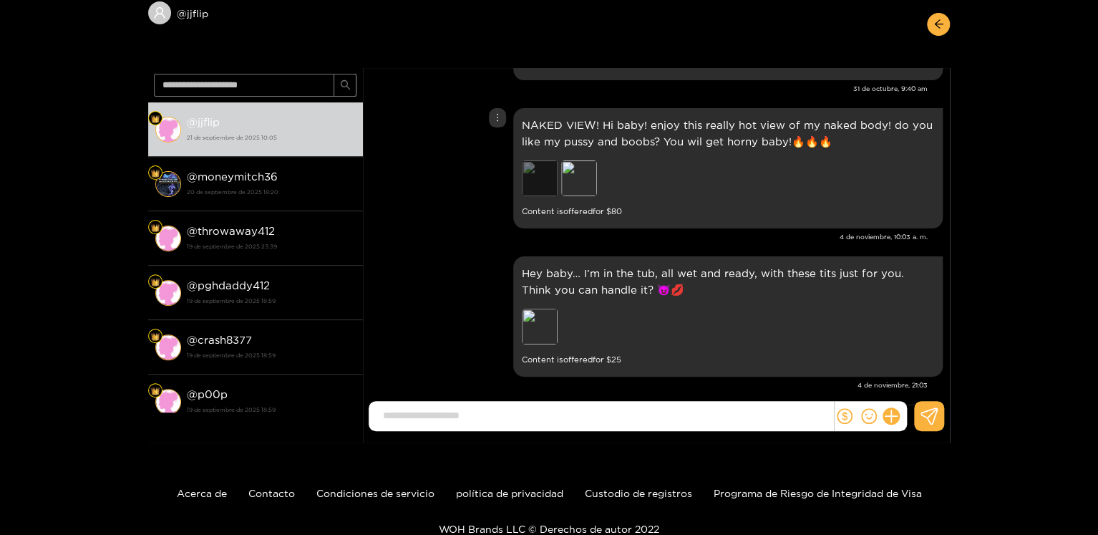
click at [543, 165] on div "Preview" at bounding box center [540, 178] width 36 height 36
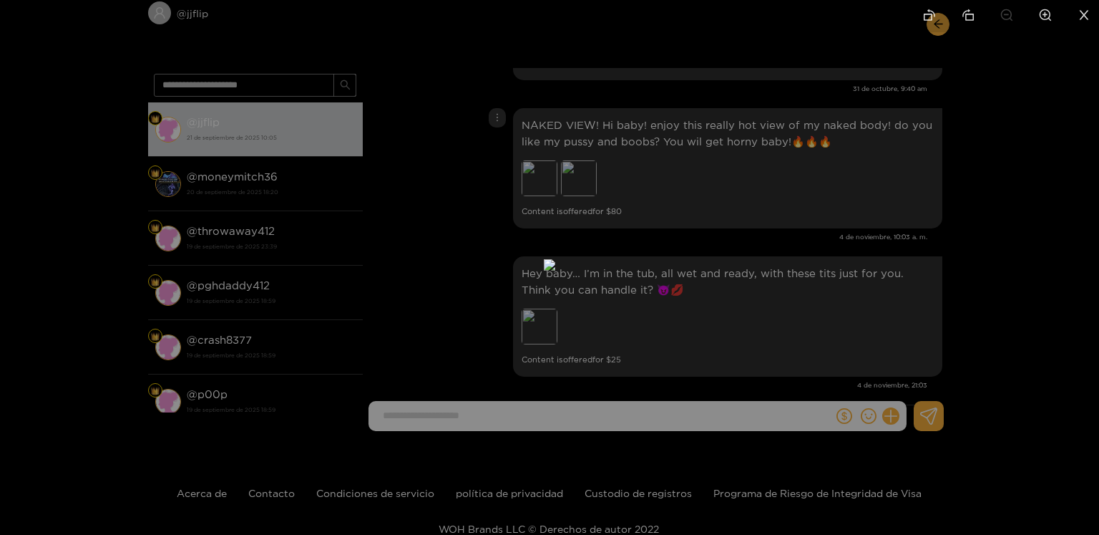
click at [812, 215] on div at bounding box center [549, 267] width 1099 height 535
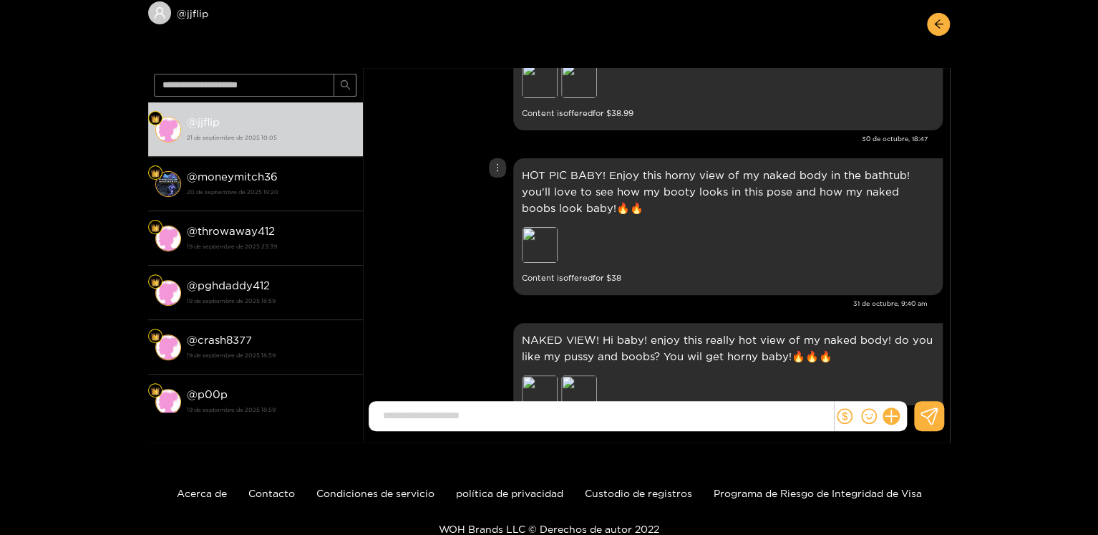
scroll to position [6728, 0]
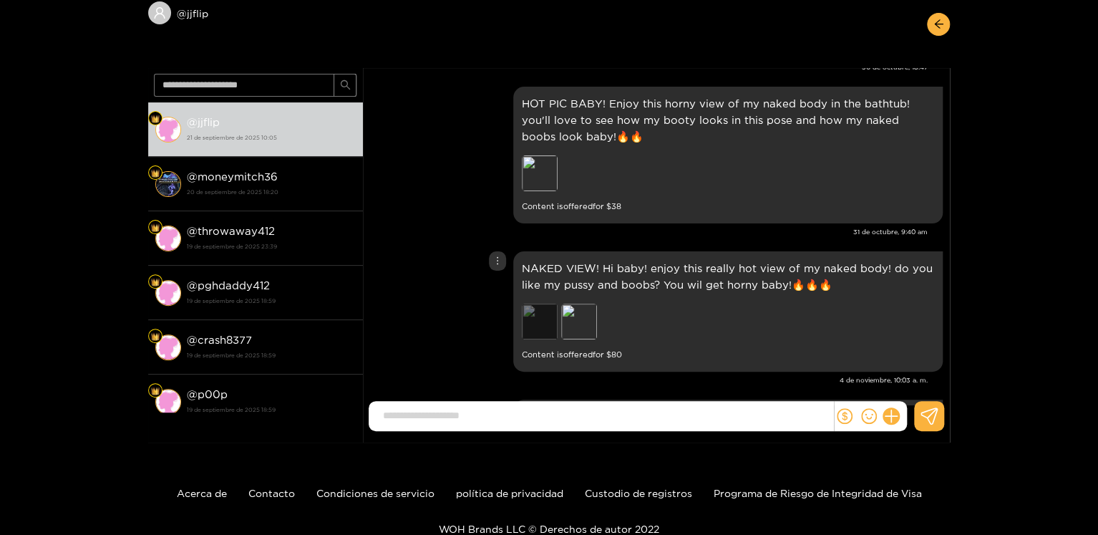
click at [548, 303] on div "Preview" at bounding box center [540, 321] width 36 height 36
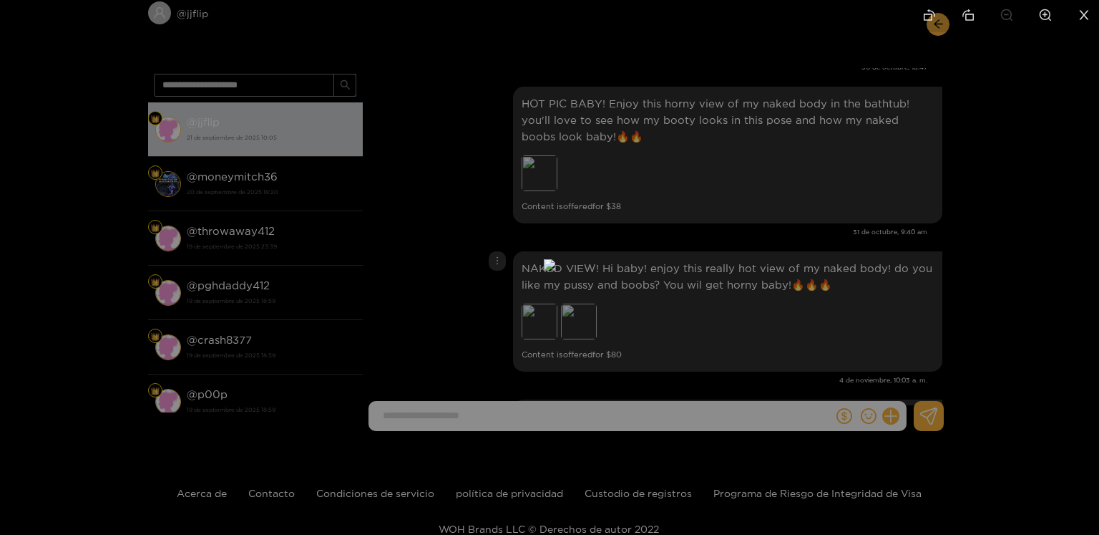
click at [862, 224] on div at bounding box center [549, 267] width 1099 height 535
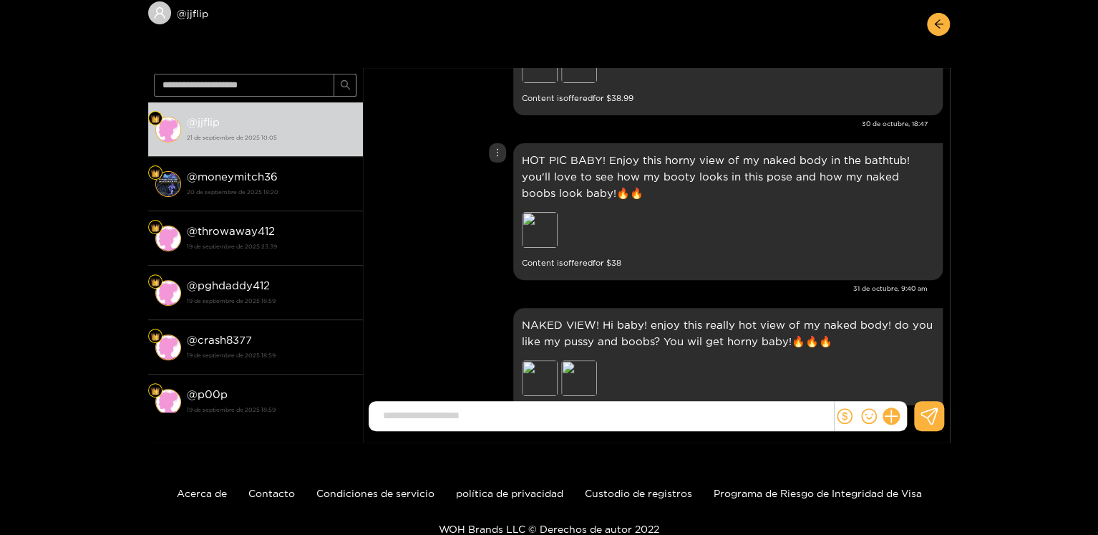
scroll to position [6656, 0]
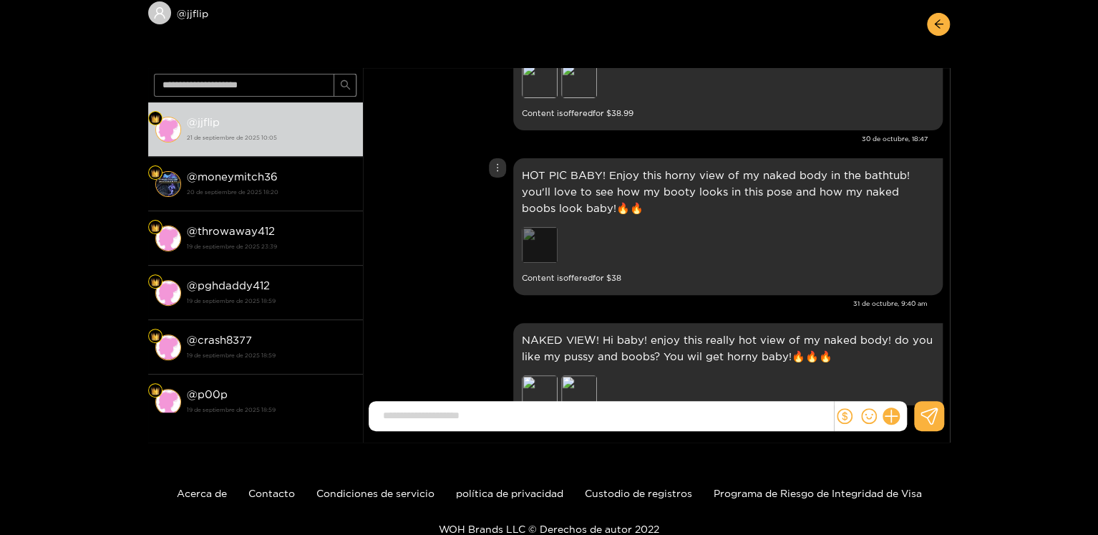
click at [541, 227] on div "Preview" at bounding box center [540, 245] width 36 height 36
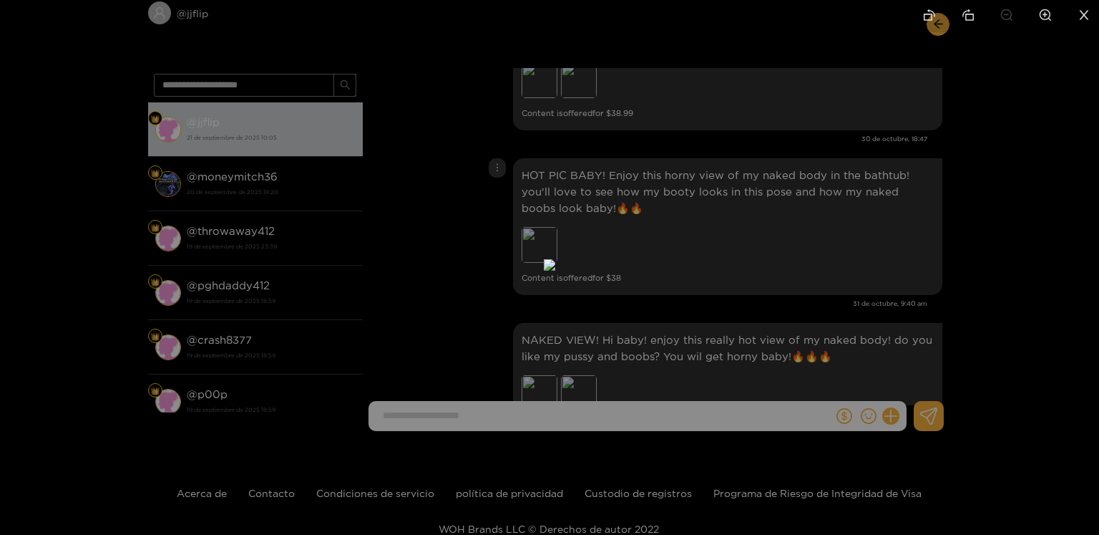
click at [784, 212] on div at bounding box center [549, 267] width 1099 height 535
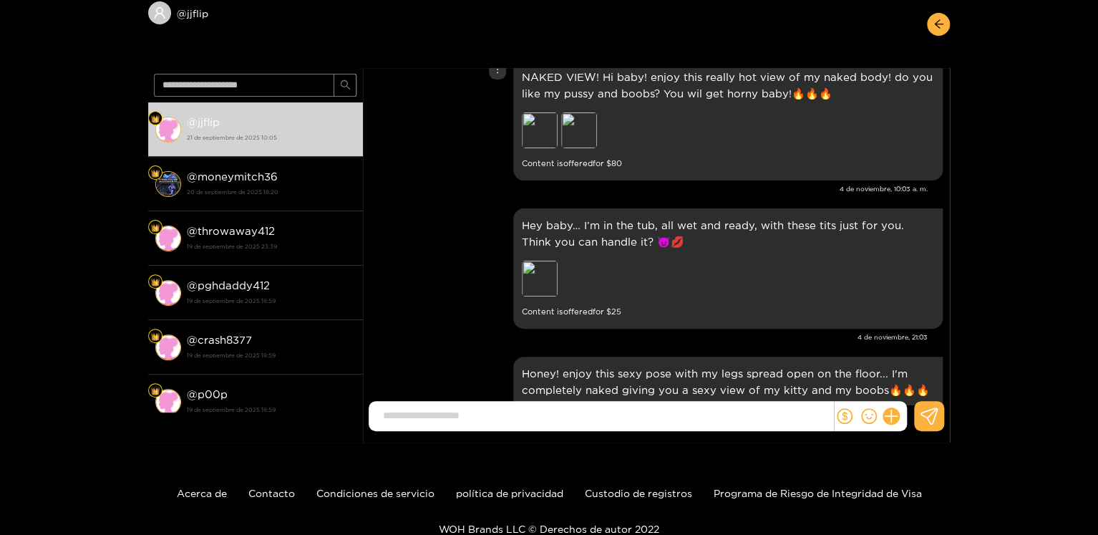
scroll to position [7014, 0]
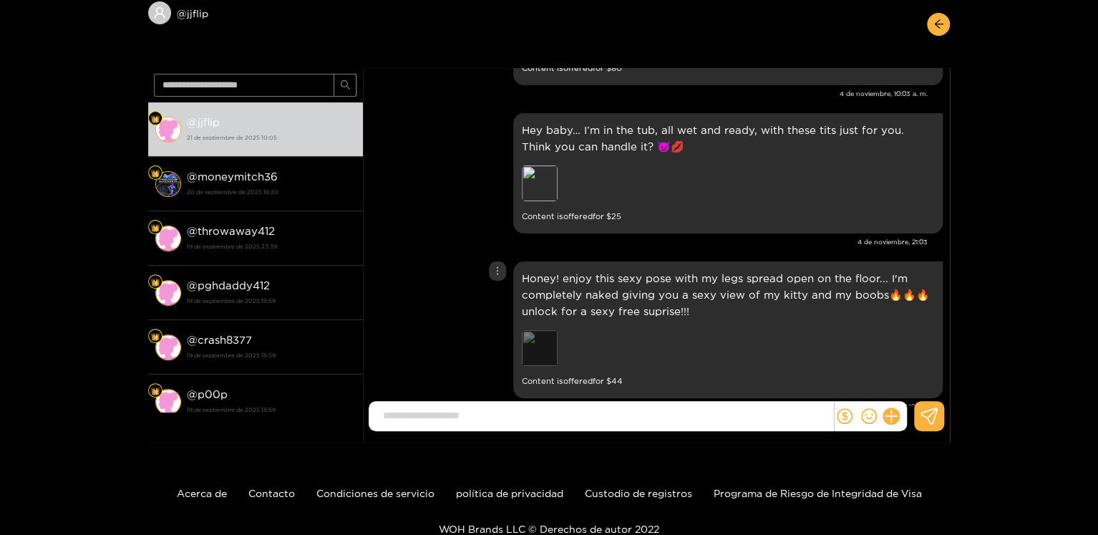
click at [535, 332] on div "Preview" at bounding box center [540, 348] width 36 height 36
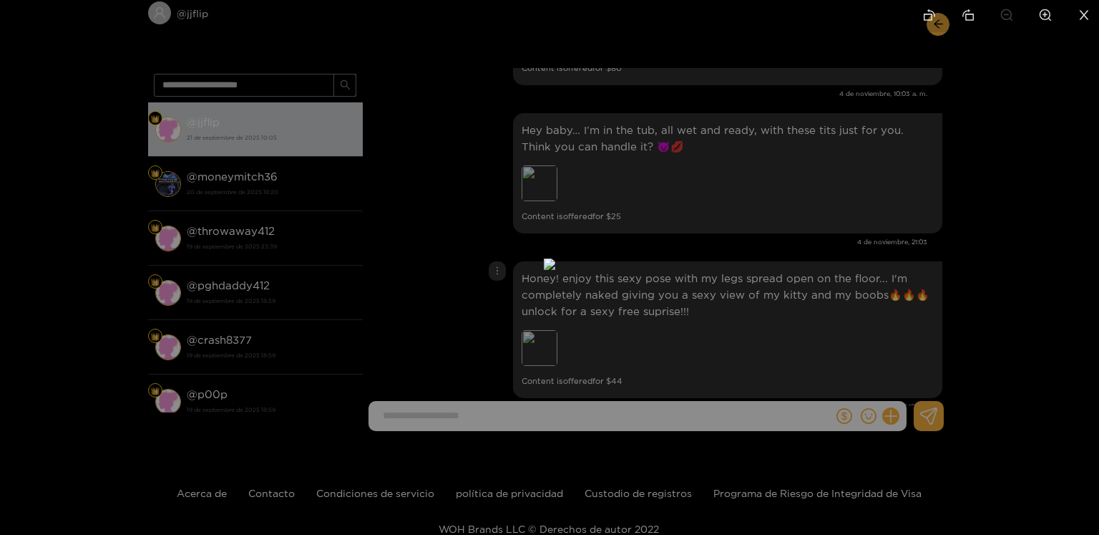
click at [555, 270] on img at bounding box center [549, 263] width 11 height 11
click at [953, 273] on div at bounding box center [549, 267] width 1099 height 535
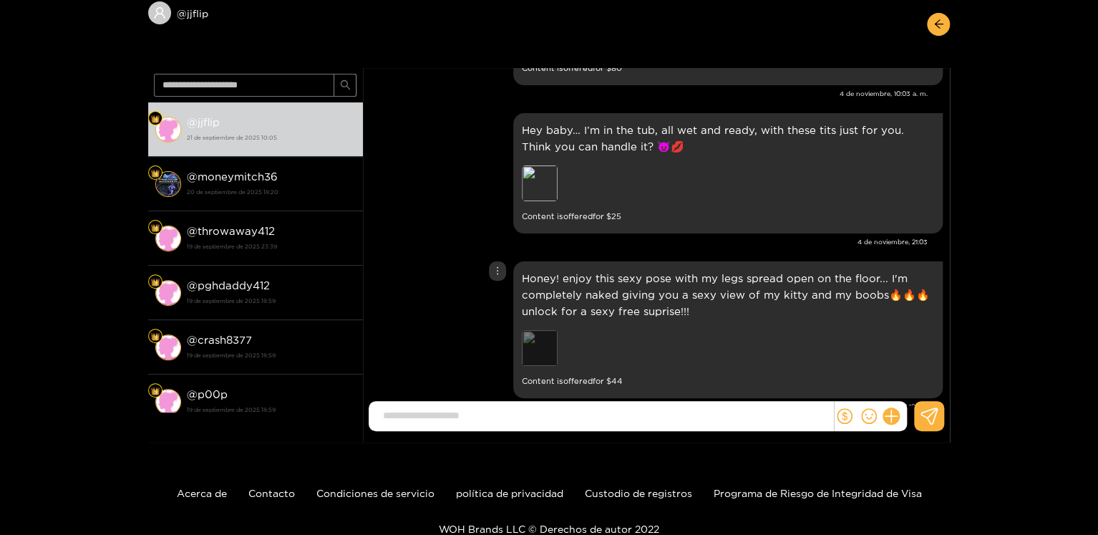
click at [538, 330] on div "Preview" at bounding box center [540, 348] width 36 height 36
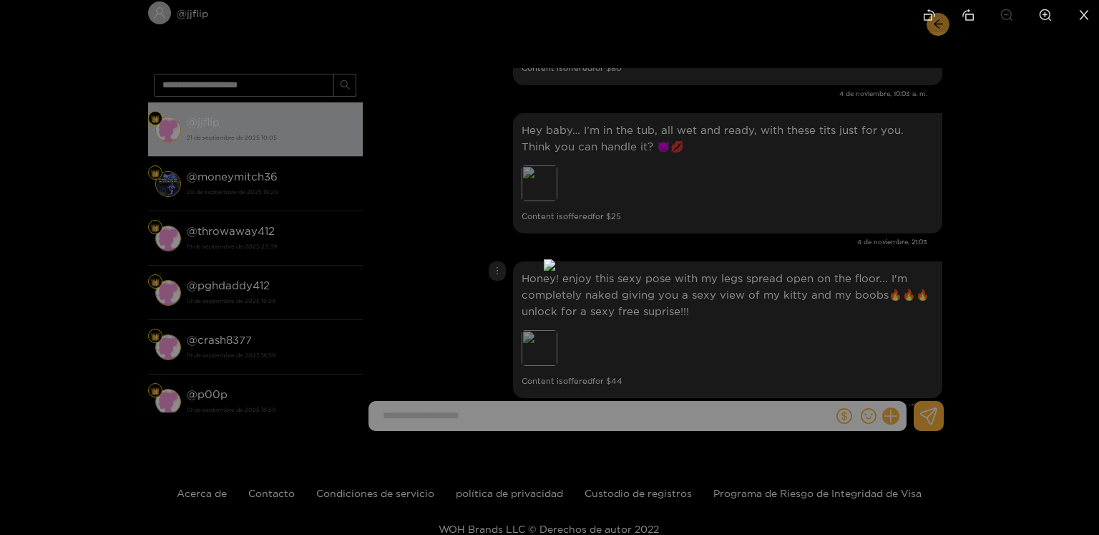
click at [1097, 268] on div at bounding box center [549, 267] width 1099 height 535
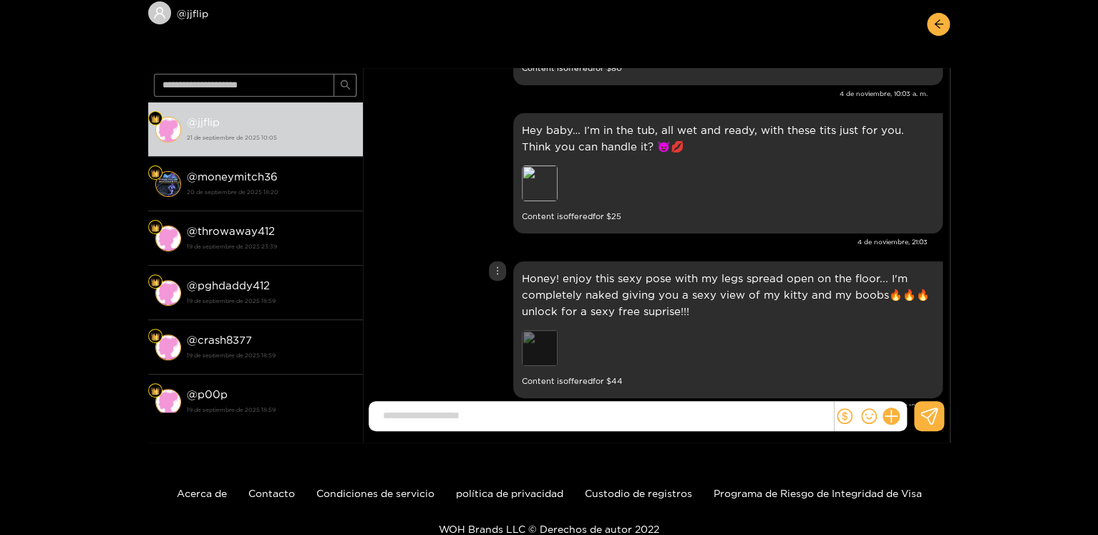
click at [541, 330] on div "Preview" at bounding box center [540, 348] width 36 height 36
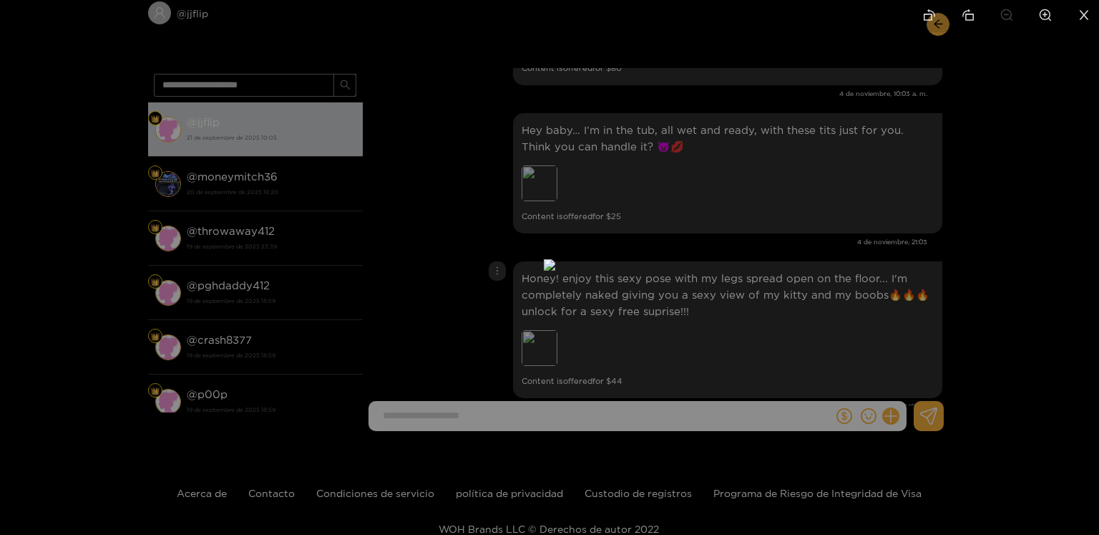
click at [1075, 238] on div at bounding box center [549, 267] width 1099 height 535
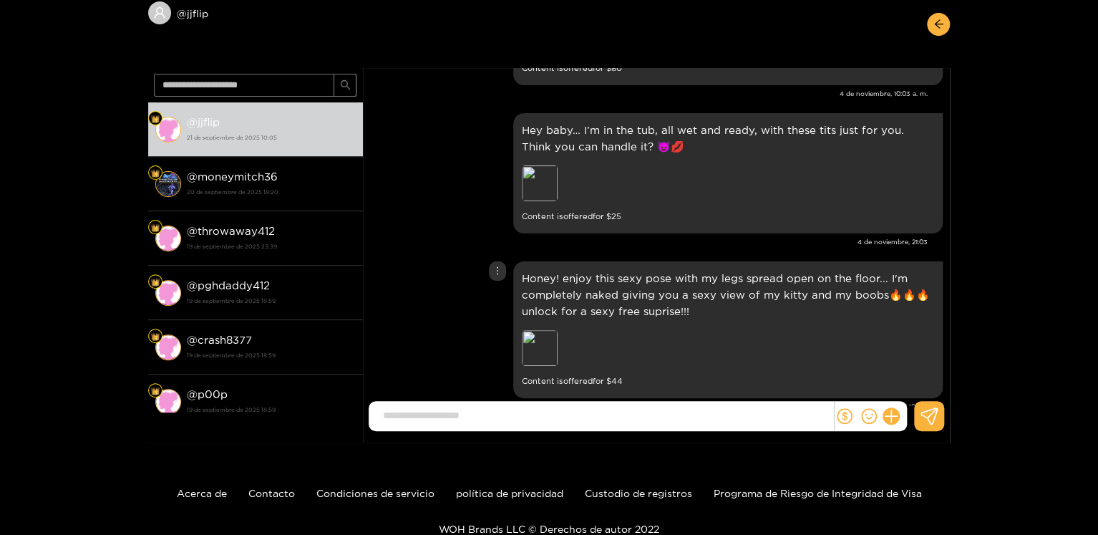
click at [537, 330] on div "Preview" at bounding box center [540, 348] width 36 height 36
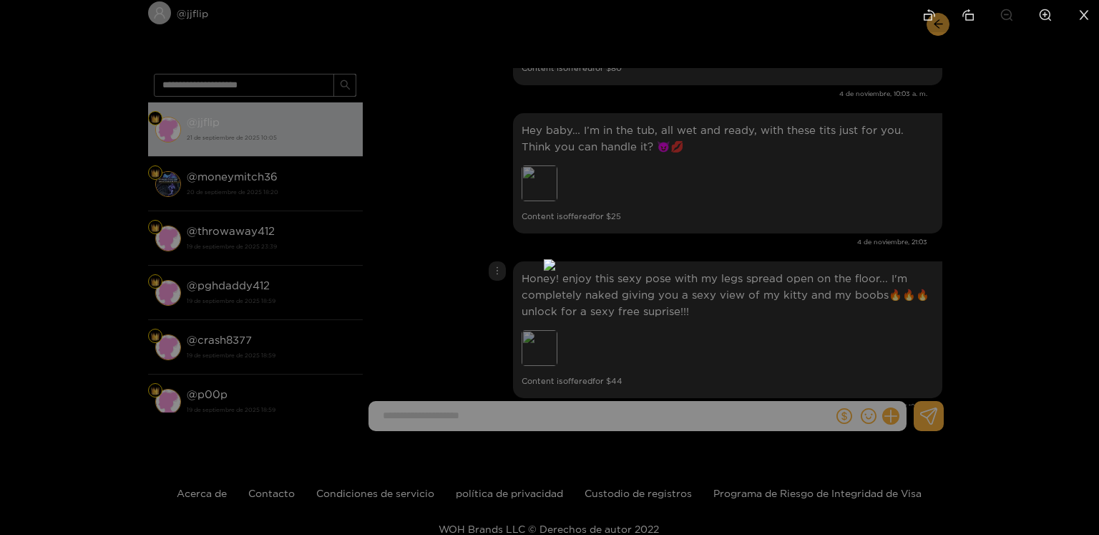
click at [1076, 285] on div at bounding box center [549, 267] width 1099 height 535
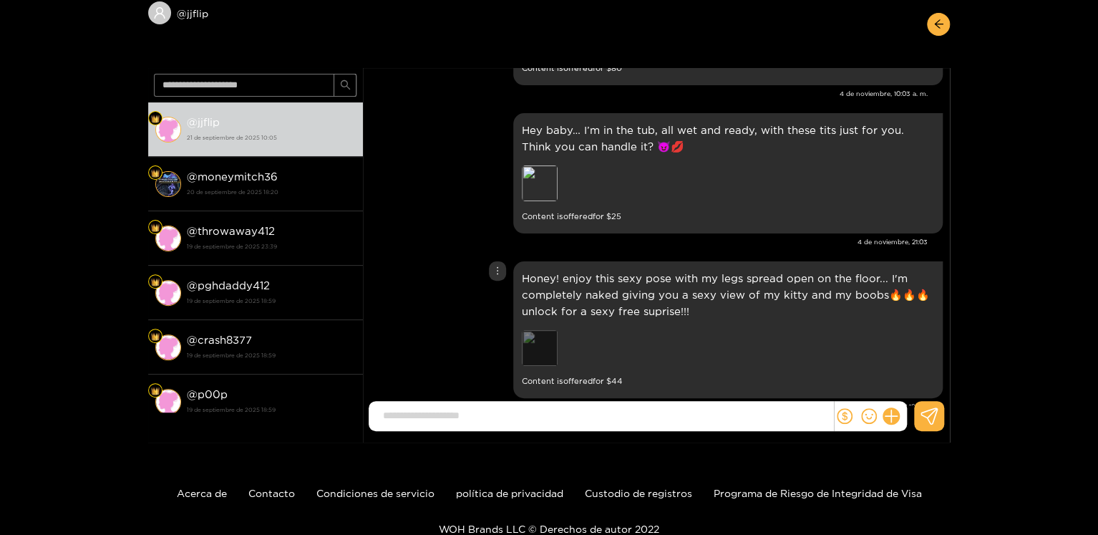
click at [541, 336] on div "Preview" at bounding box center [540, 348] width 36 height 36
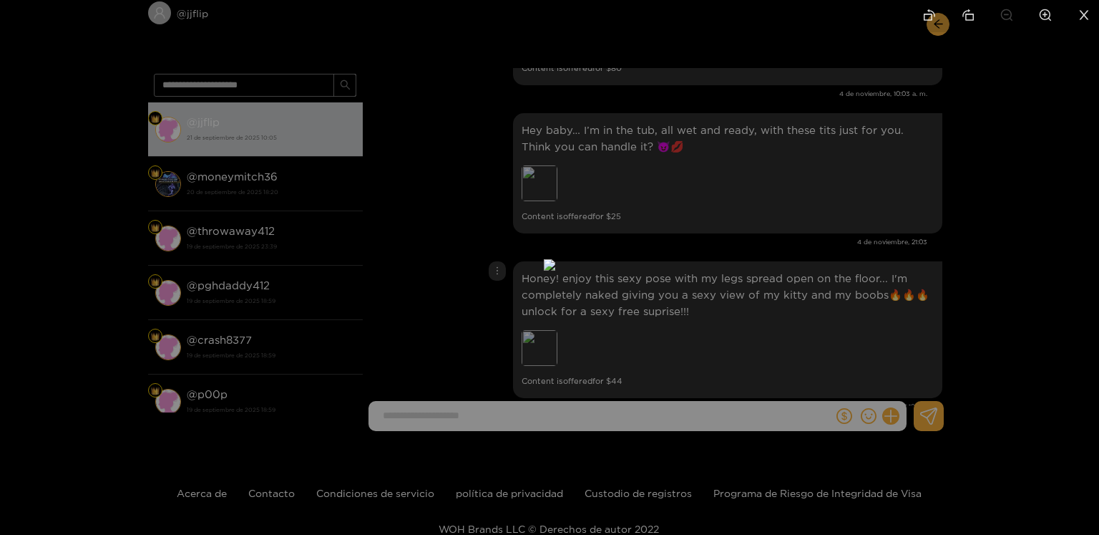
click at [1028, 227] on div at bounding box center [549, 267] width 1099 height 535
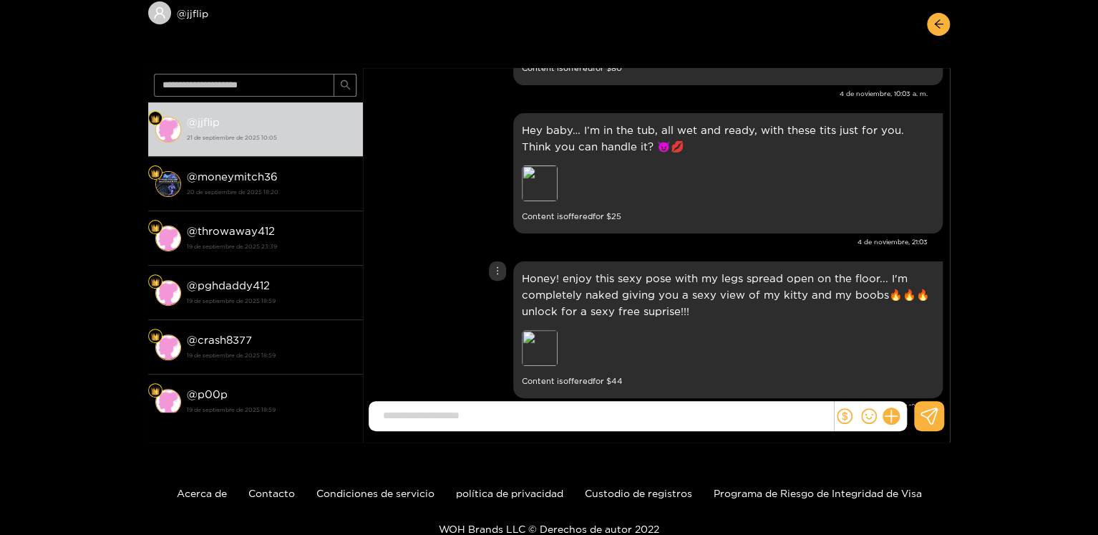
click at [616, 284] on p "Honey! enjoy this sexy pose with my legs spread open on the floor... I'm comple…" at bounding box center [728, 294] width 412 height 49
click at [615, 284] on p "Honey! enjoy this sexy pose with my legs spread open on the floor... I'm comple…" at bounding box center [728, 294] width 412 height 49
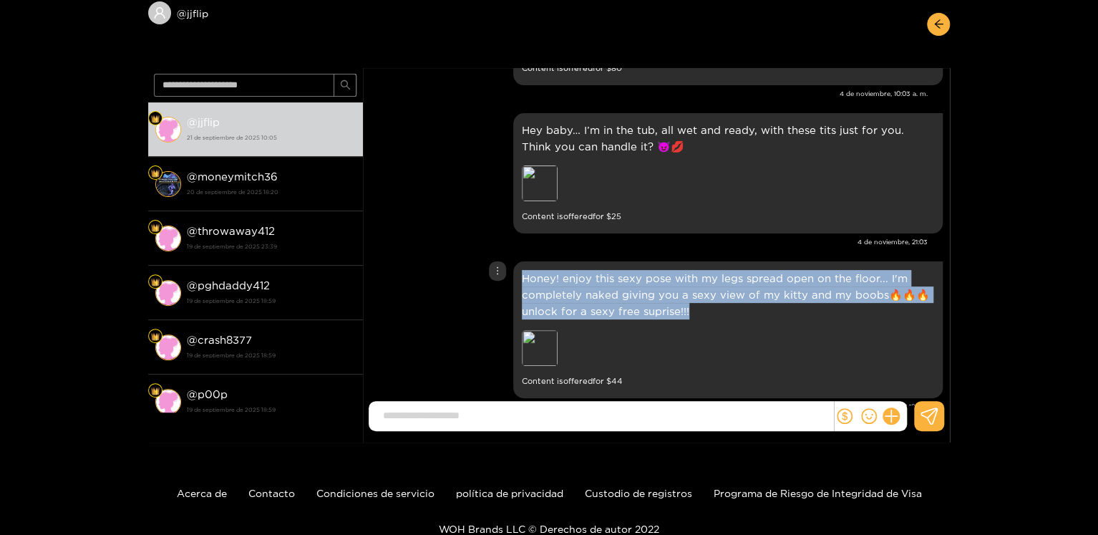
click at [615, 283] on p "Honey! enjoy this sexy pose with my legs spread open on the floor... I'm comple…" at bounding box center [728, 294] width 412 height 49
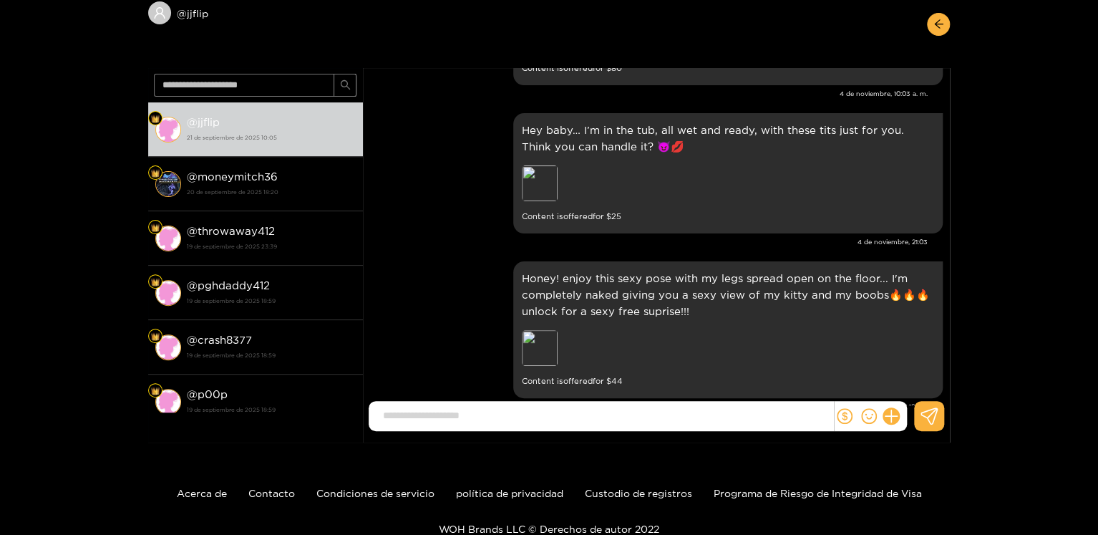
click at [855, 403] on font "5 de noviembre, 9:18 am" at bounding box center [888, 406] width 79 height 7
copy font "5 de noviembre, 9:18 am"
click at [503, 261] on div at bounding box center [497, 270] width 17 height 19
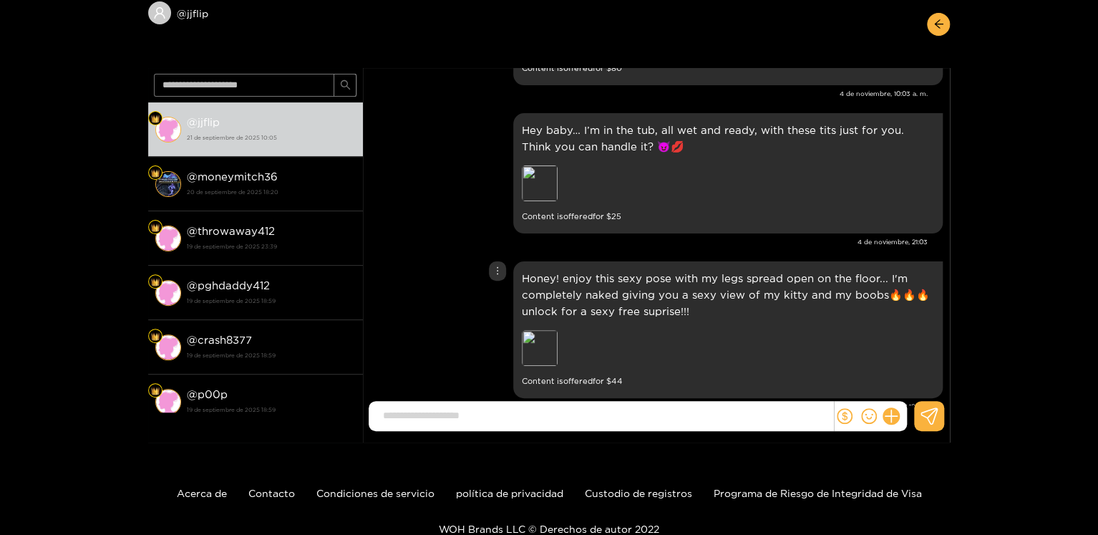
drag, startPoint x: 504, startPoint y: 289, endPoint x: 485, endPoint y: 228, distance: 64.5
click at [504, 288] on div "Honey! enjoy this sexy pose with my legs spread open on the floor... I'm comple…" at bounding box center [656, 330] width 573 height 144
click at [503, 261] on div at bounding box center [497, 270] width 17 height 19
click at [504, 284] on font "Desenviar" at bounding box center [497, 284] width 46 height 10
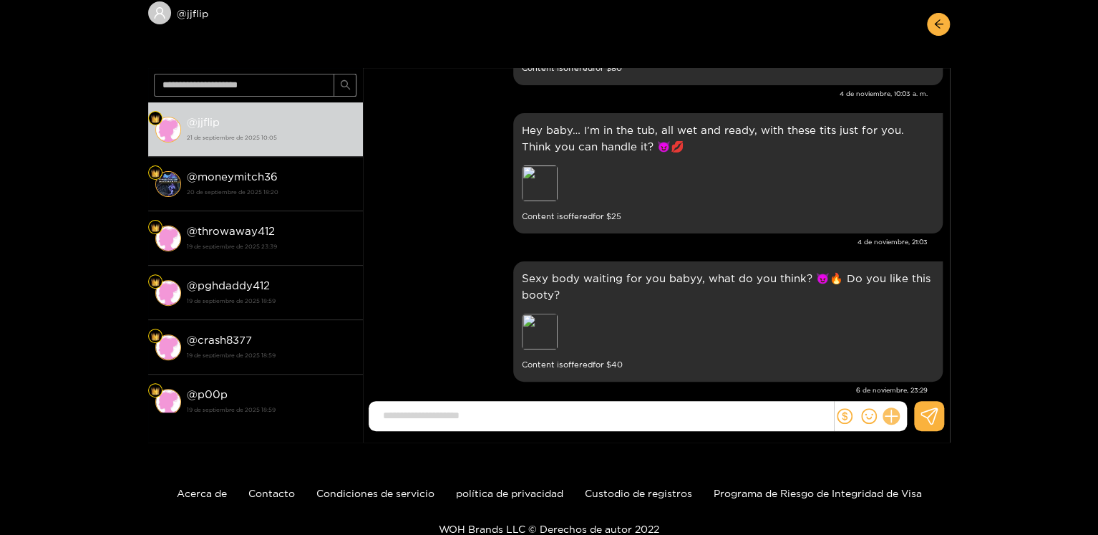
click at [896, 412] on button at bounding box center [891, 416] width 24 height 24
click at [918, 383] on icon at bounding box center [918, 381] width 14 height 14
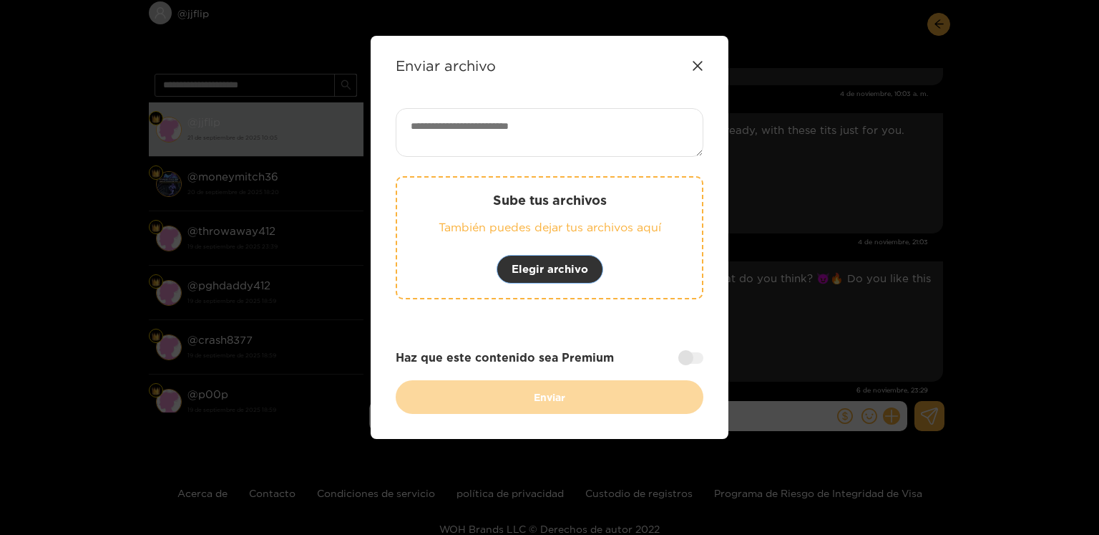
click at [527, 267] on font "Elegir archivo" at bounding box center [550, 269] width 77 height 12
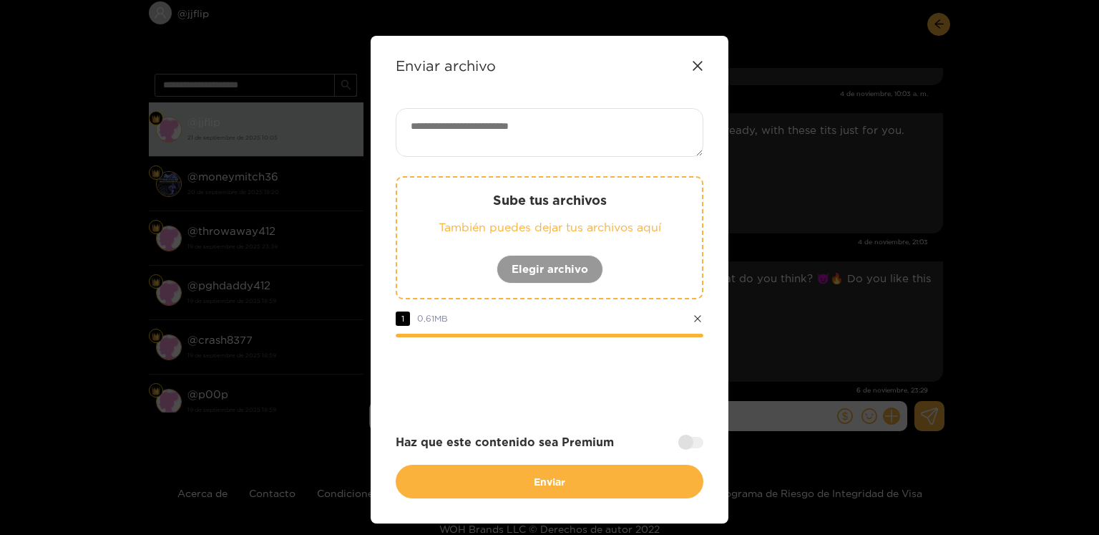
click at [546, 118] on textarea at bounding box center [550, 132] width 308 height 49
paste textarea "**********"
click at [497, 117] on textarea "**********" at bounding box center [550, 132] width 308 height 49
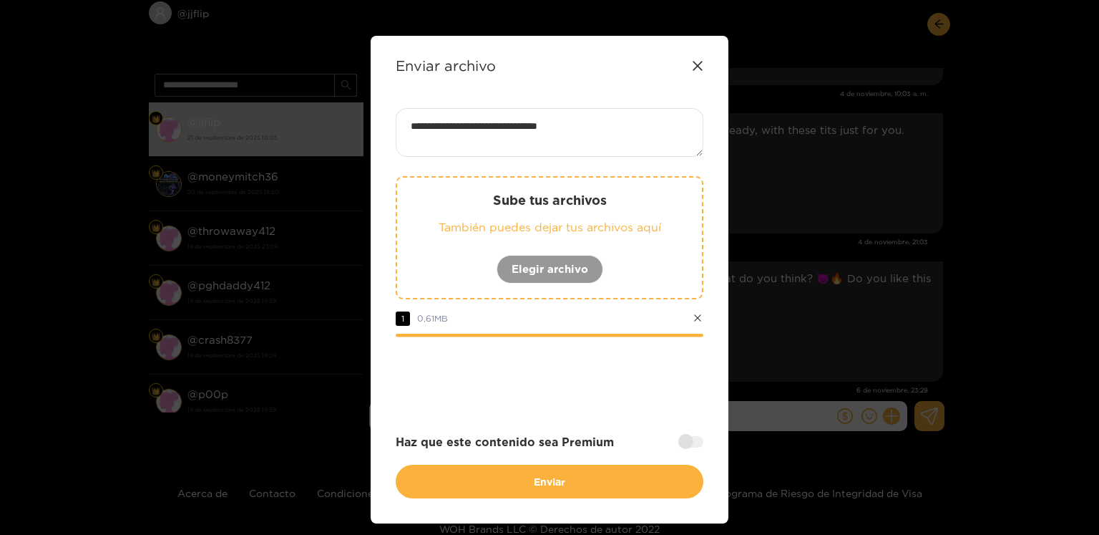
paste textarea "**********"
drag, startPoint x: 575, startPoint y: 125, endPoint x: 520, endPoint y: 115, distance: 56.1
click at [520, 115] on textarea "**********" at bounding box center [550, 132] width 308 height 49
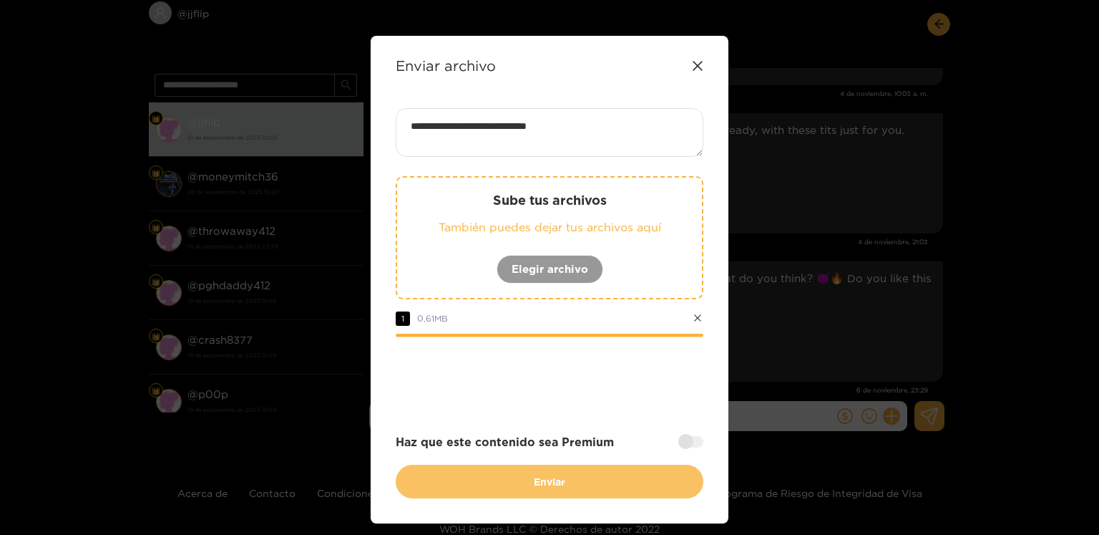
type textarea "**********"
click at [595, 483] on button "Enviar" at bounding box center [550, 481] width 308 height 34
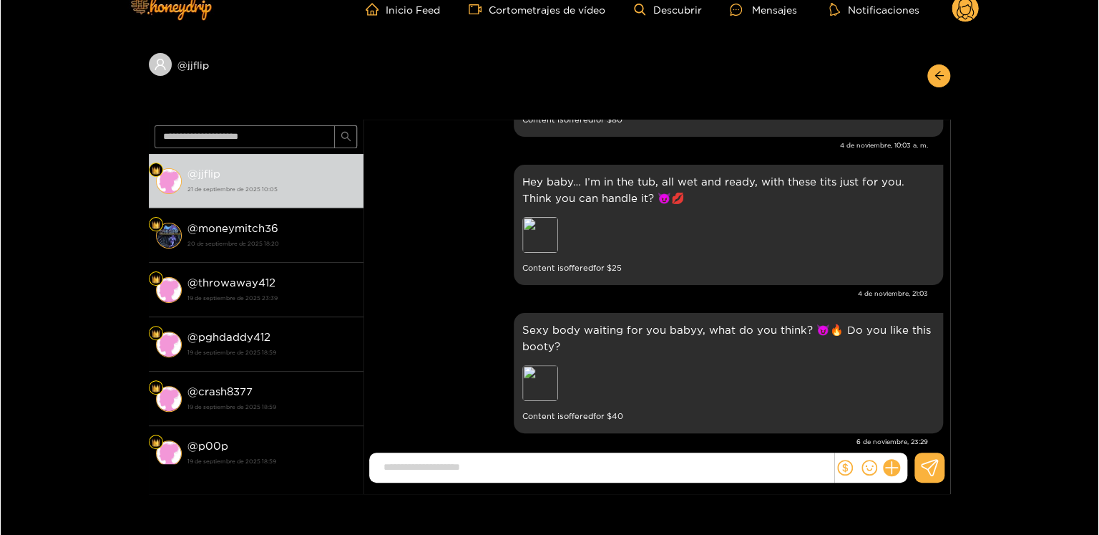
scroll to position [0, 0]
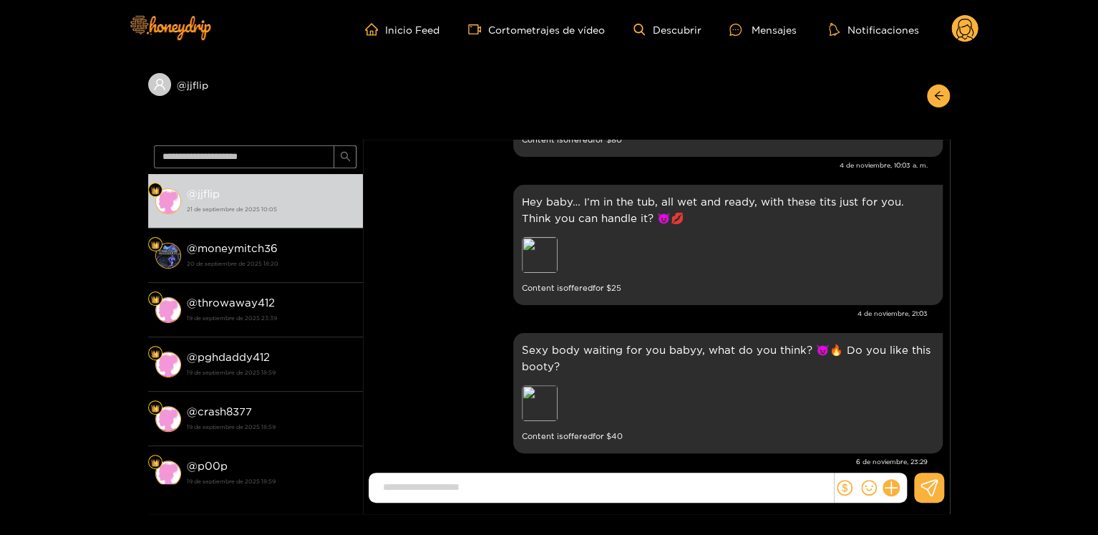
click at [953, 26] on circle at bounding box center [964, 28] width 27 height 27
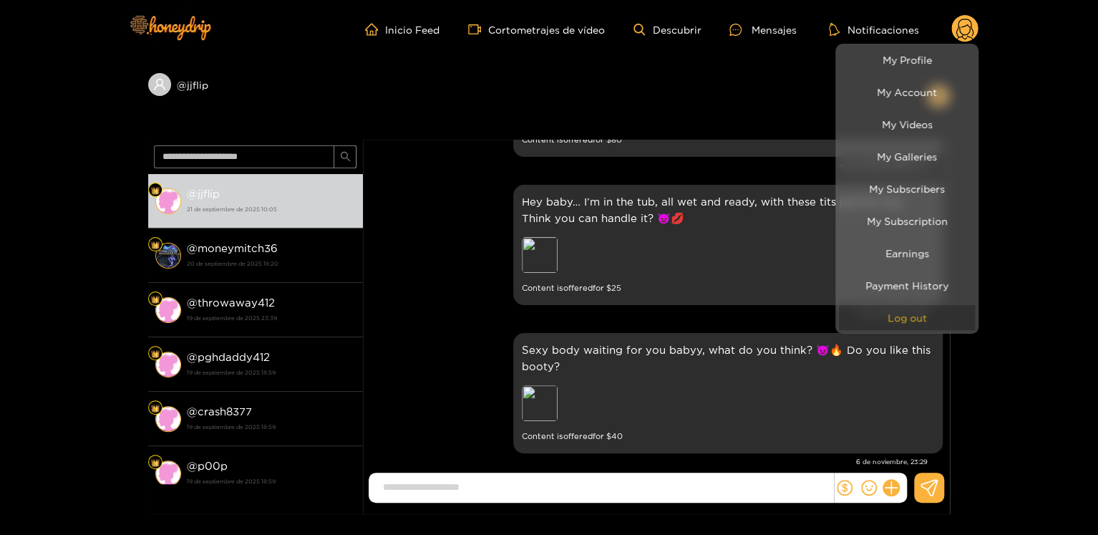
click at [889, 321] on button "Log out" at bounding box center [907, 317] width 136 height 25
